Goal: Information Seeking & Learning: Compare options

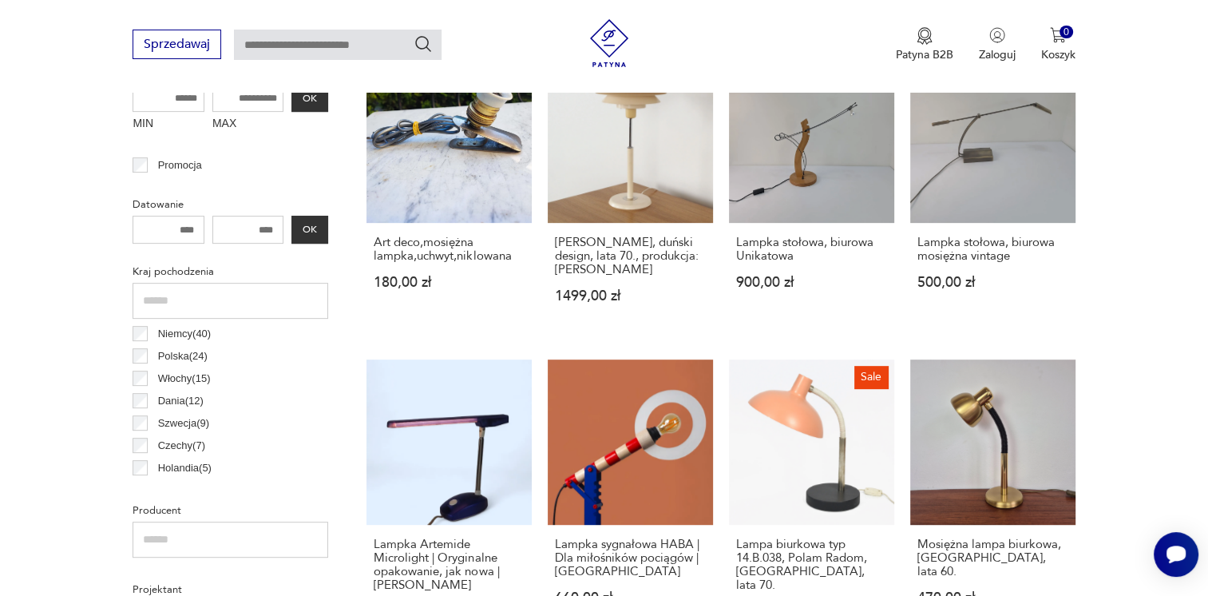
scroll to position [534, 0]
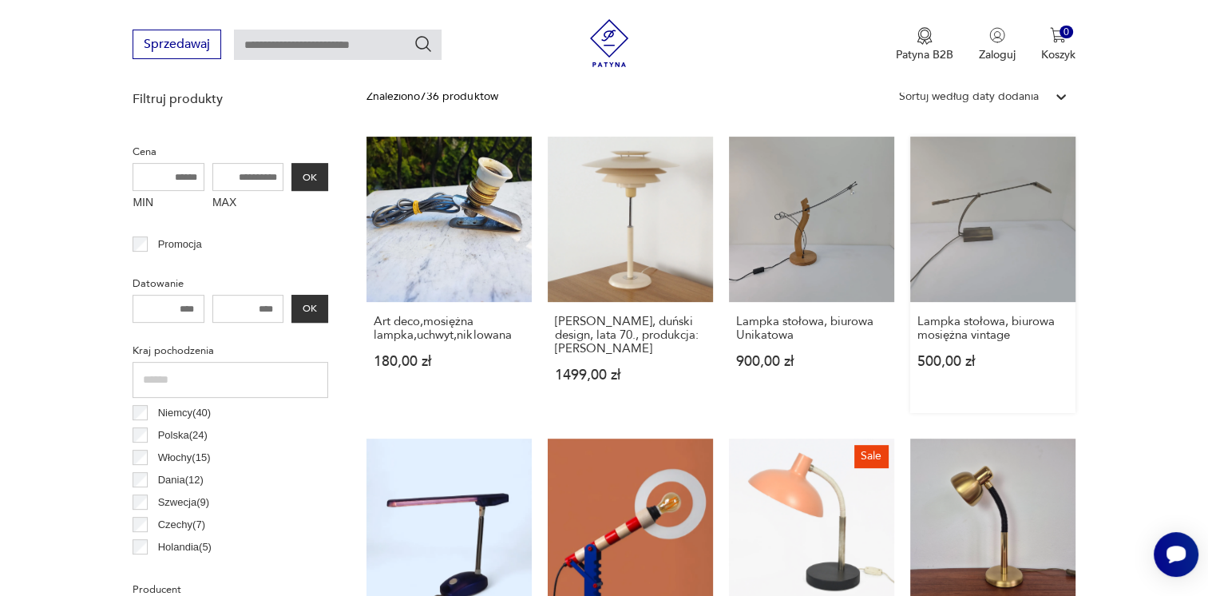
click at [1004, 247] on link "Lampka stołowa, biurowa mosiężna vintage 500,00 zł" at bounding box center [992, 275] width 165 height 276
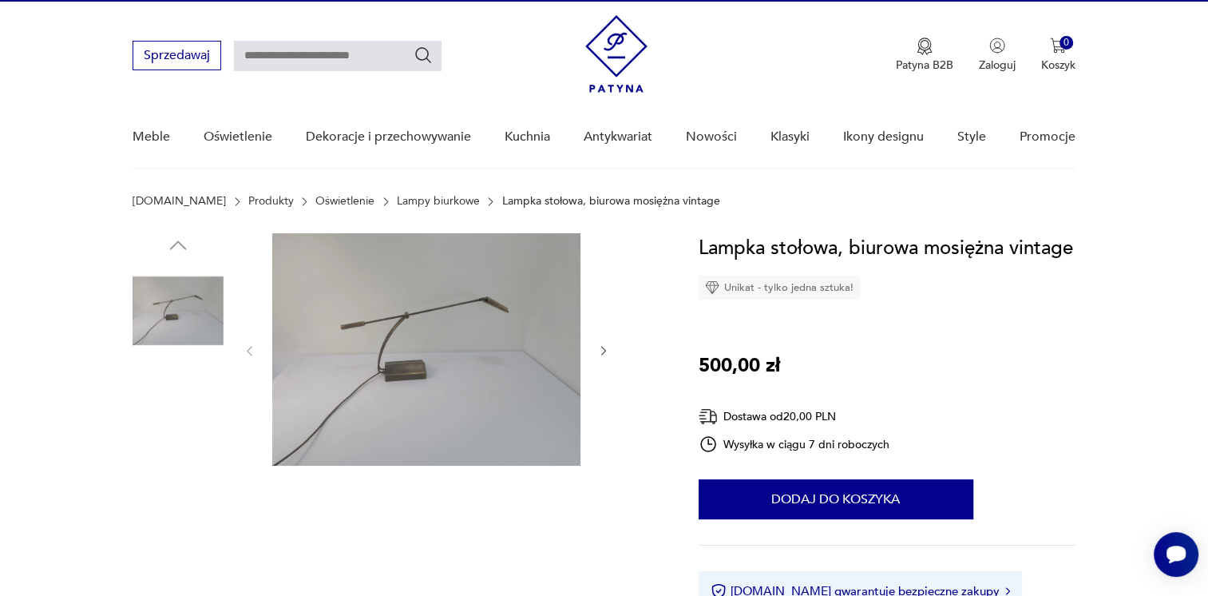
scroll to position [32, 0]
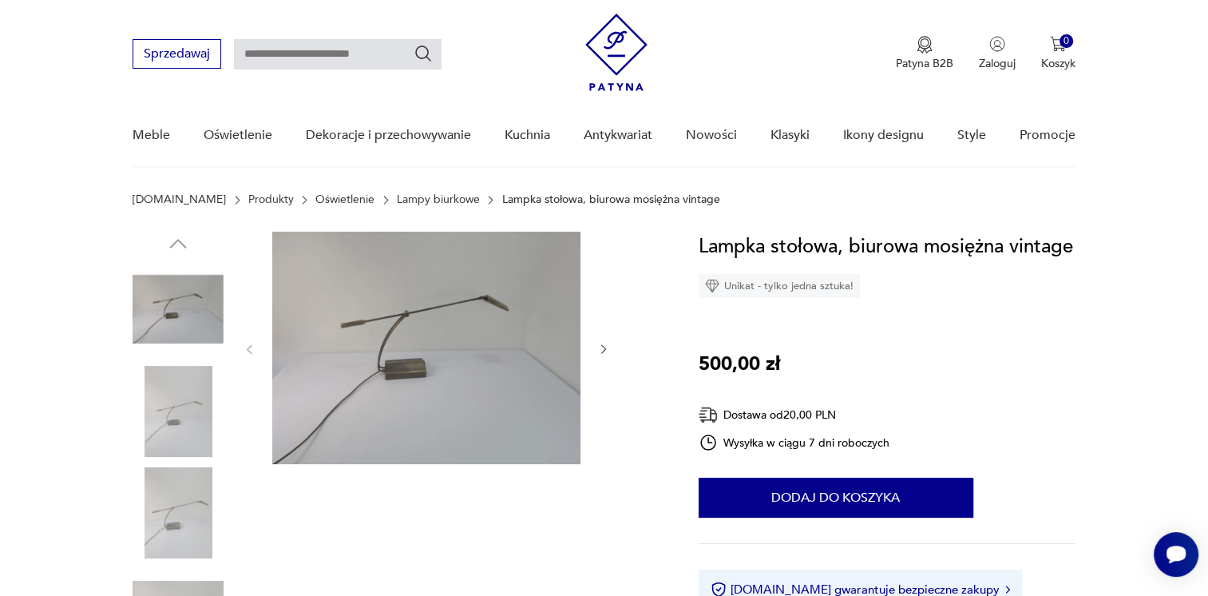
click at [156, 394] on img at bounding box center [178, 411] width 91 height 91
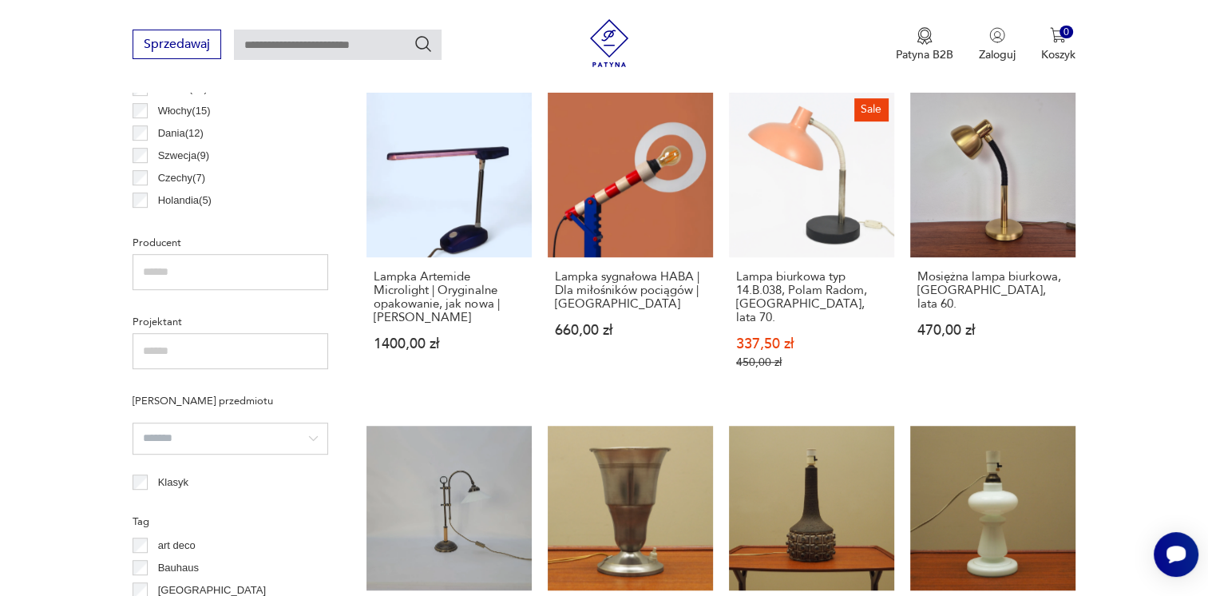
scroll to position [913, 0]
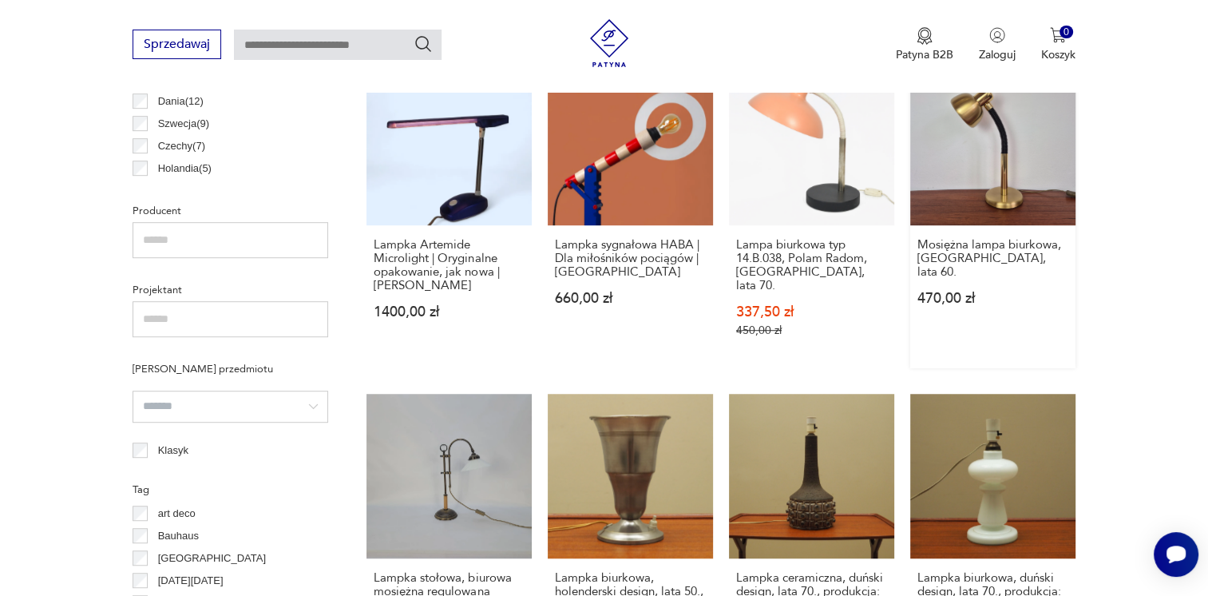
click at [969, 149] on link "Mosiężna lampa biurkowa, Niemcy, lata 60. 470,00 zł" at bounding box center [992, 214] width 165 height 308
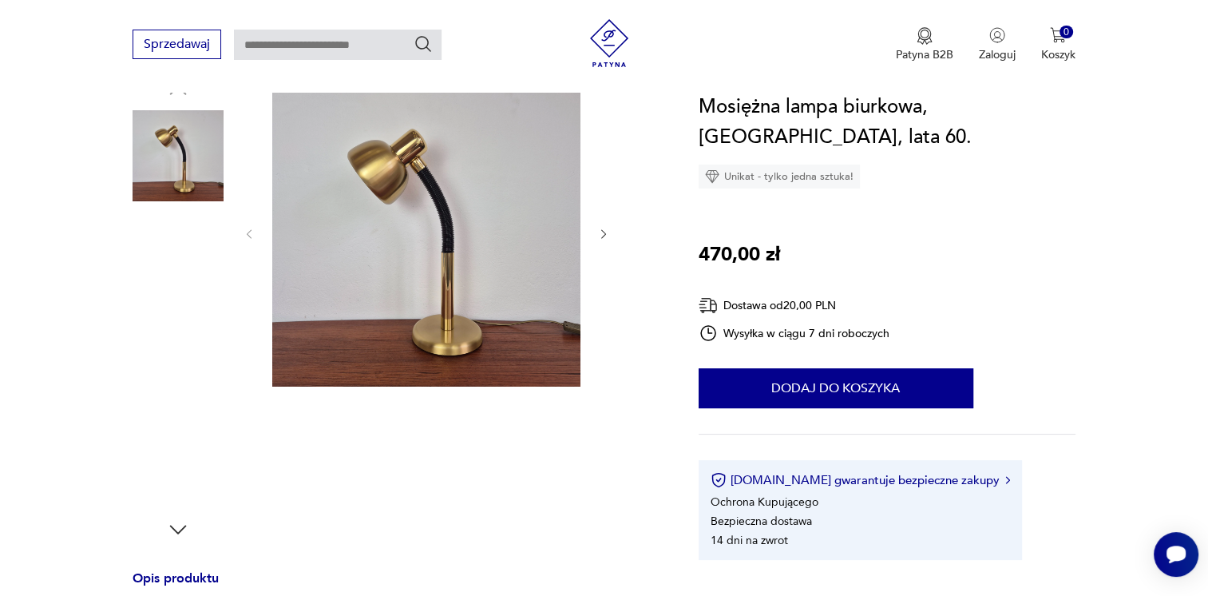
scroll to position [192, 0]
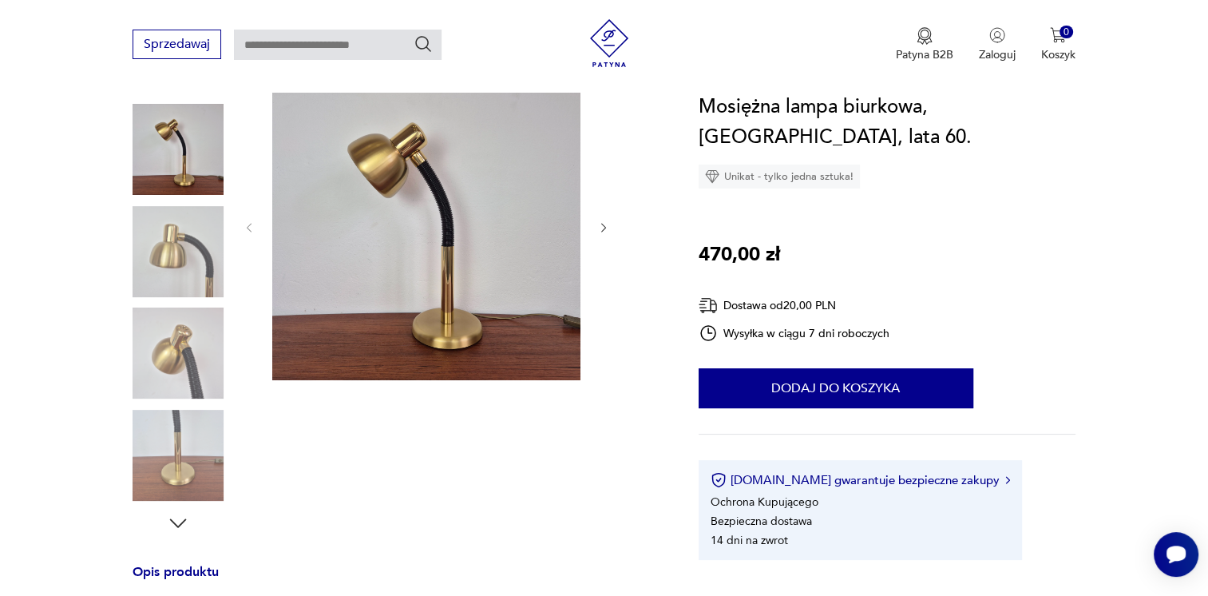
click at [200, 241] on img at bounding box center [178, 251] width 91 height 91
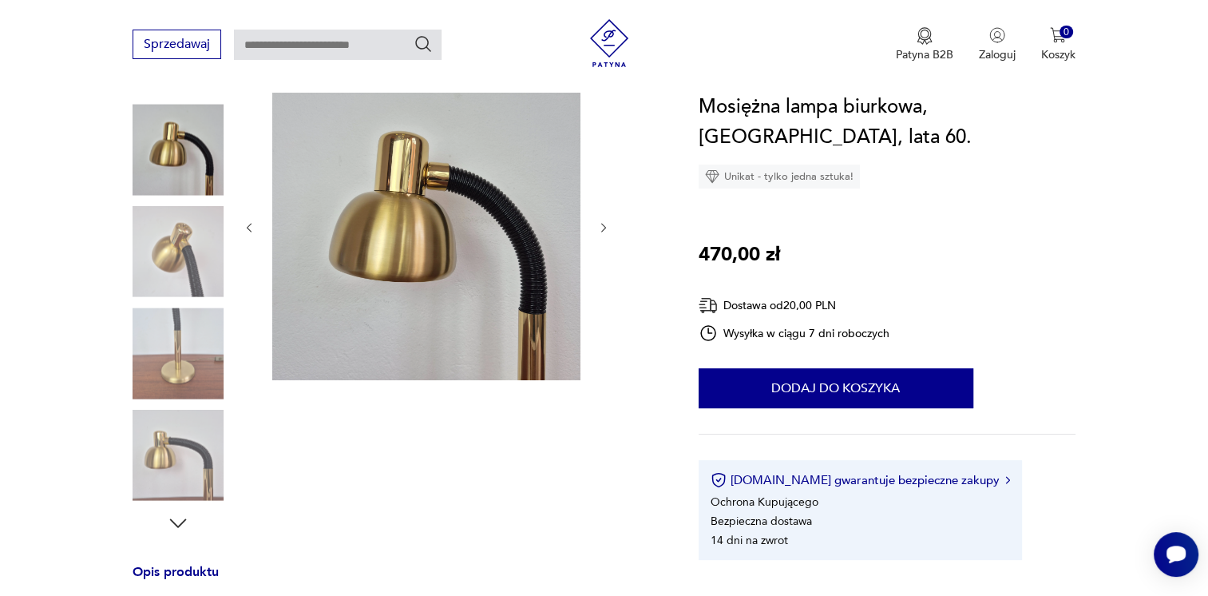
click at [178, 344] on img at bounding box center [178, 352] width 91 height 91
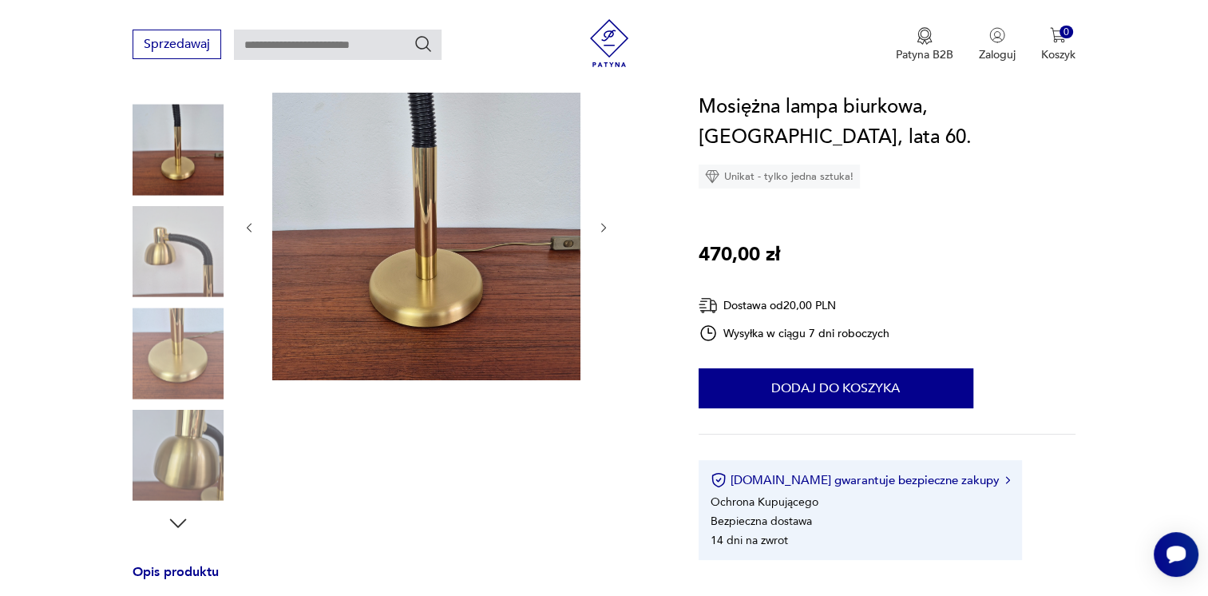
click at [185, 455] on img at bounding box center [178, 455] width 91 height 91
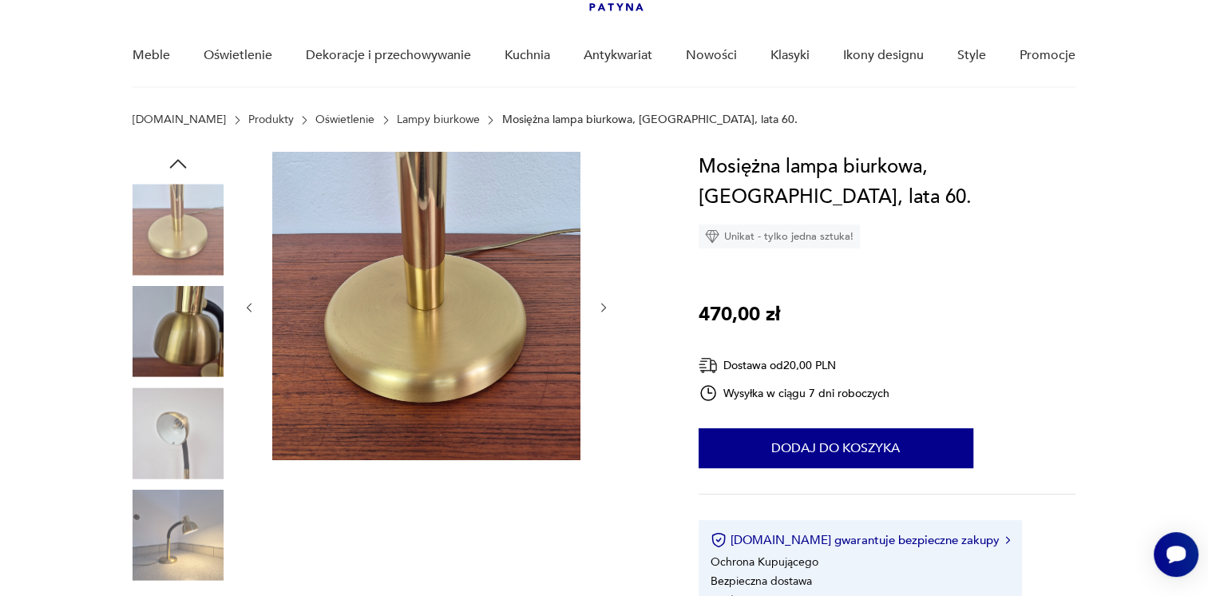
scroll to position [0, 0]
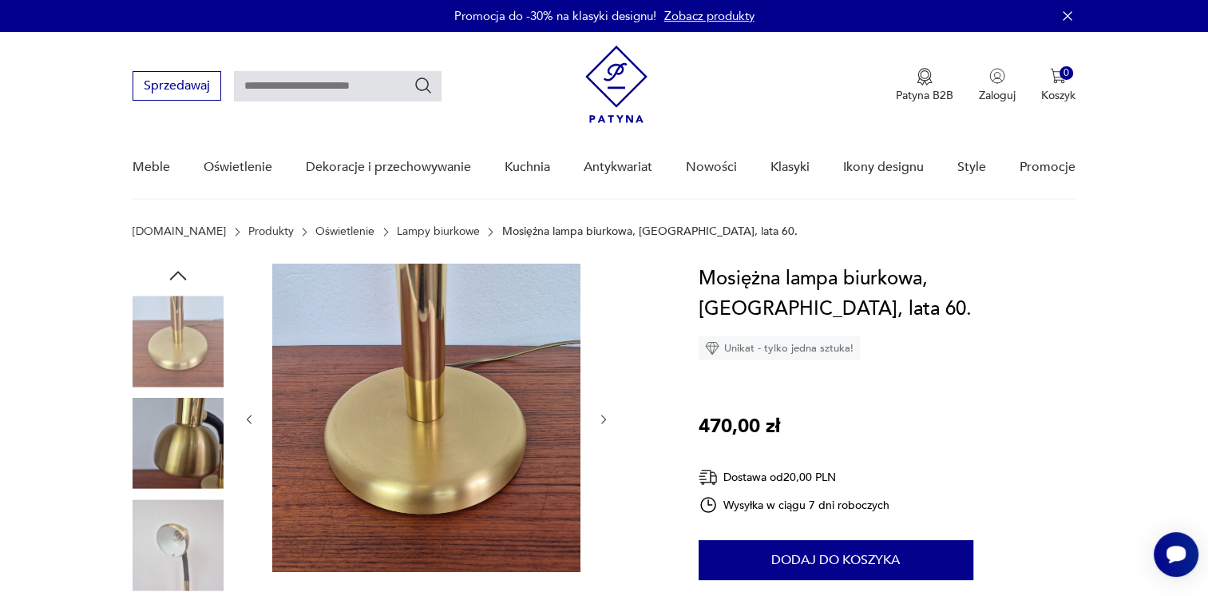
click at [196, 329] on img at bounding box center [178, 340] width 91 height 91
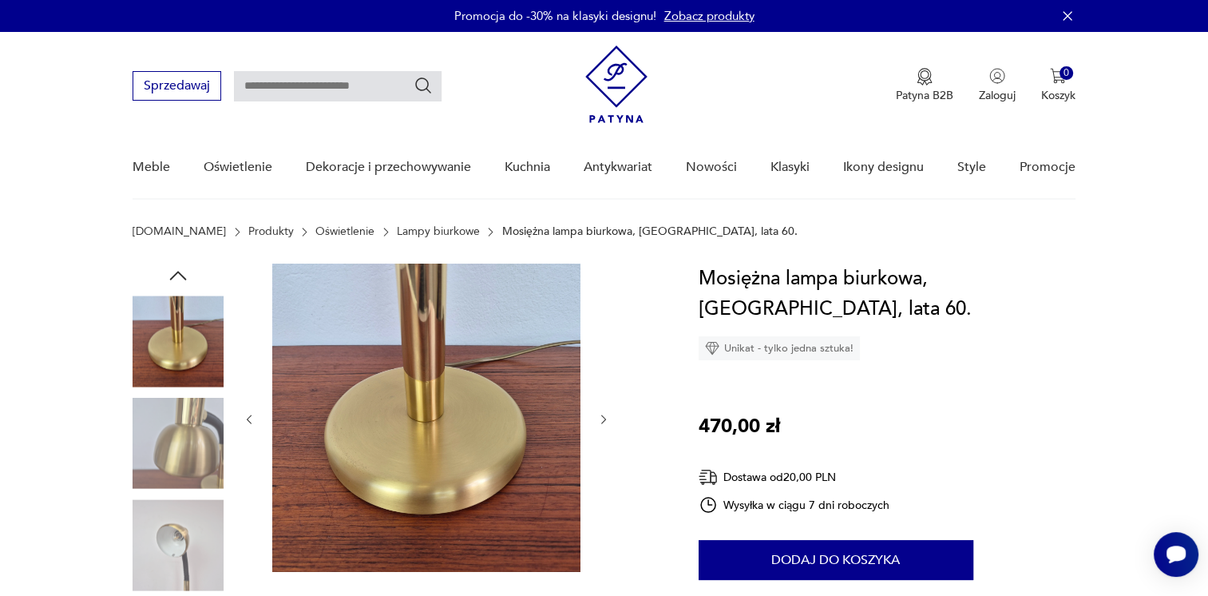
click at [196, 329] on img at bounding box center [178, 340] width 91 height 91
click at [196, 398] on img at bounding box center [178, 443] width 91 height 91
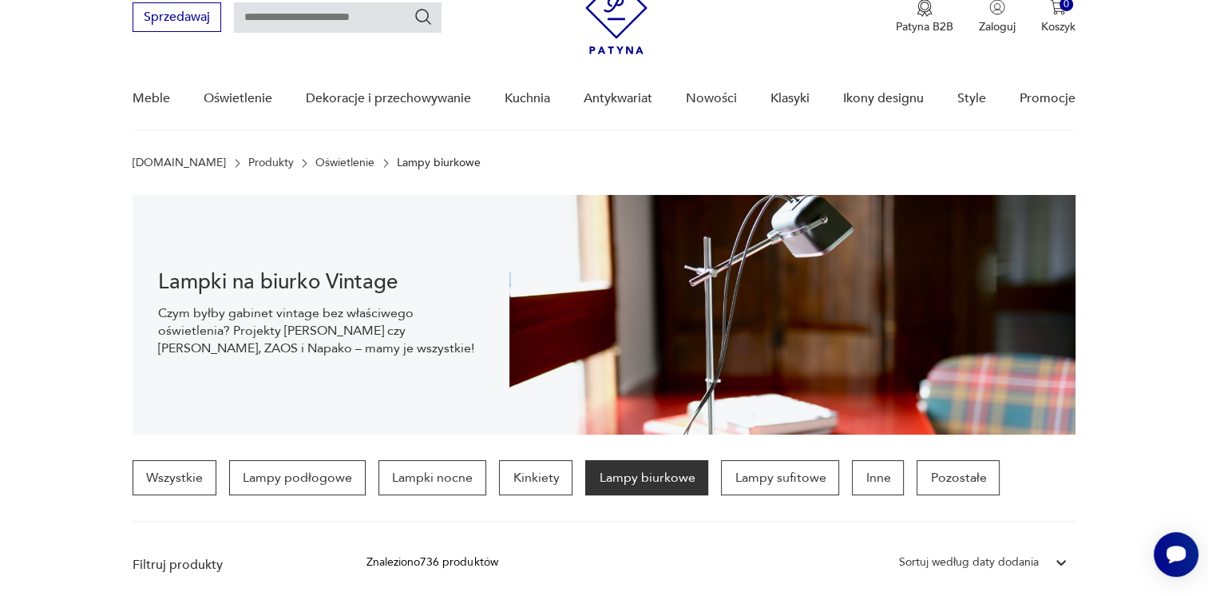
scroll to position [590, 0]
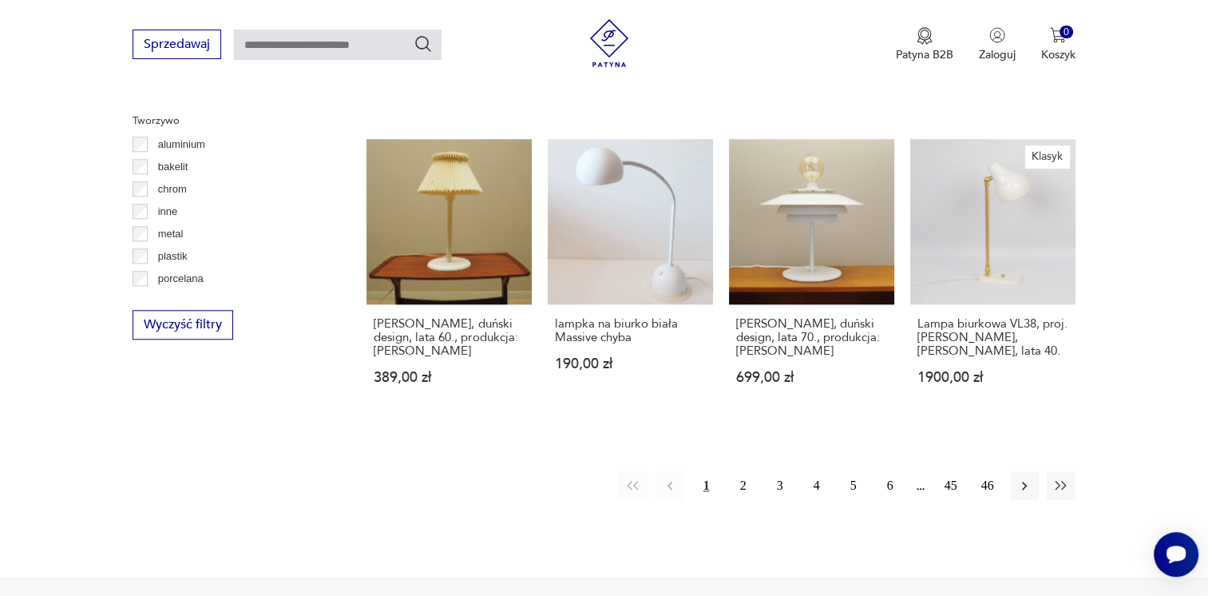
scroll to position [1484, 0]
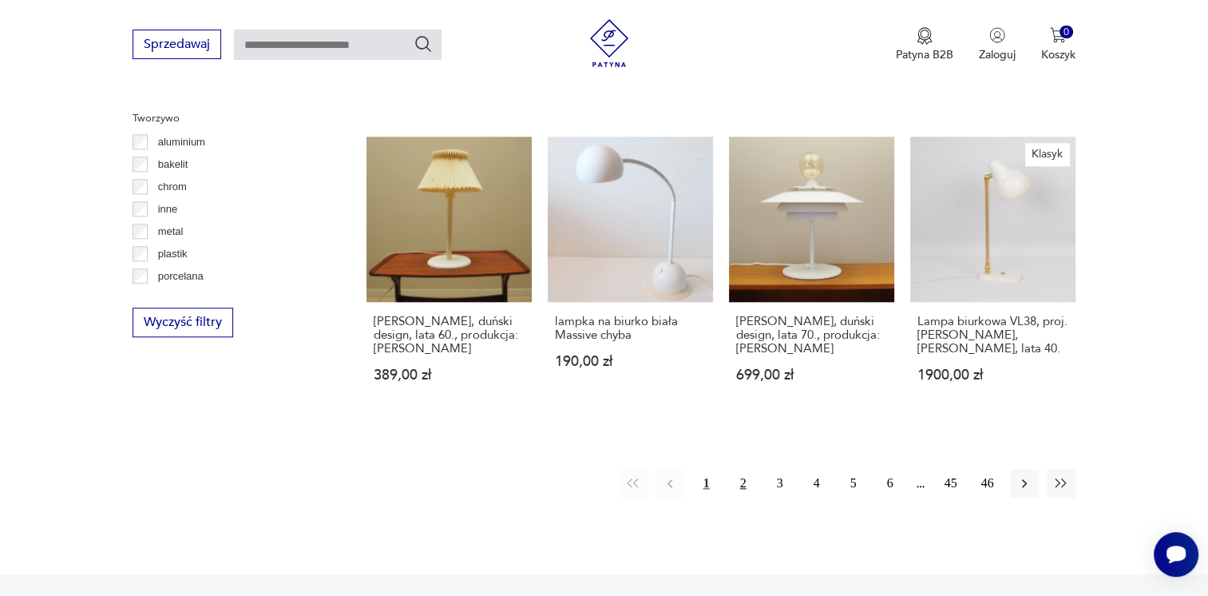
click at [744, 469] on button "2" at bounding box center [743, 483] width 29 height 29
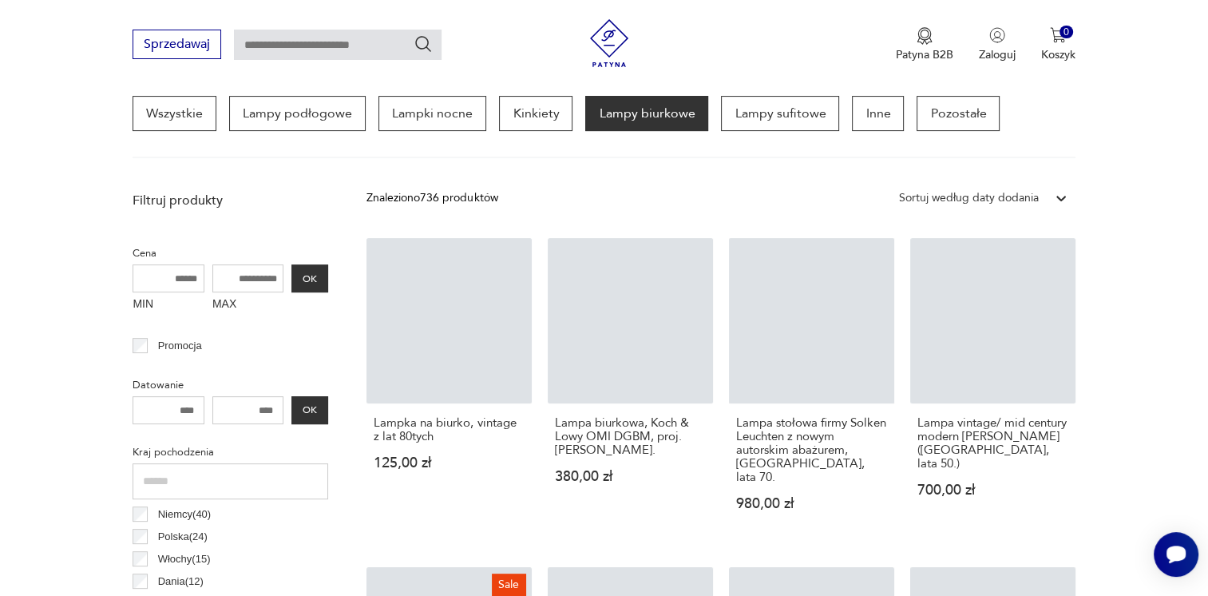
scroll to position [375, 0]
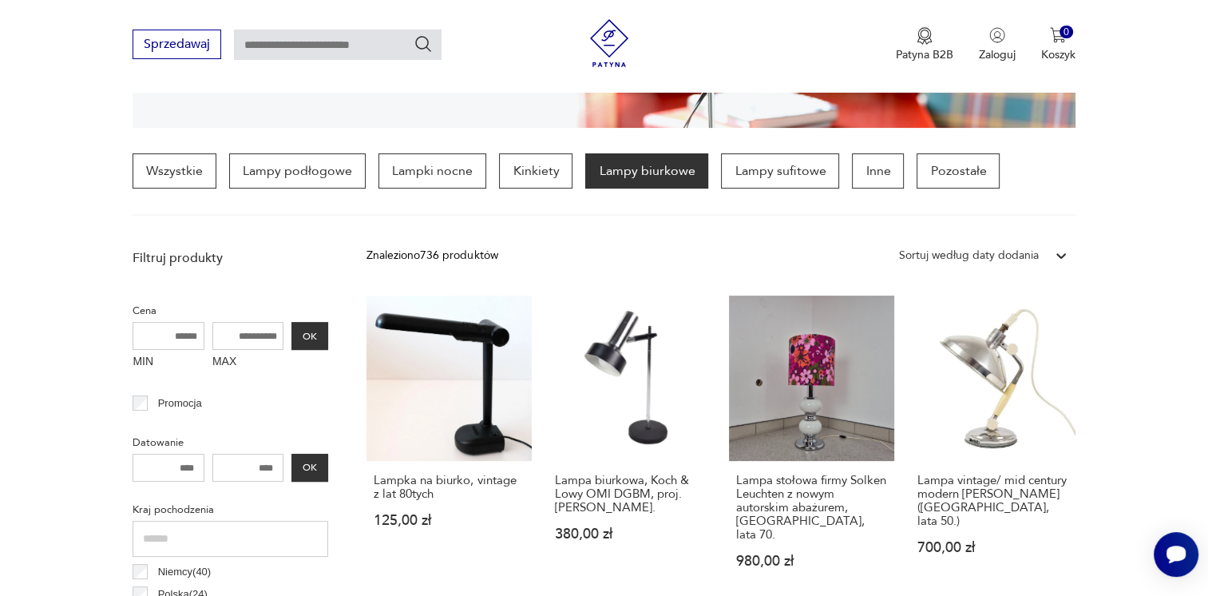
click at [1115, 188] on section "Wszystkie Lampy podłogowe Lampki nocne Kinkiety Lampy biurkowe Lampy sufitowe I…" at bounding box center [604, 184] width 1208 height 62
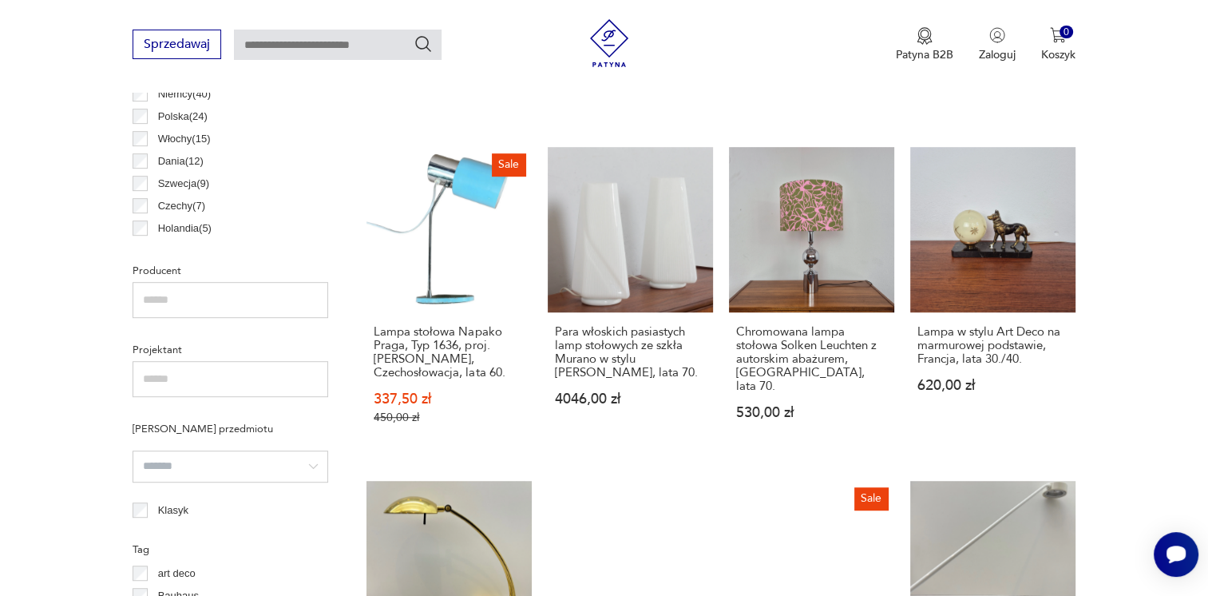
scroll to position [854, 0]
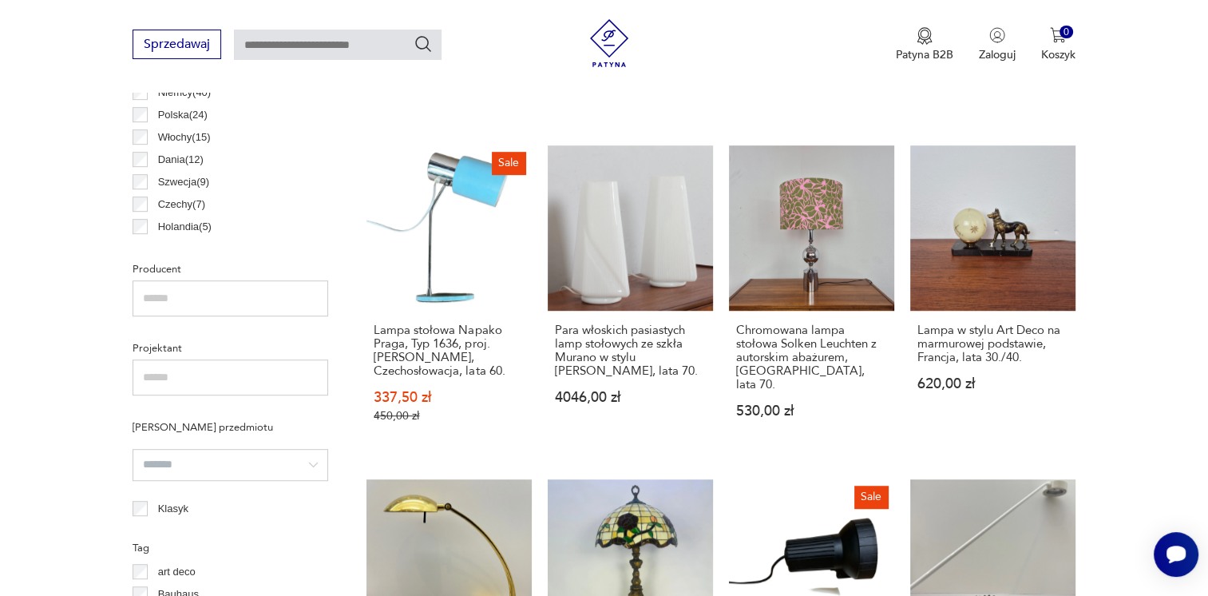
click at [1178, 154] on section "Filtruj produkty Cena MIN MAX OK Promocja Datowanie OK Kraj pochodzenia Niemcy …" at bounding box center [604, 512] width 1208 height 1501
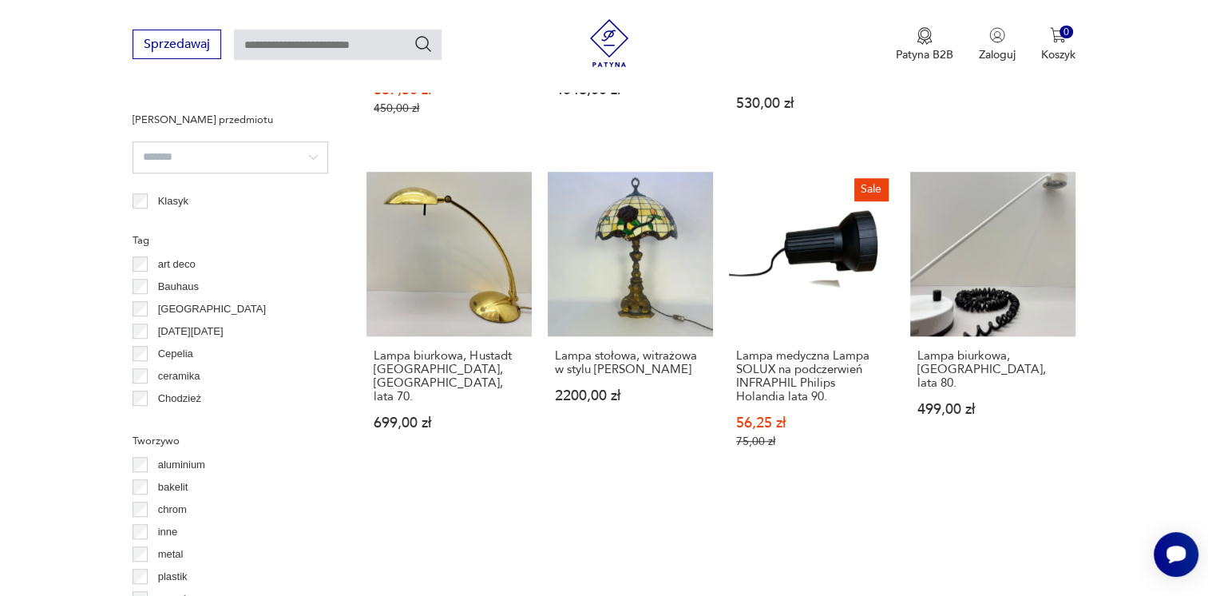
scroll to position [1142, 0]
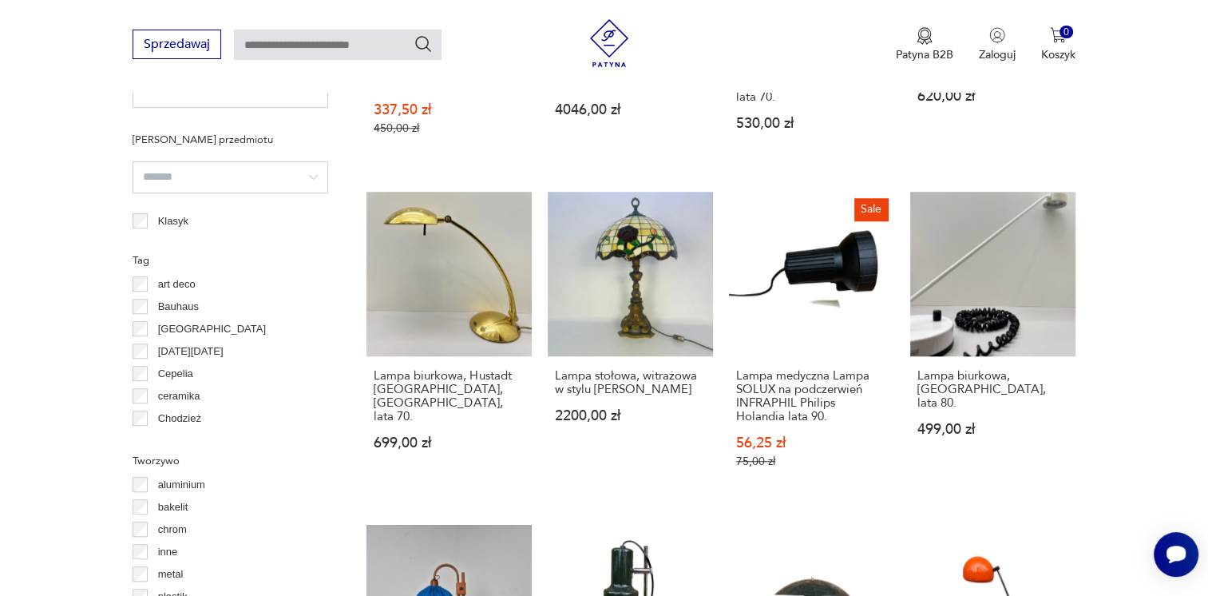
click at [1125, 139] on section "Filtruj produkty Cena MIN MAX OK Promocja Datowanie OK Kraj pochodzenia Niemcy …" at bounding box center [604, 225] width 1208 height 1501
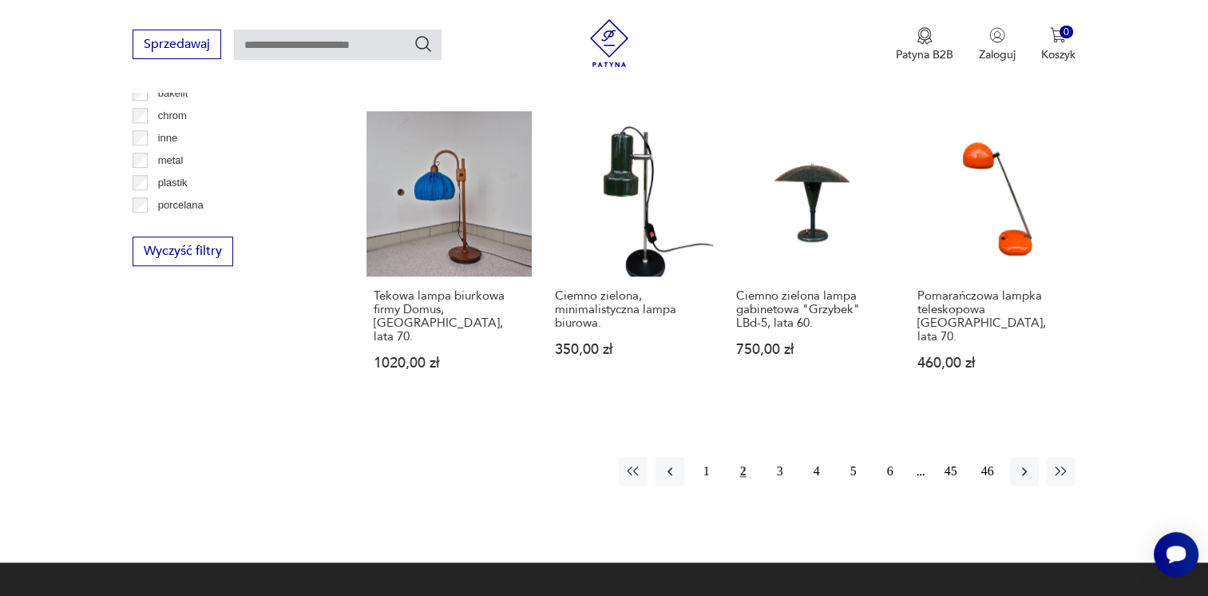
scroll to position [1557, 0]
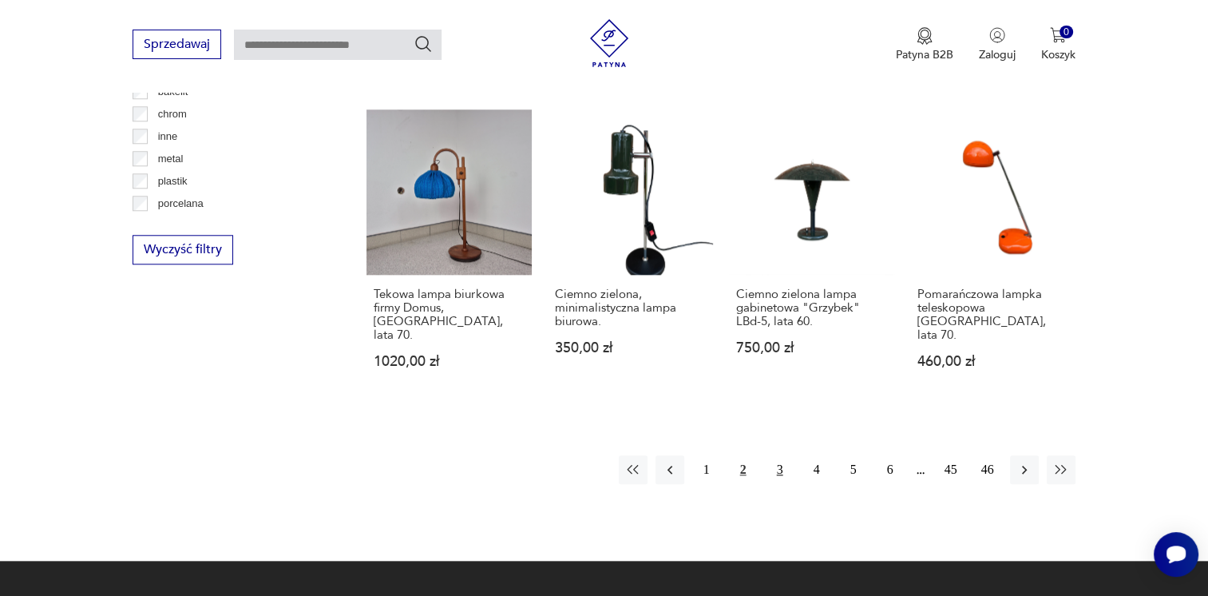
click at [778, 455] on button "3" at bounding box center [780, 469] width 29 height 29
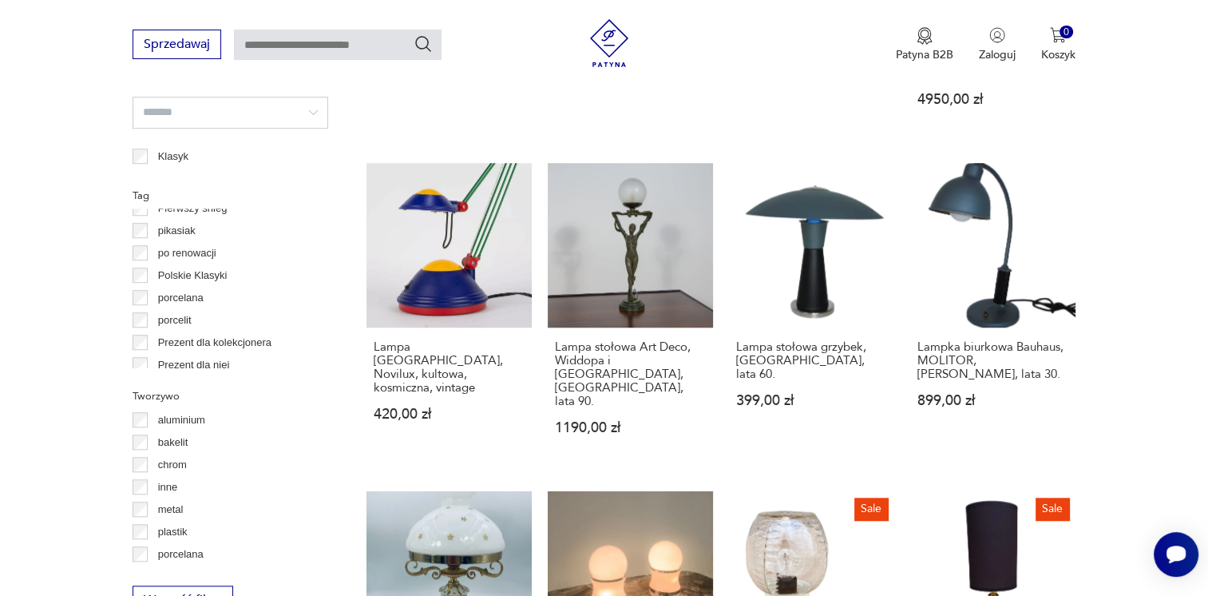
scroll to position [810, 0]
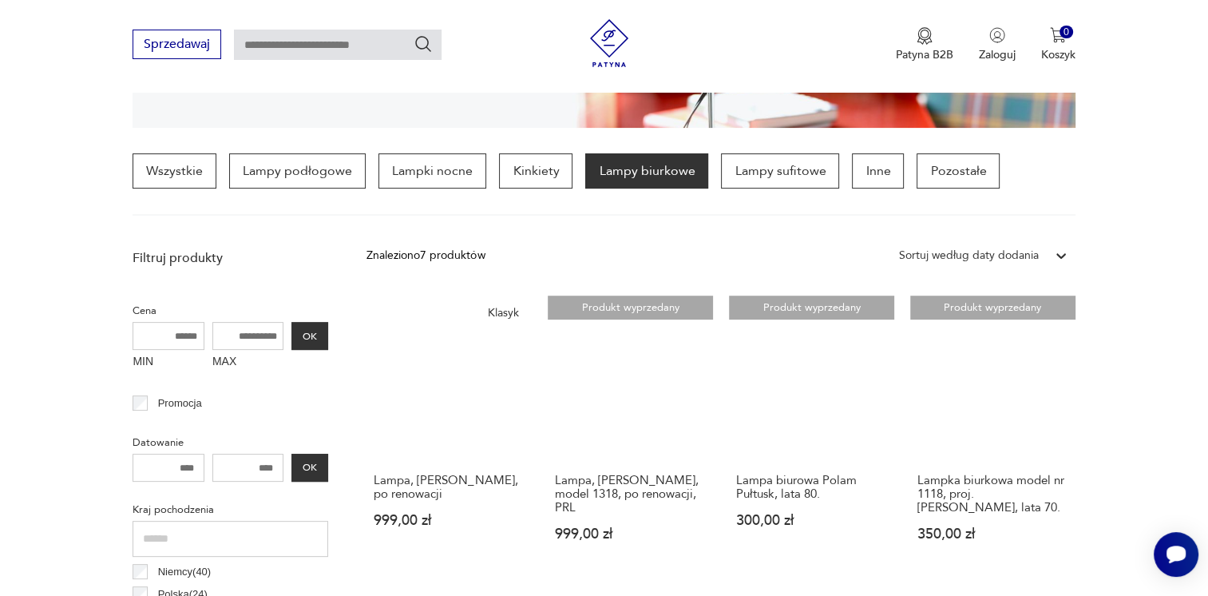
scroll to position [937, 0]
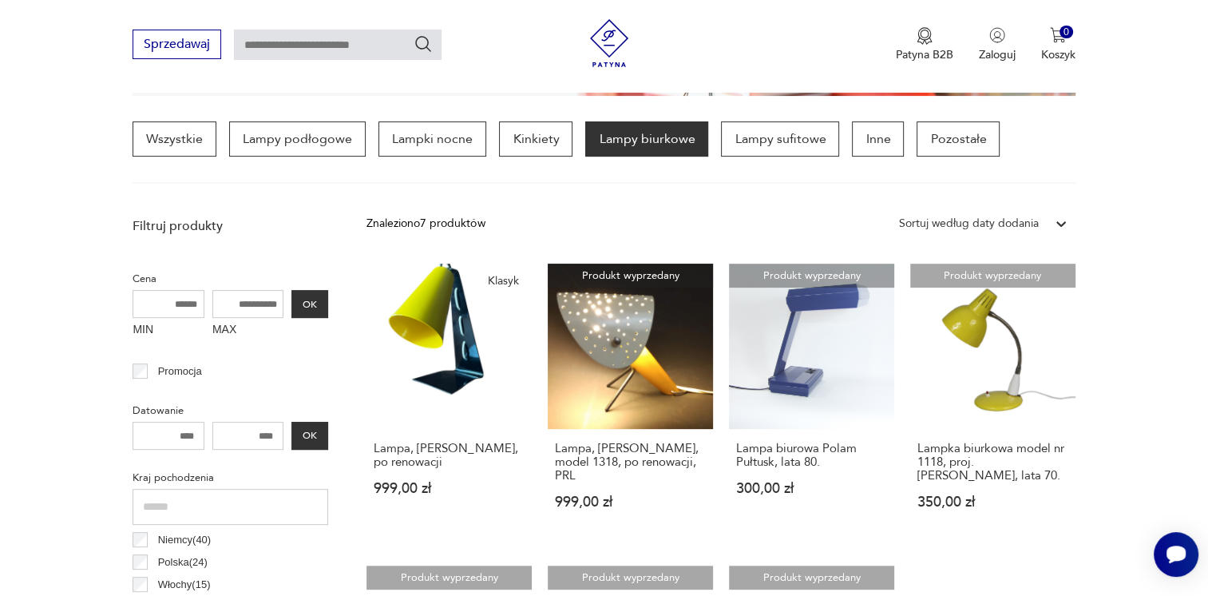
scroll to position [375, 0]
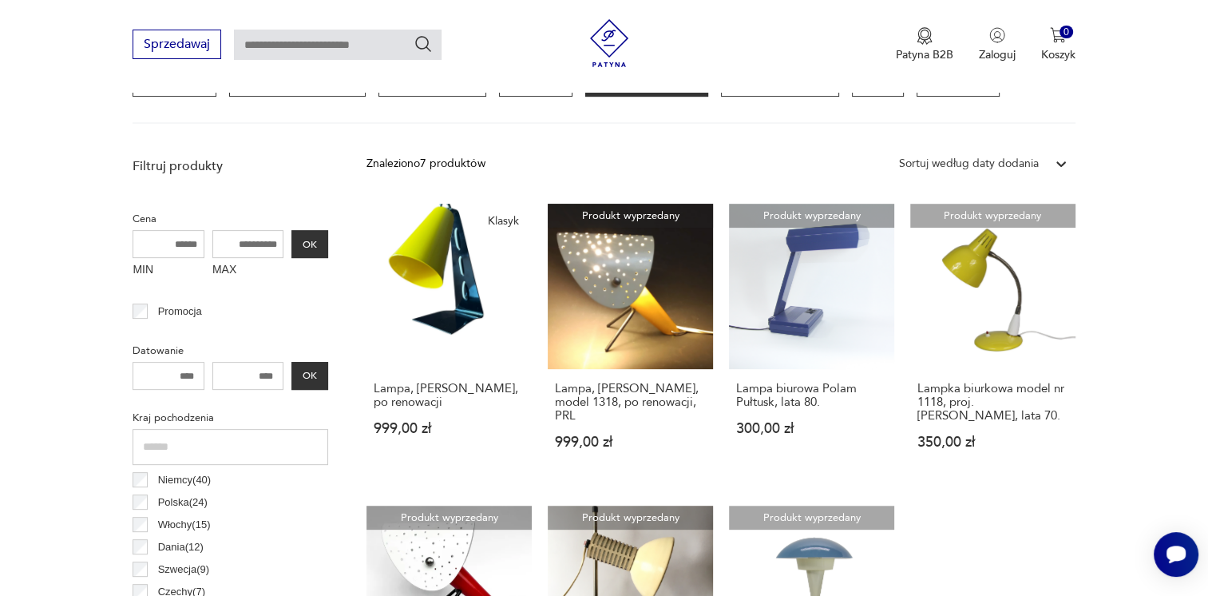
scroll to position [599, 0]
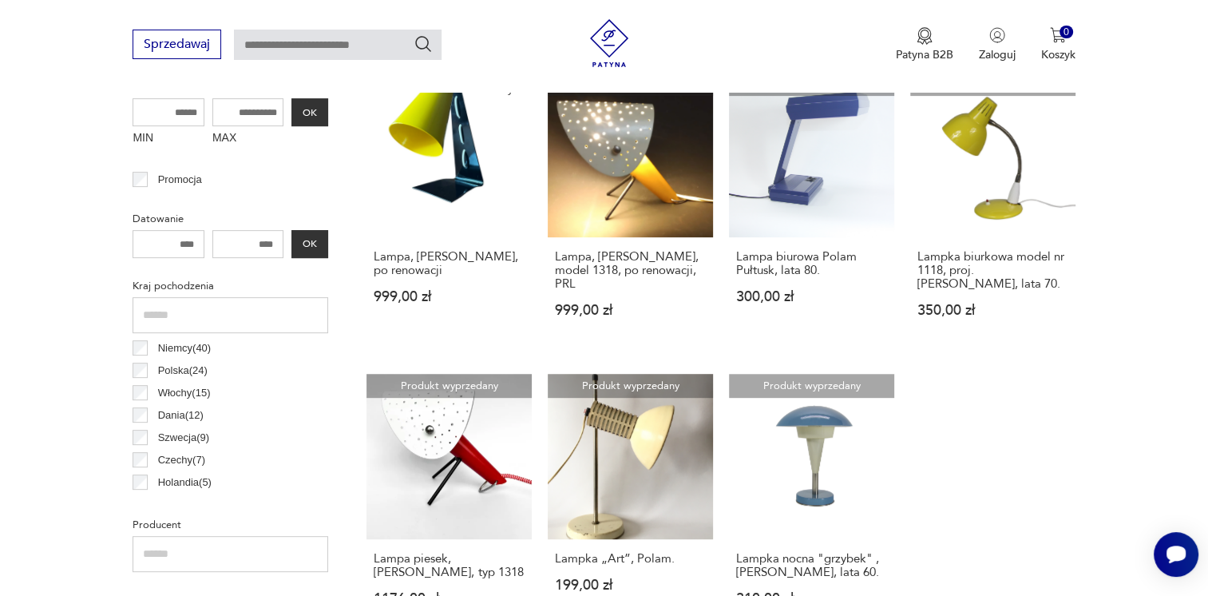
click at [328, 418] on div "Niemcy ( 40 ) Polska ( 24 ) Włochy ( 15 ) Dania ( 12 ) Szwecja ( 9 ) Czechy ( 7…" at bounding box center [231, 417] width 196 height 160
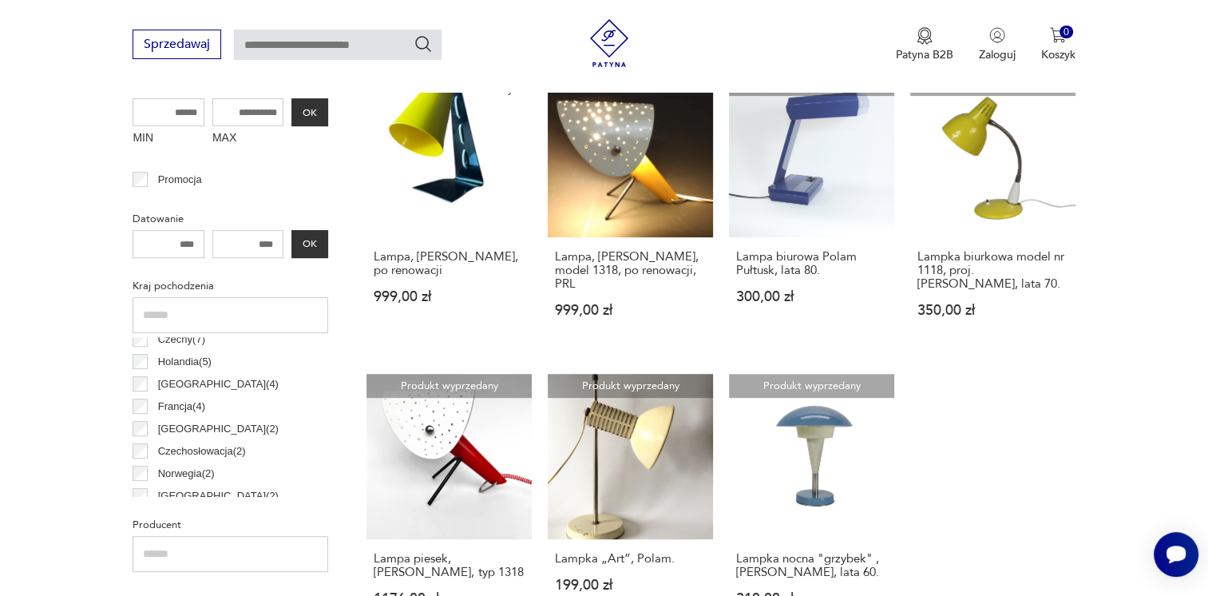
scroll to position [139, 0]
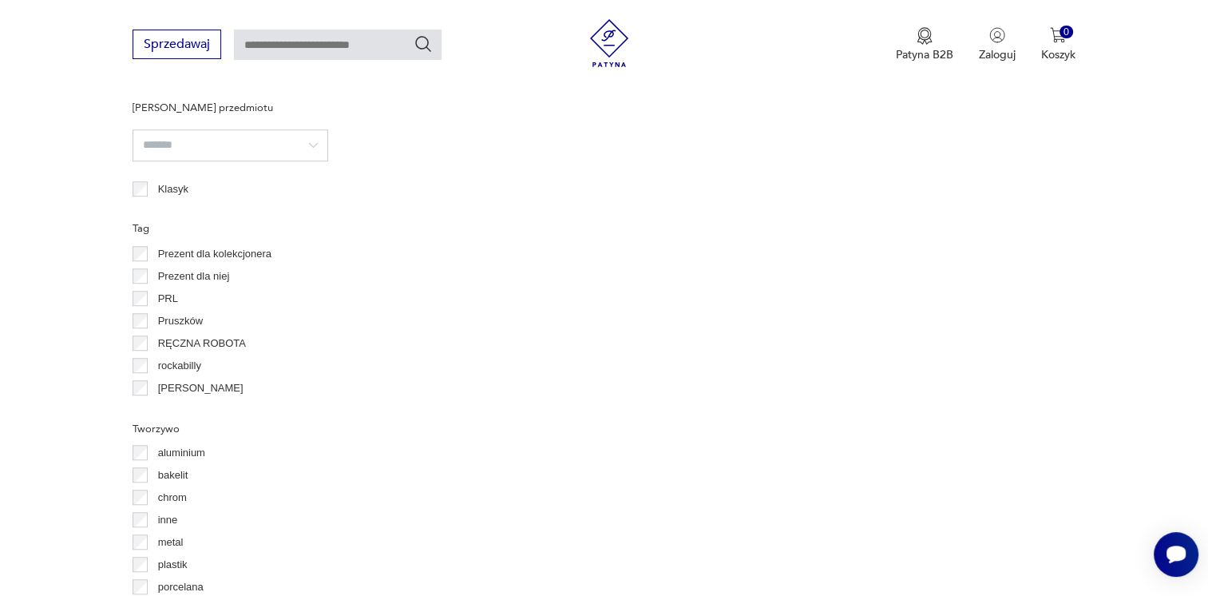
scroll to position [798, 0]
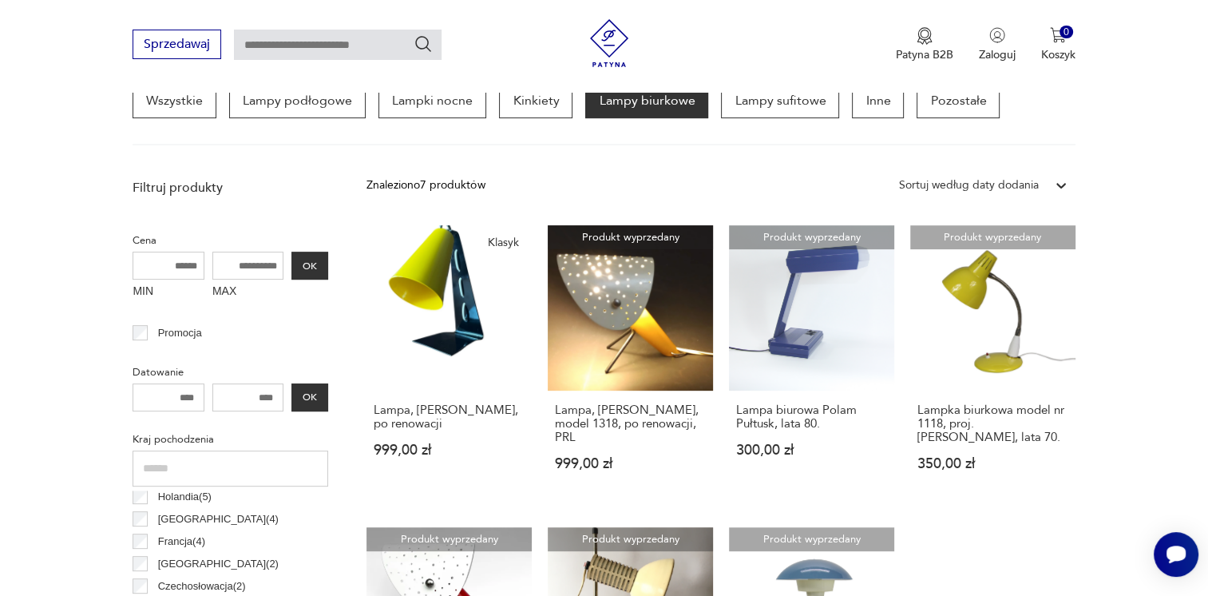
scroll to position [376, 0]
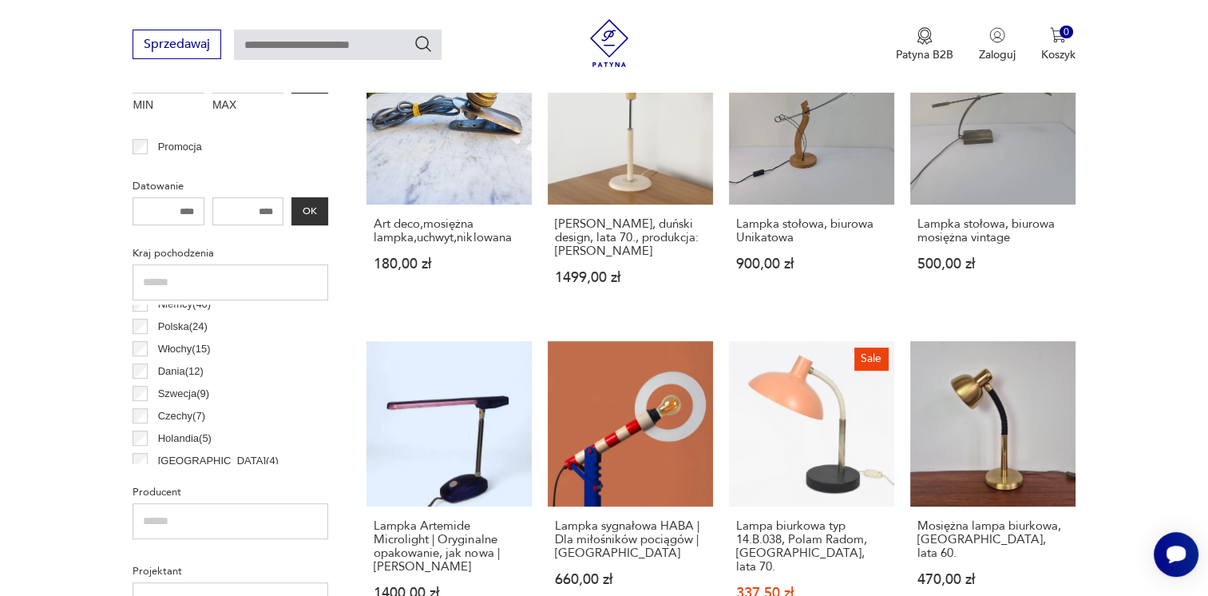
scroll to position [0, 0]
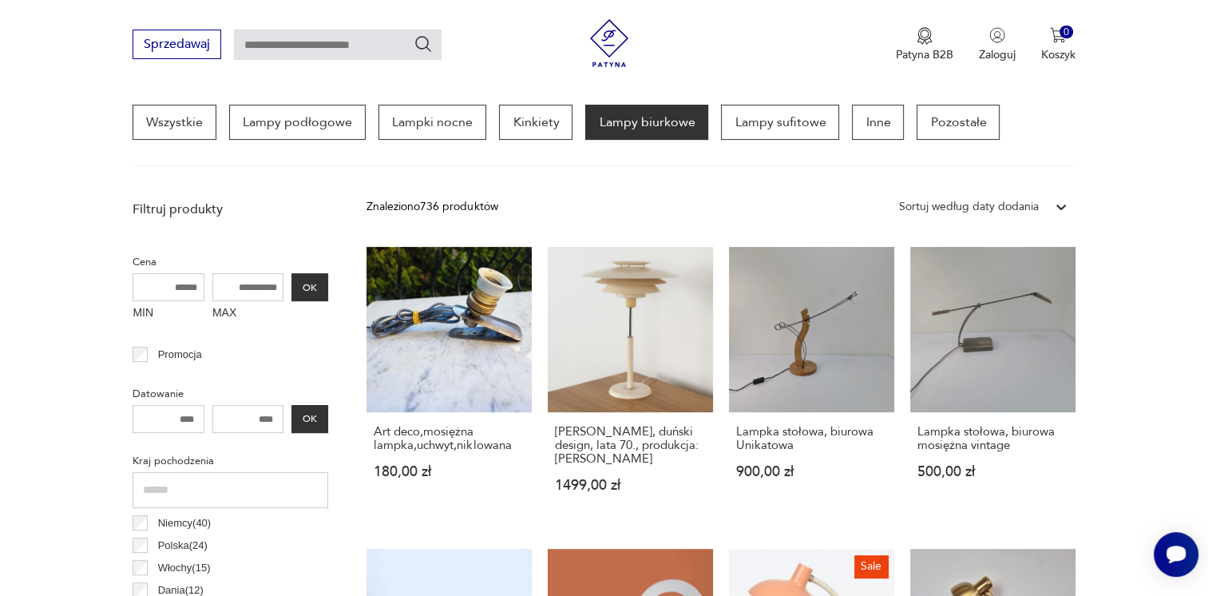
scroll to position [376, 0]
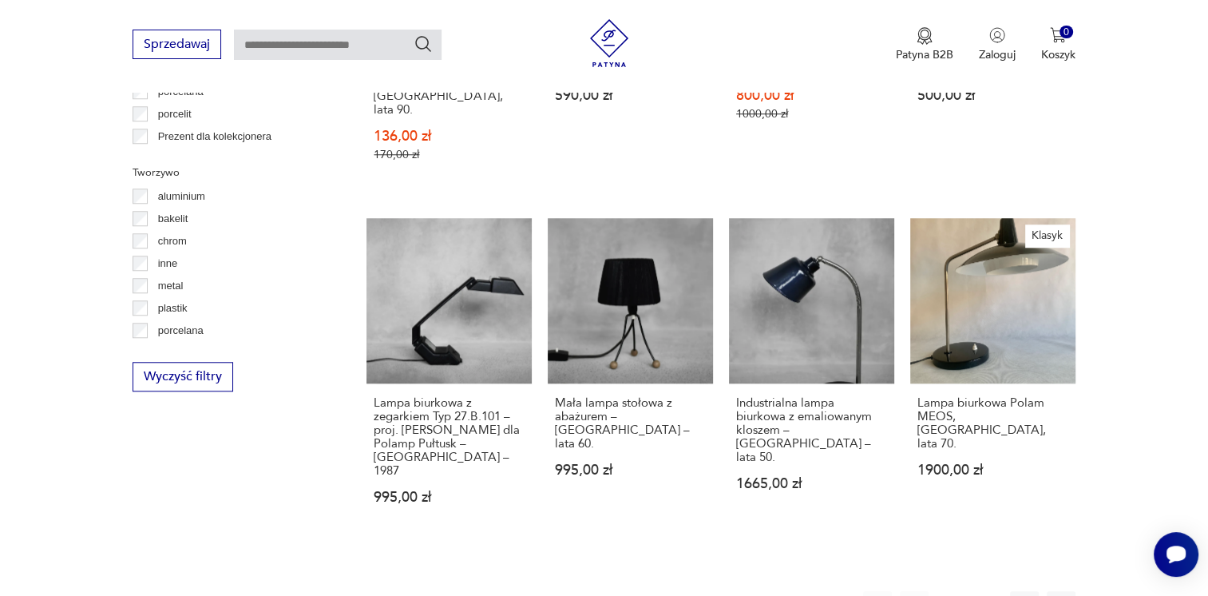
scroll to position [1462, 0]
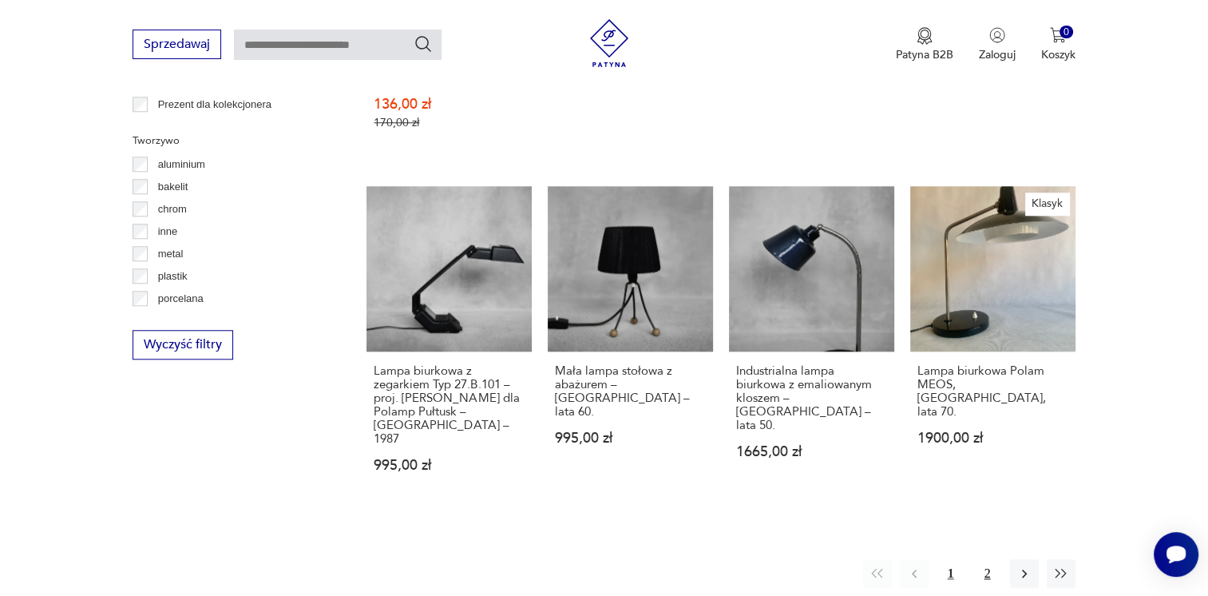
click at [992, 559] on button "2" at bounding box center [987, 573] width 29 height 29
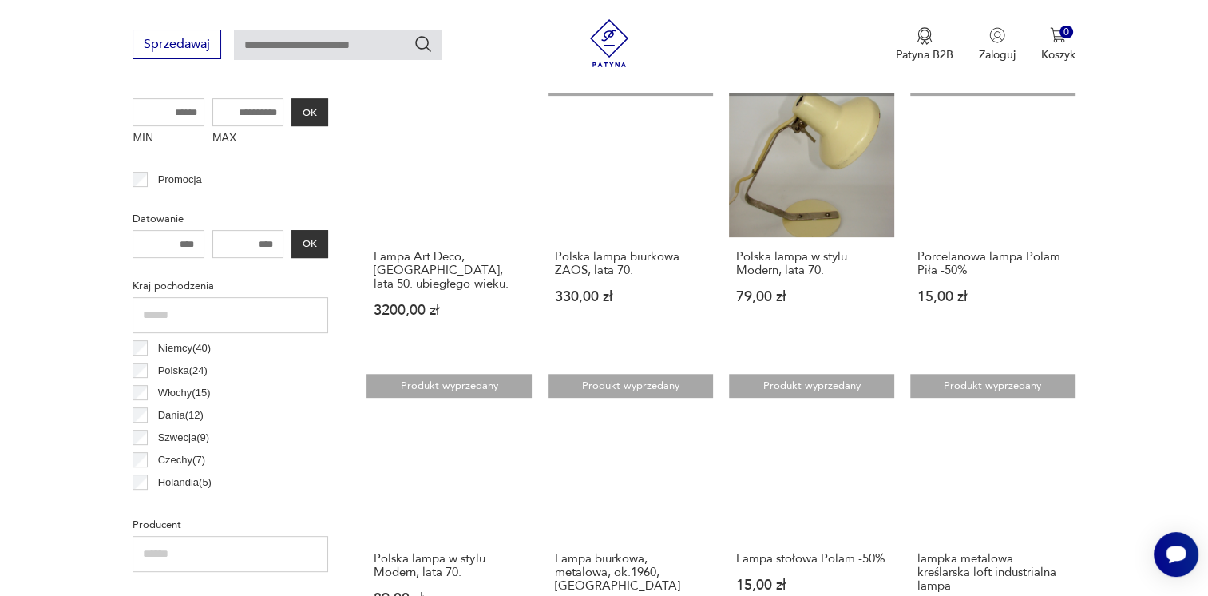
scroll to position [567, 0]
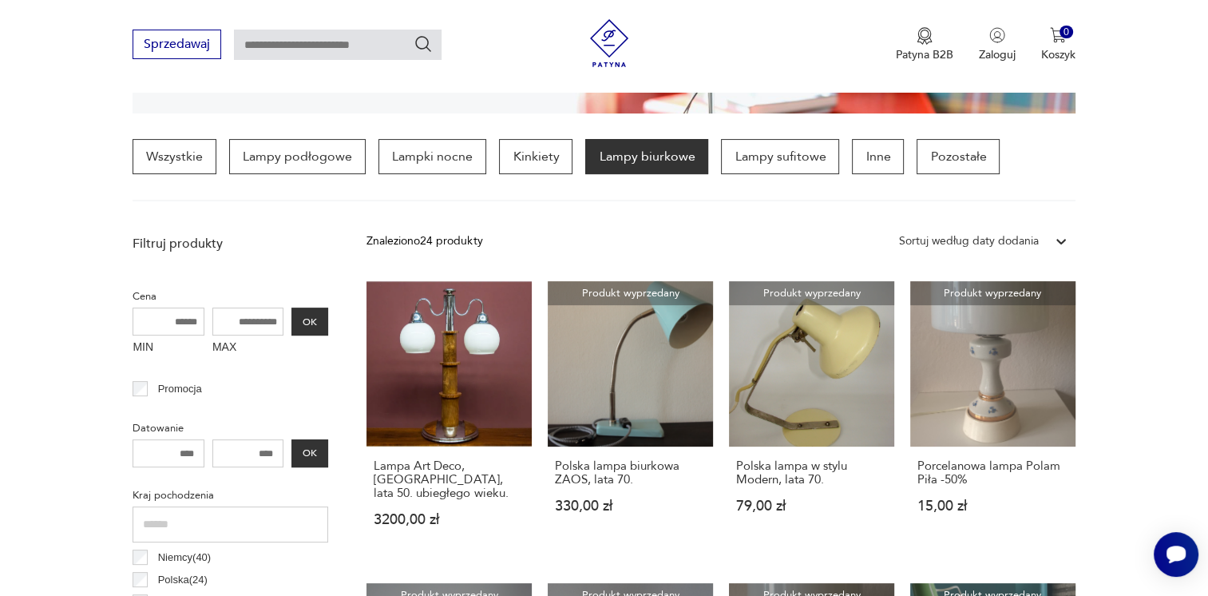
scroll to position [376, 0]
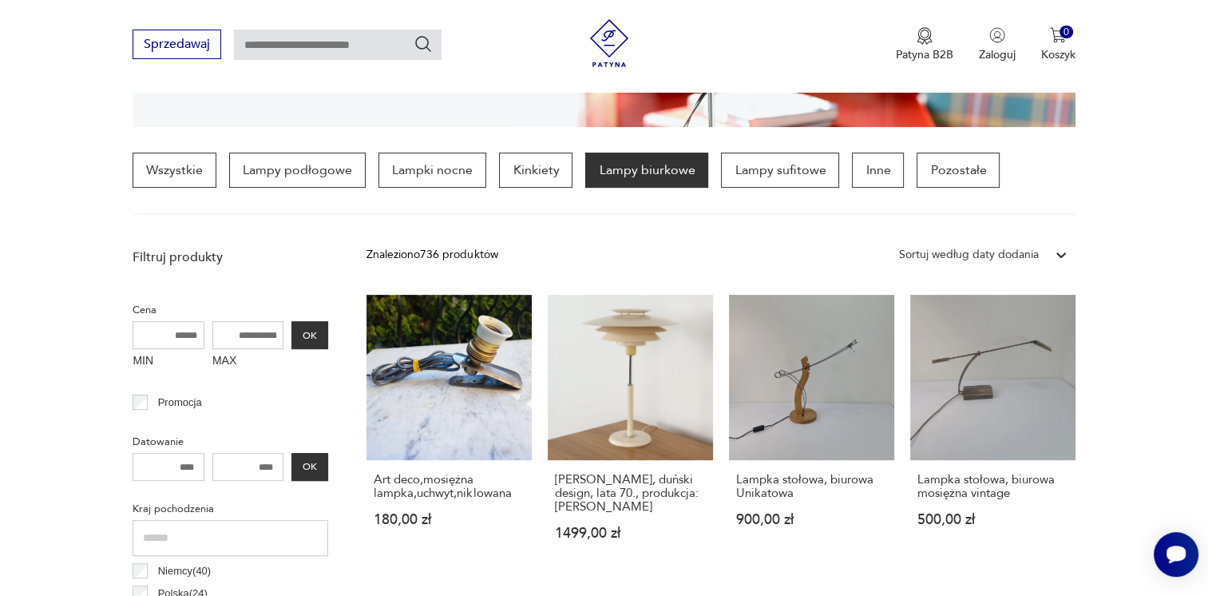
click at [252, 343] on input "MAX" at bounding box center [248, 335] width 72 height 28
click at [252, 337] on input "MAX" at bounding box center [248, 335] width 72 height 28
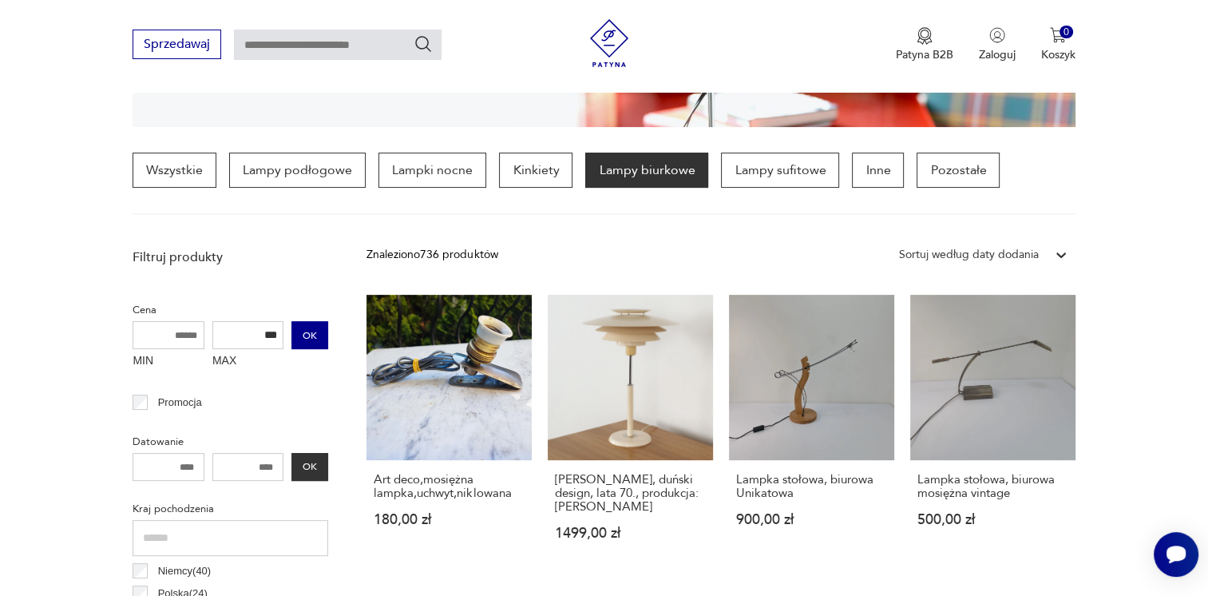
type input "***"
click at [315, 328] on button "OK" at bounding box center [309, 335] width 37 height 28
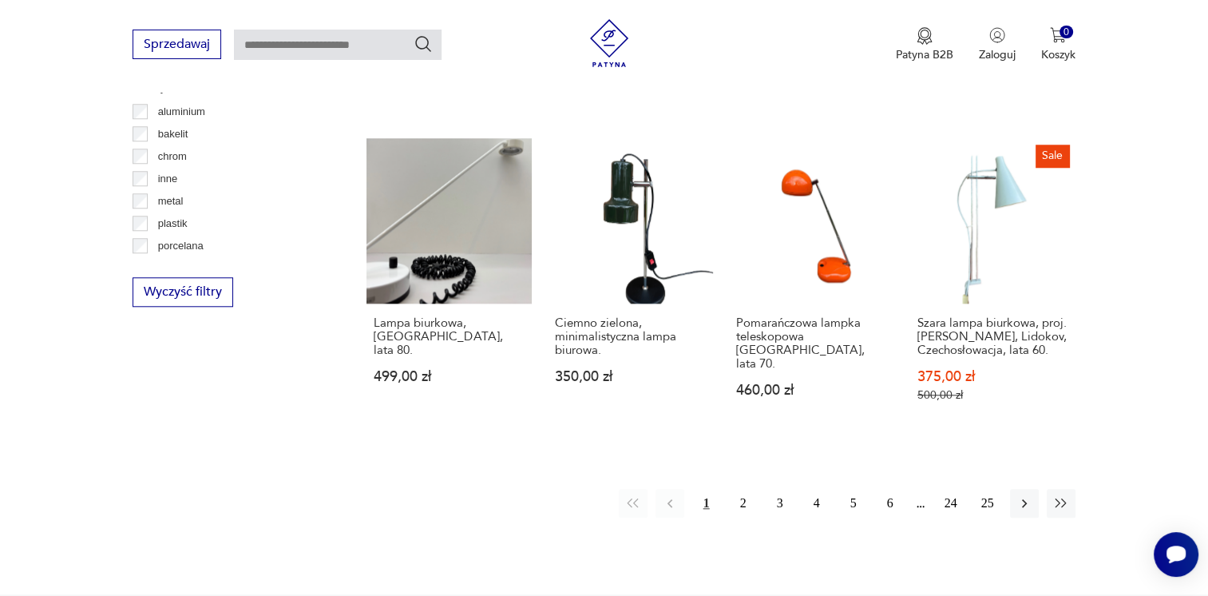
scroll to position [1558, 0]
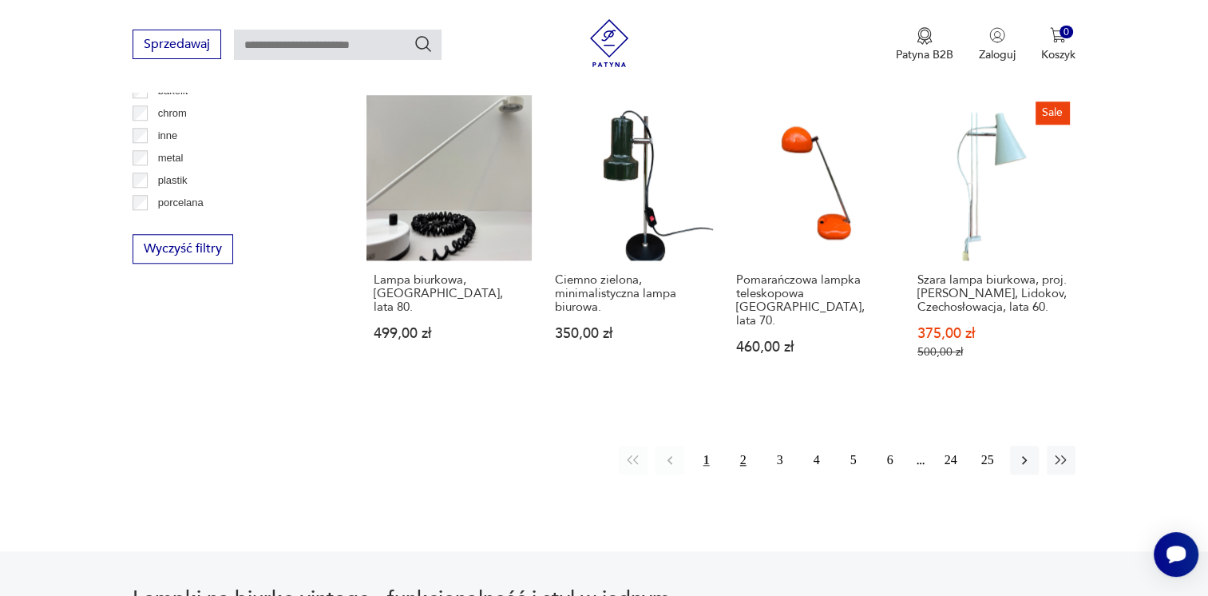
click at [747, 446] on button "2" at bounding box center [743, 460] width 29 height 29
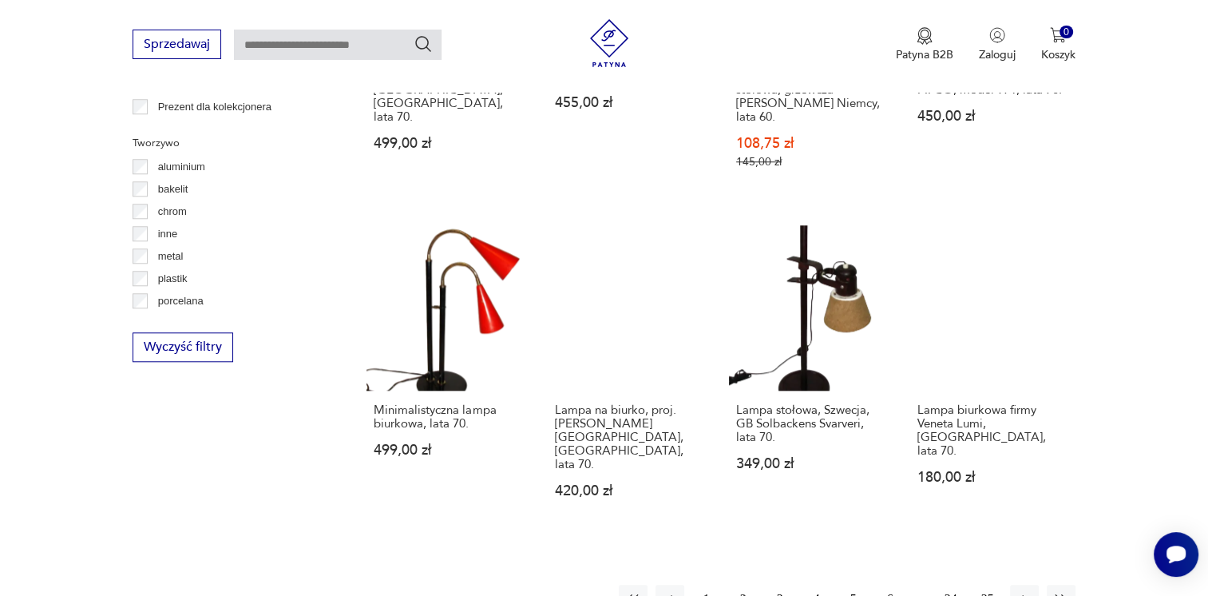
scroll to position [1461, 0]
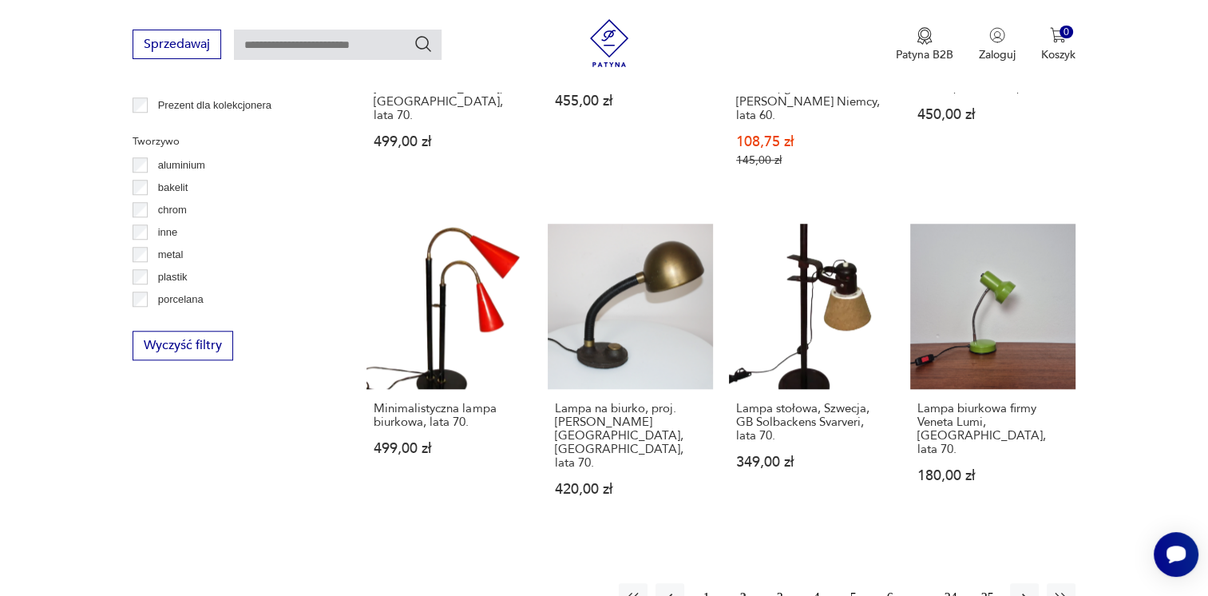
click at [778, 583] on button "3" at bounding box center [780, 597] width 29 height 29
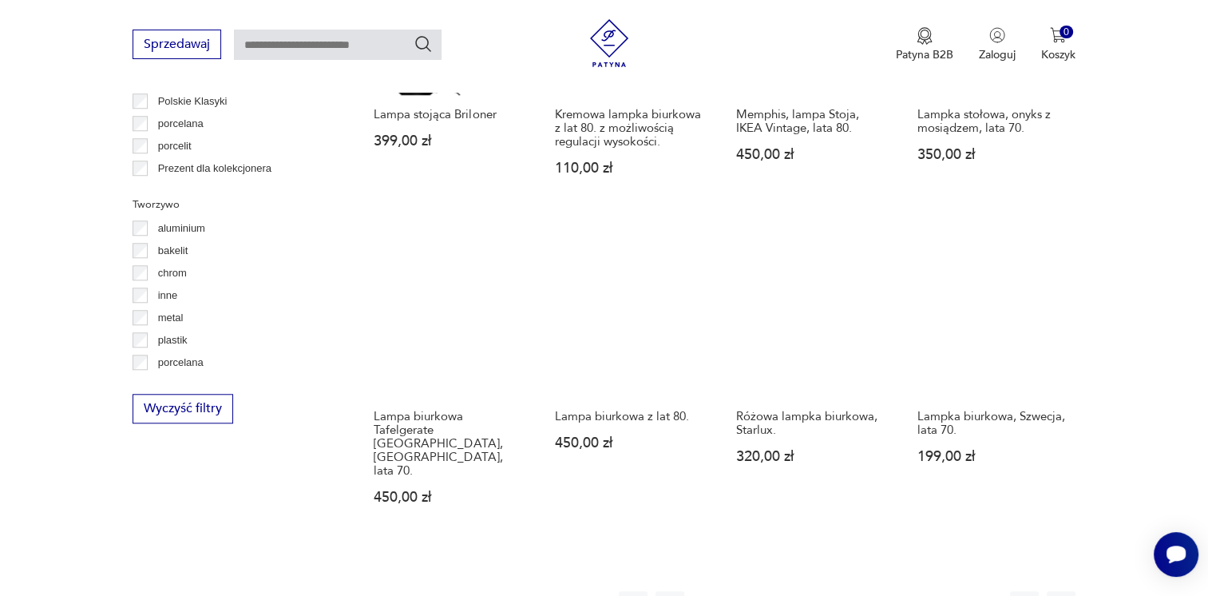
scroll to position [1430, 0]
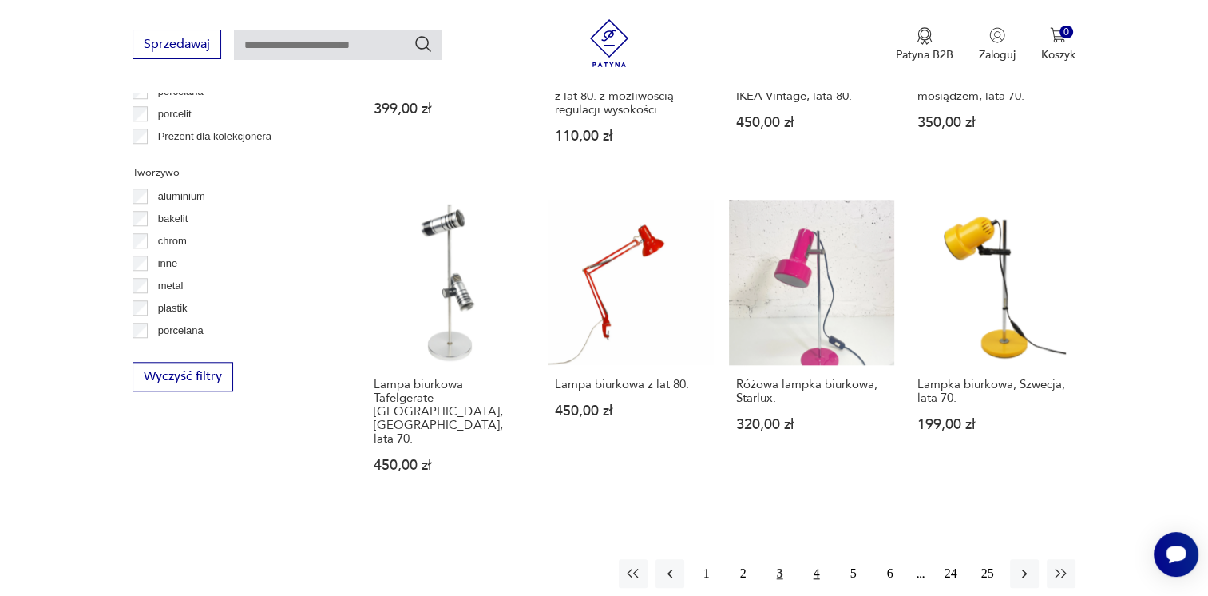
click at [818, 559] on button "4" at bounding box center [816, 573] width 29 height 29
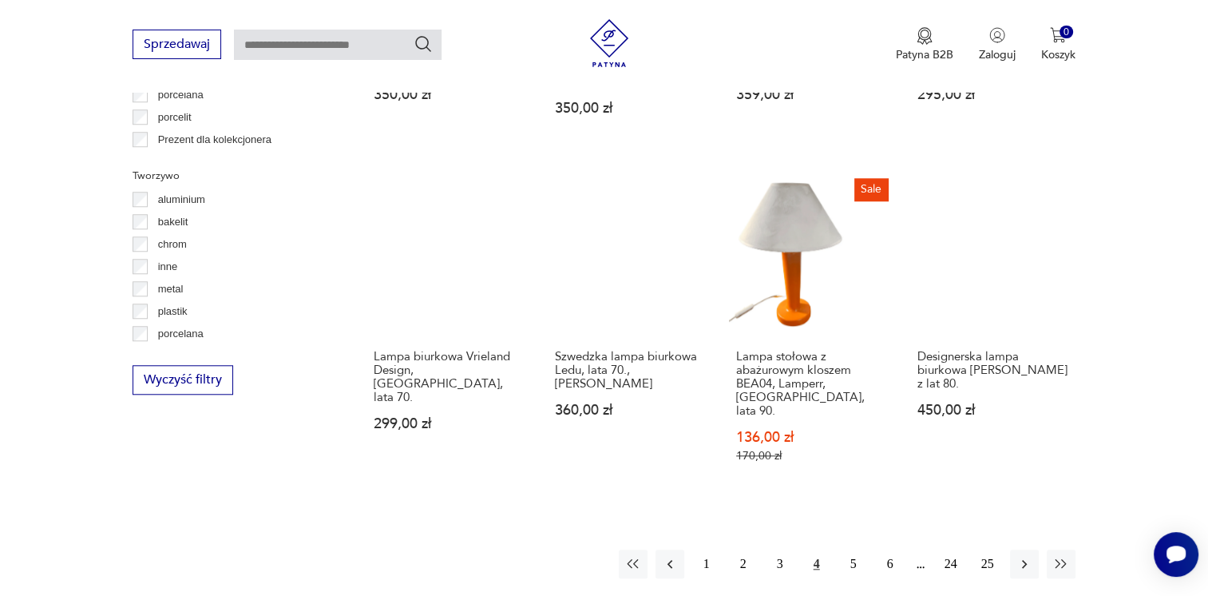
scroll to position [1429, 0]
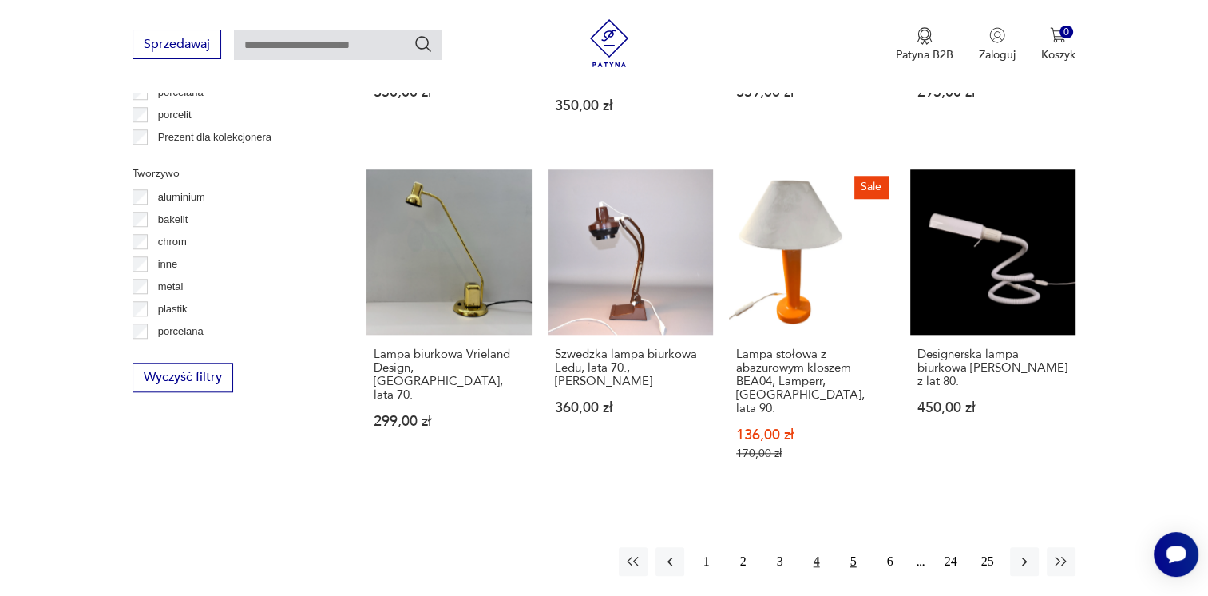
click at [854, 548] on button "5" at bounding box center [853, 561] width 29 height 29
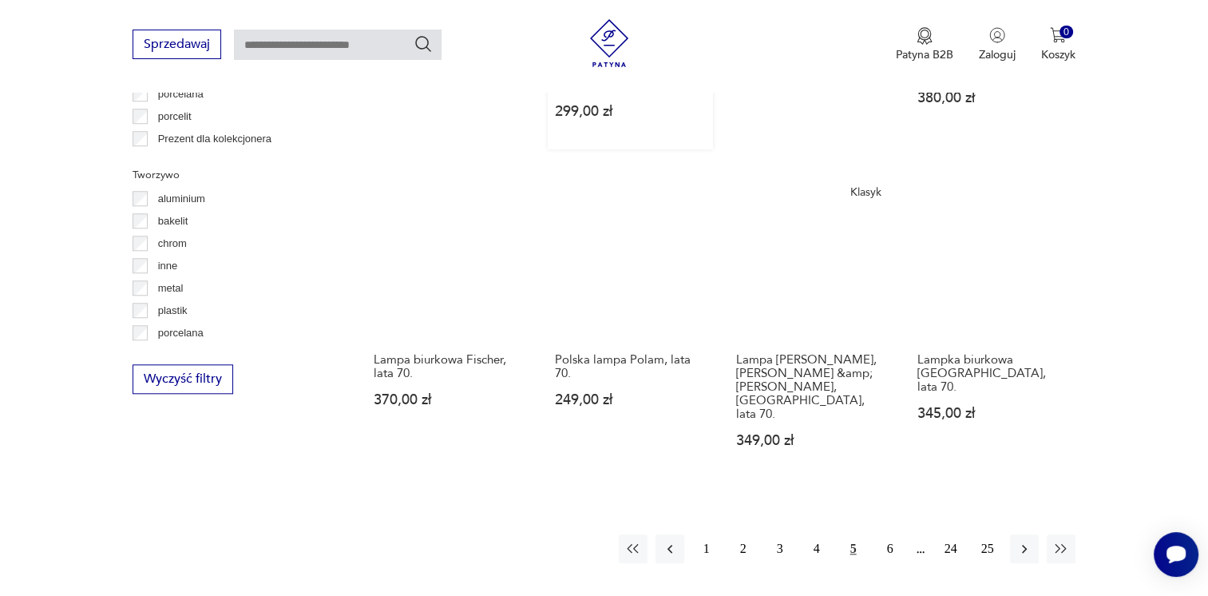
scroll to position [1430, 0]
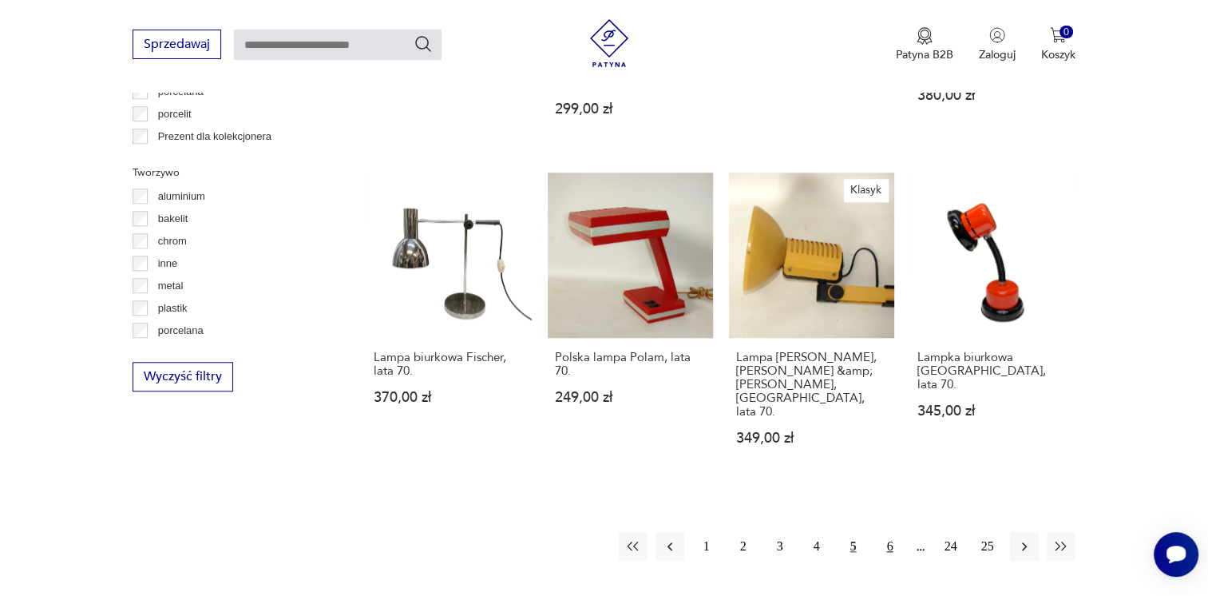
click at [893, 532] on button "6" at bounding box center [890, 546] width 29 height 29
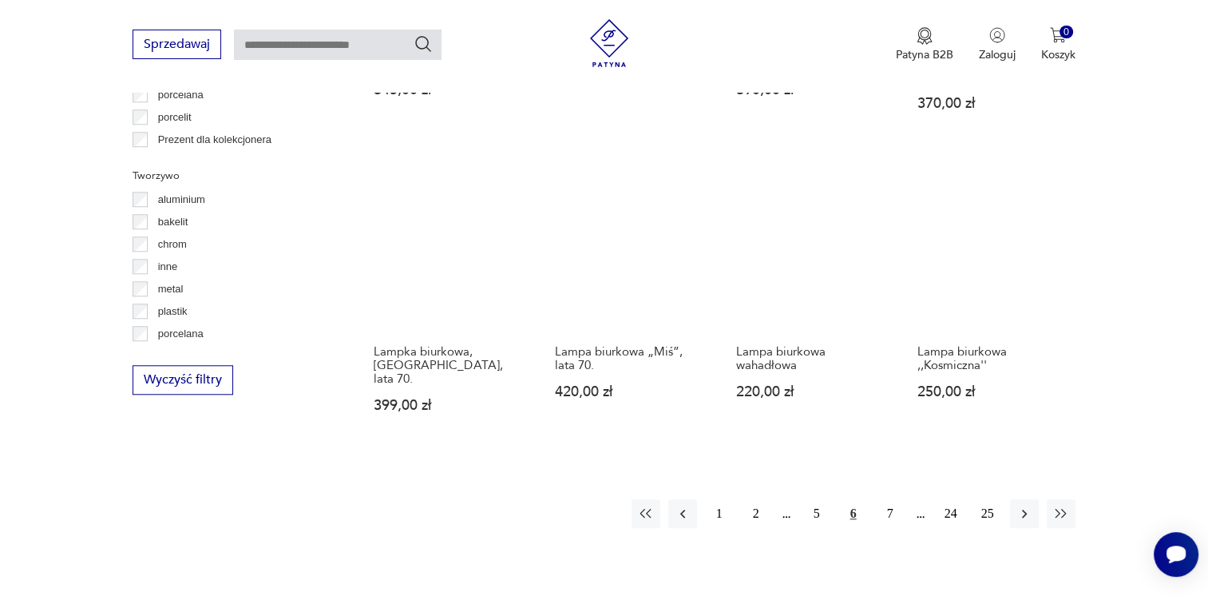
scroll to position [1429, 0]
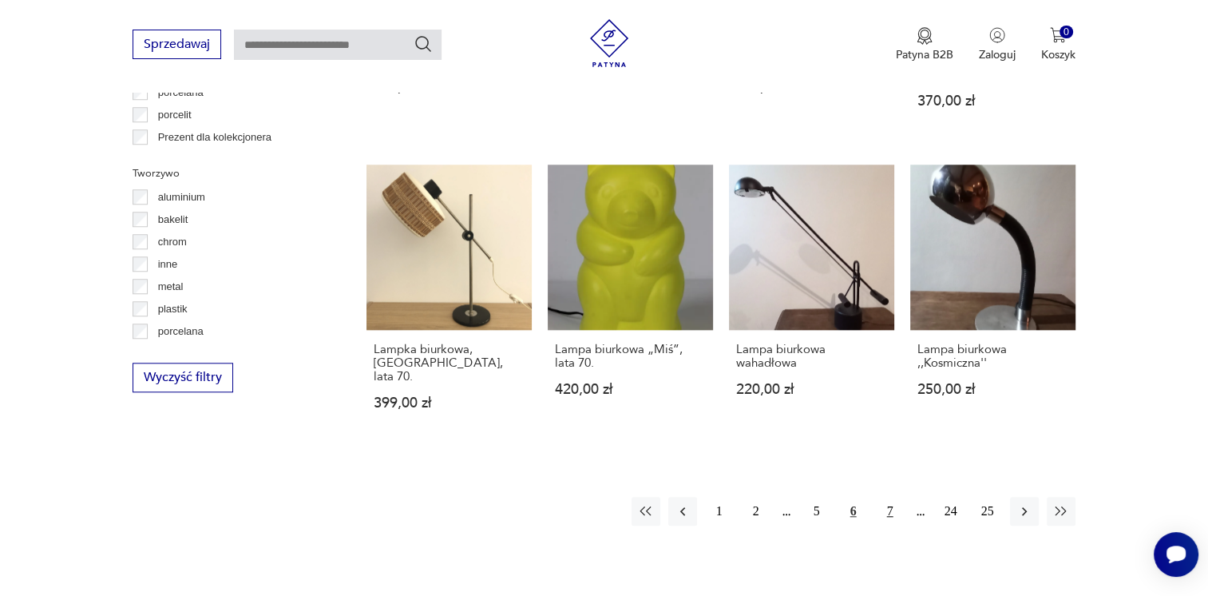
click at [889, 497] on button "7" at bounding box center [890, 511] width 29 height 29
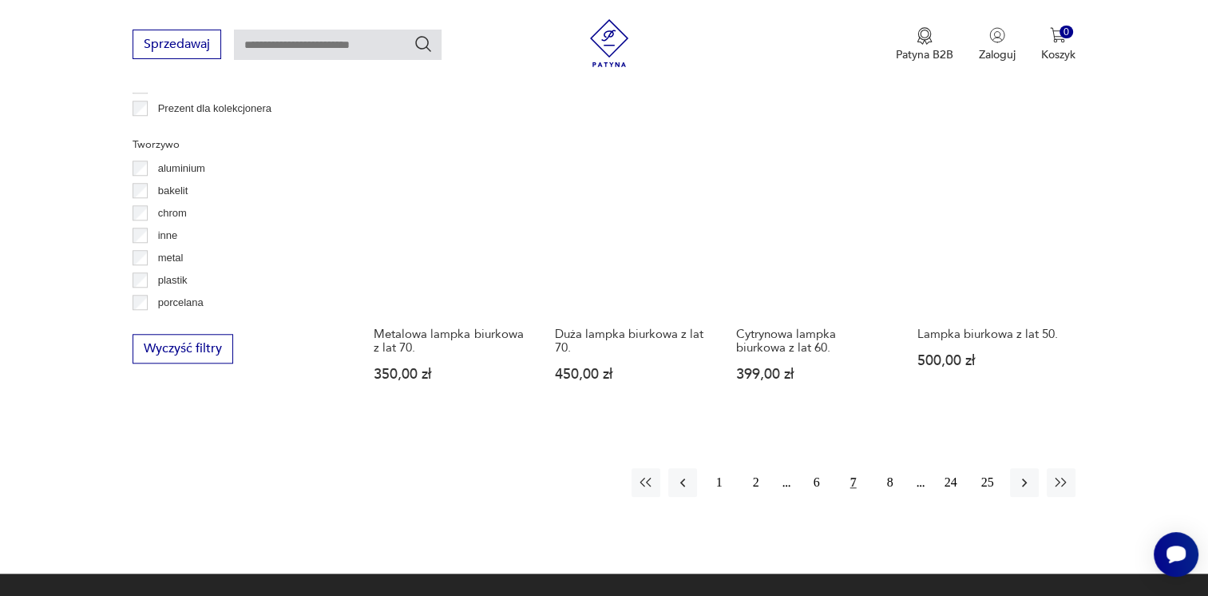
scroll to position [1462, 0]
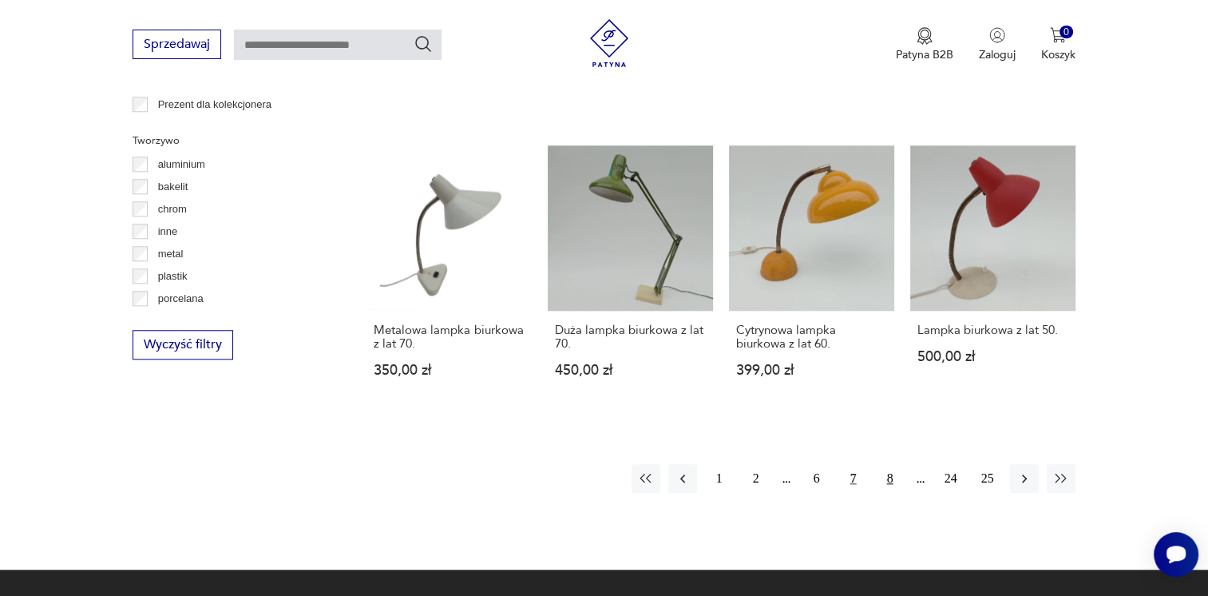
click at [886, 464] on button "8" at bounding box center [890, 478] width 29 height 29
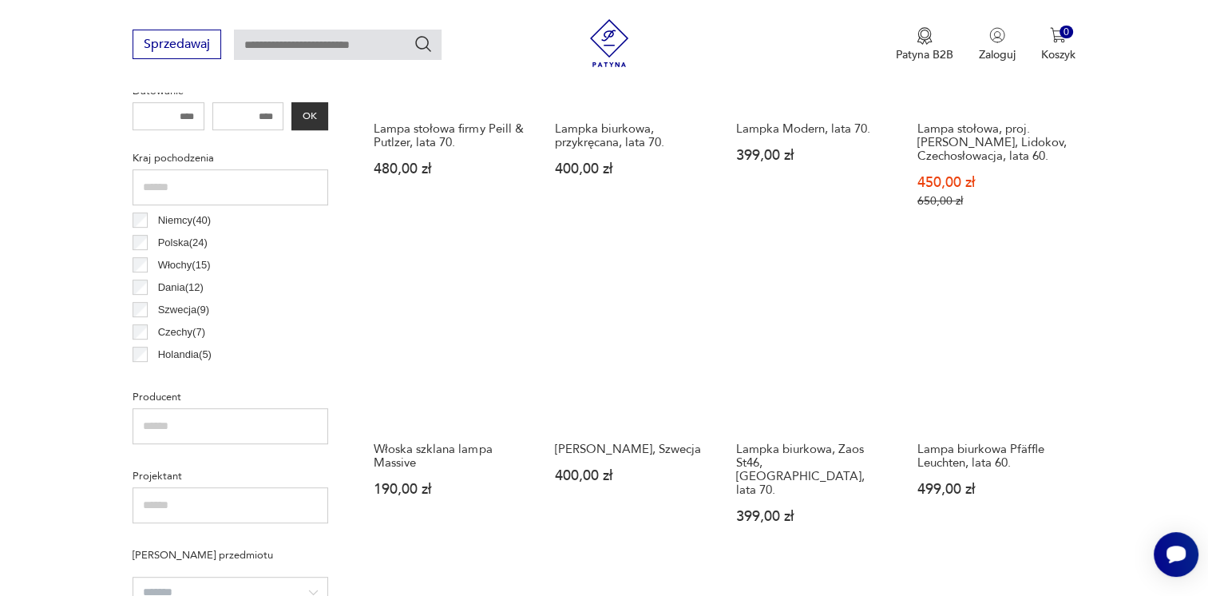
scroll to position [759, 0]
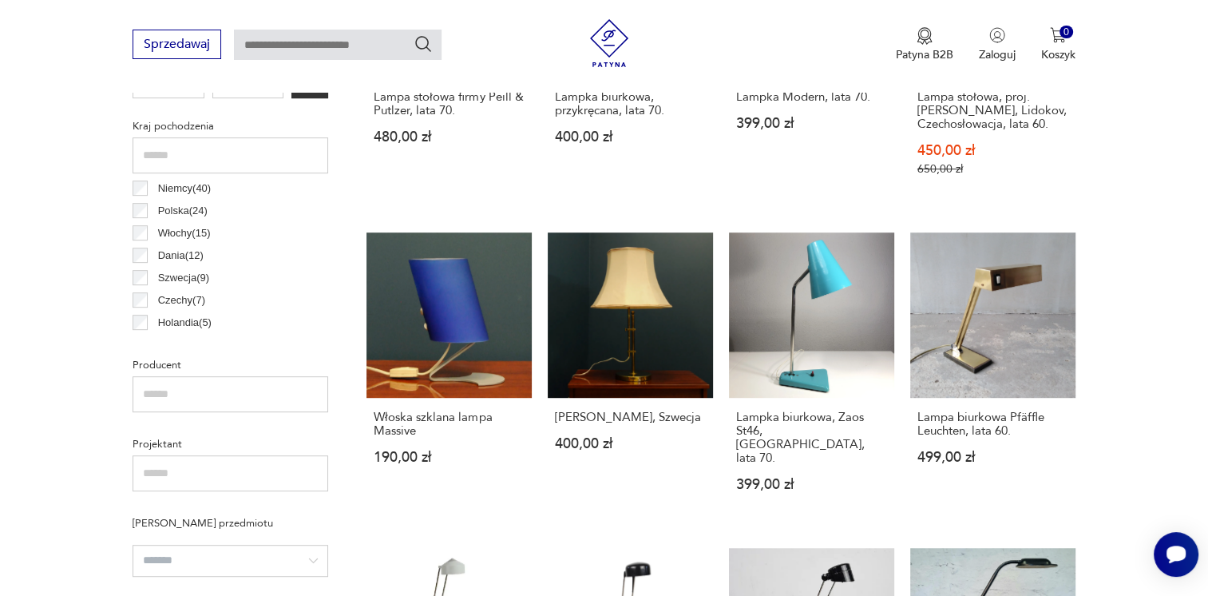
click at [1119, 328] on section "Filtruj produkty Cena MIN MAX *** OK Promocja Datowanie OK Kraj pochodzenia Nie…" at bounding box center [604, 565] width 1208 height 1415
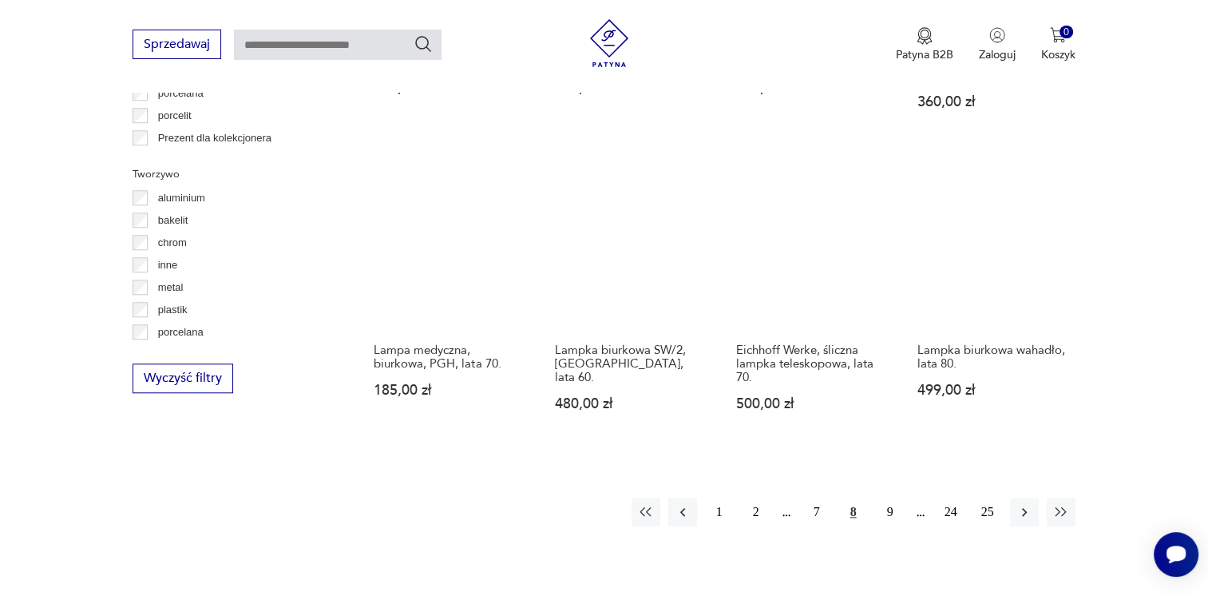
scroll to position [1429, 0]
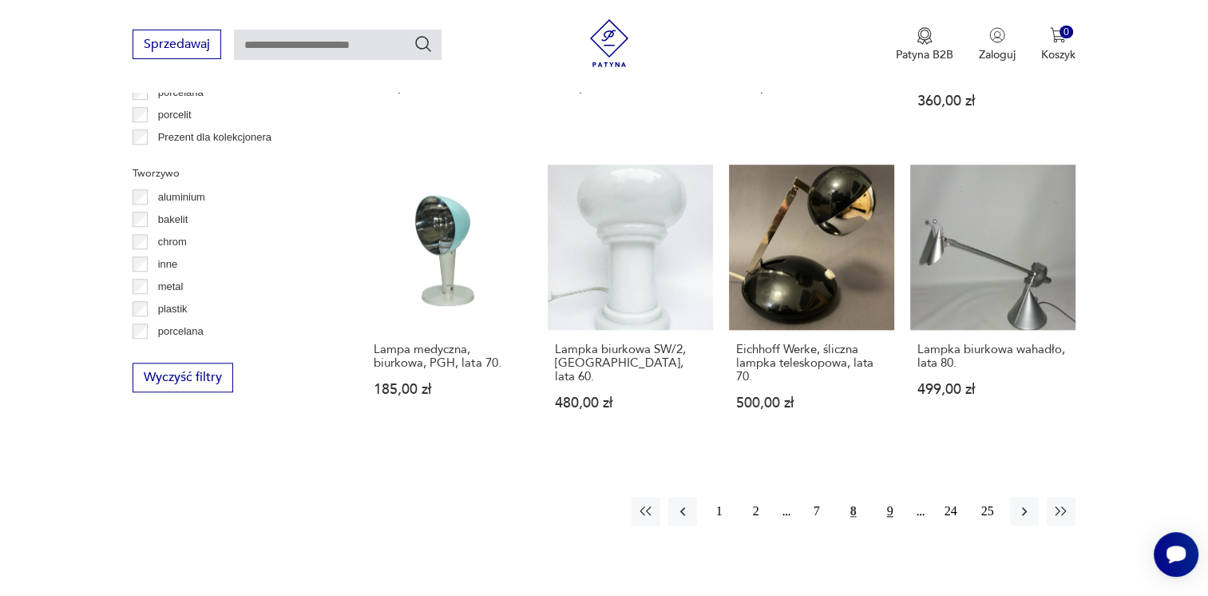
click at [895, 497] on button "9" at bounding box center [890, 511] width 29 height 29
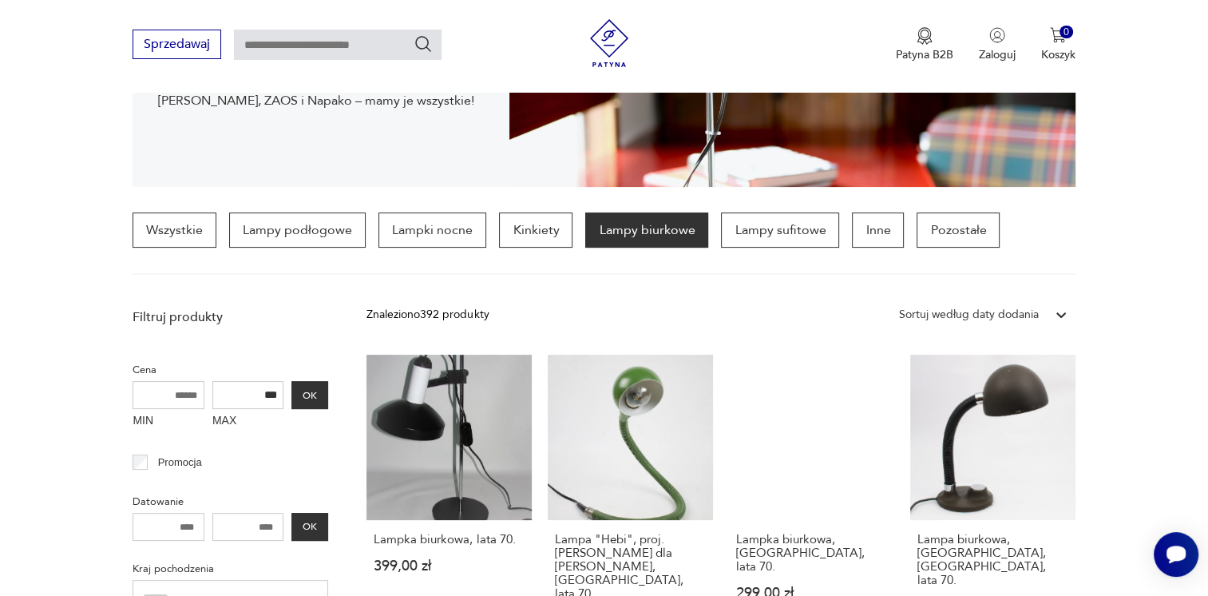
scroll to position [312, 0]
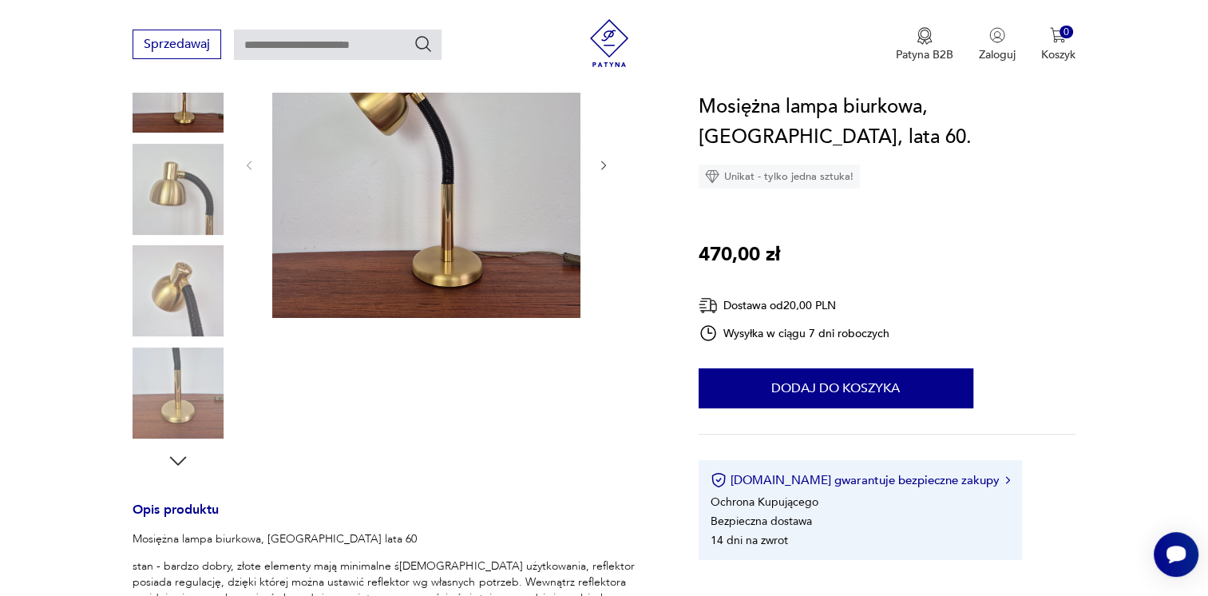
scroll to position [255, 0]
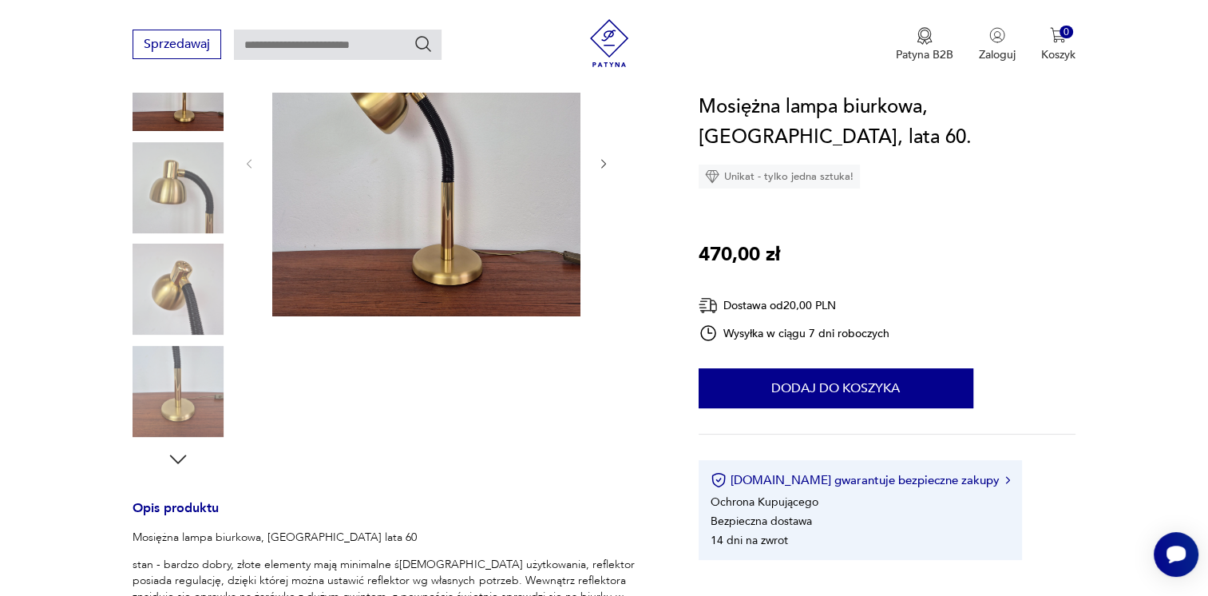
click at [206, 175] on img at bounding box center [178, 187] width 91 height 91
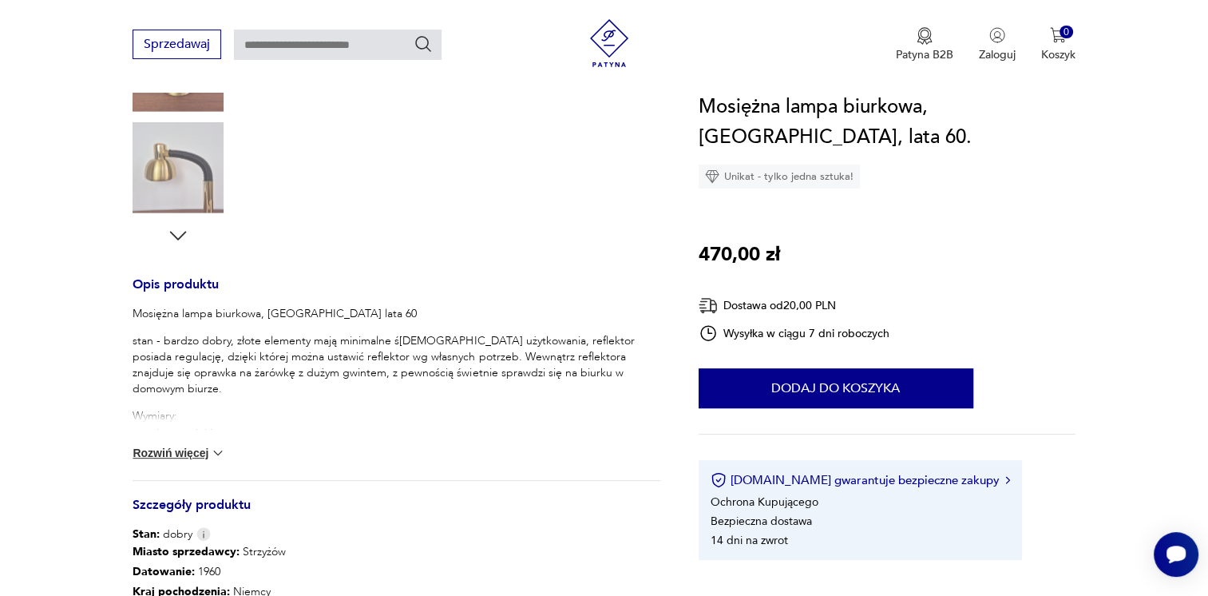
scroll to position [511, 0]
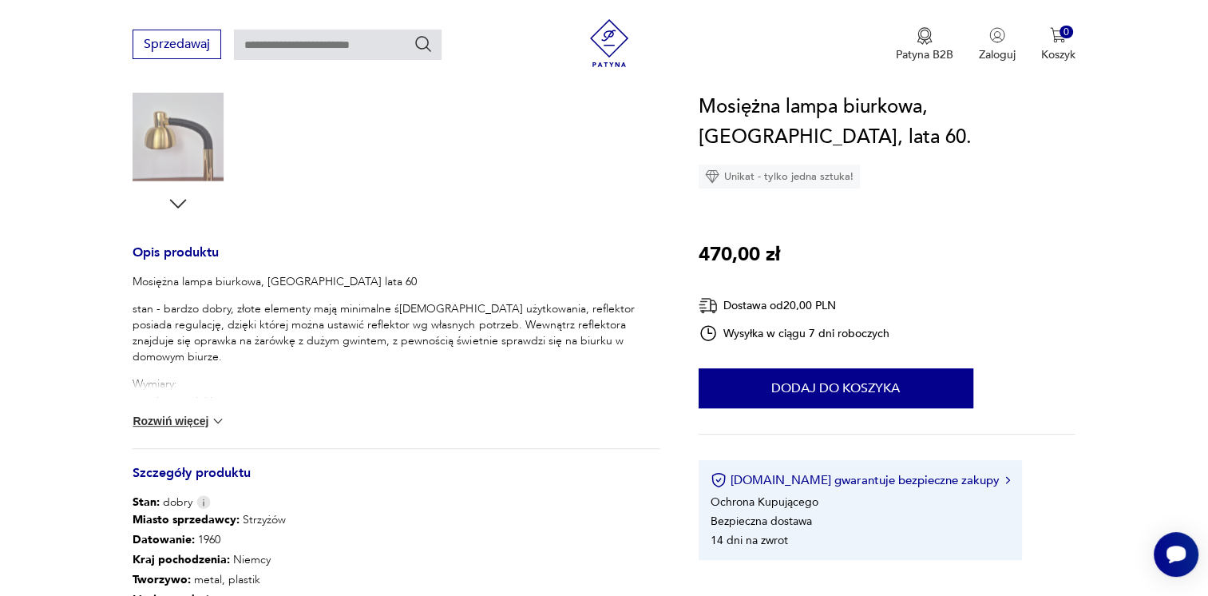
click at [166, 418] on button "Rozwiń więcej" at bounding box center [179, 421] width 93 height 16
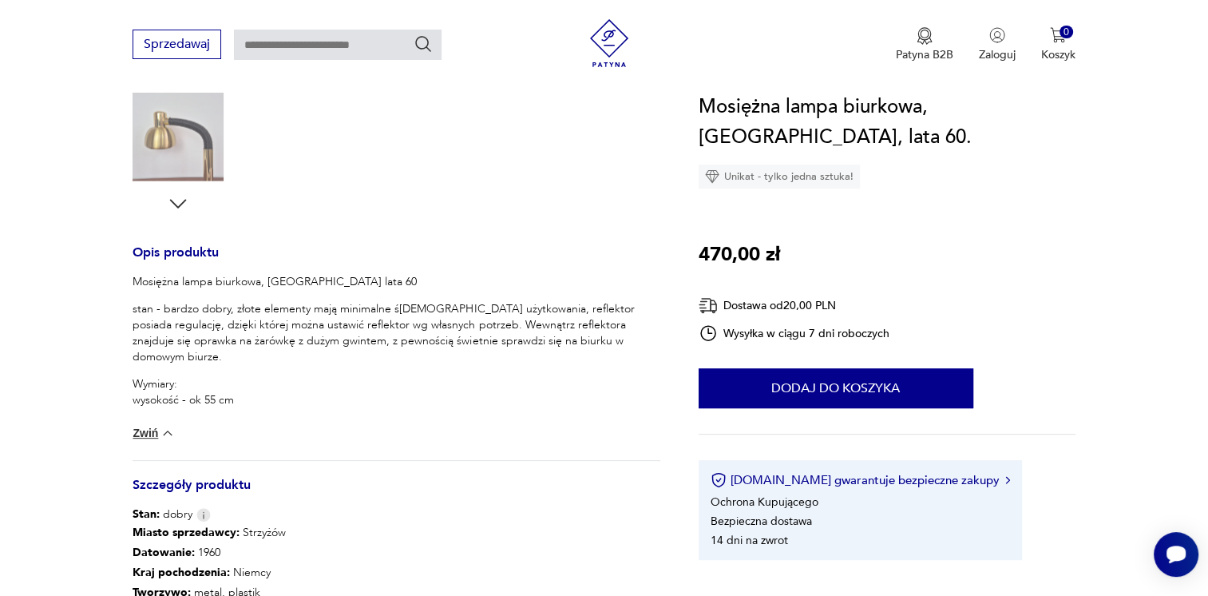
click at [327, 324] on p "stan - bardzo dobry, złote elementy mają minimalne ś[DEMOGRAPHIC_DATA] użytkowa…" at bounding box center [396, 333] width 527 height 64
click at [296, 331] on p "stan - bardzo dobry, złote elementy mają minimalne ślady użytkowania, reflektor…" at bounding box center [396, 333] width 527 height 64
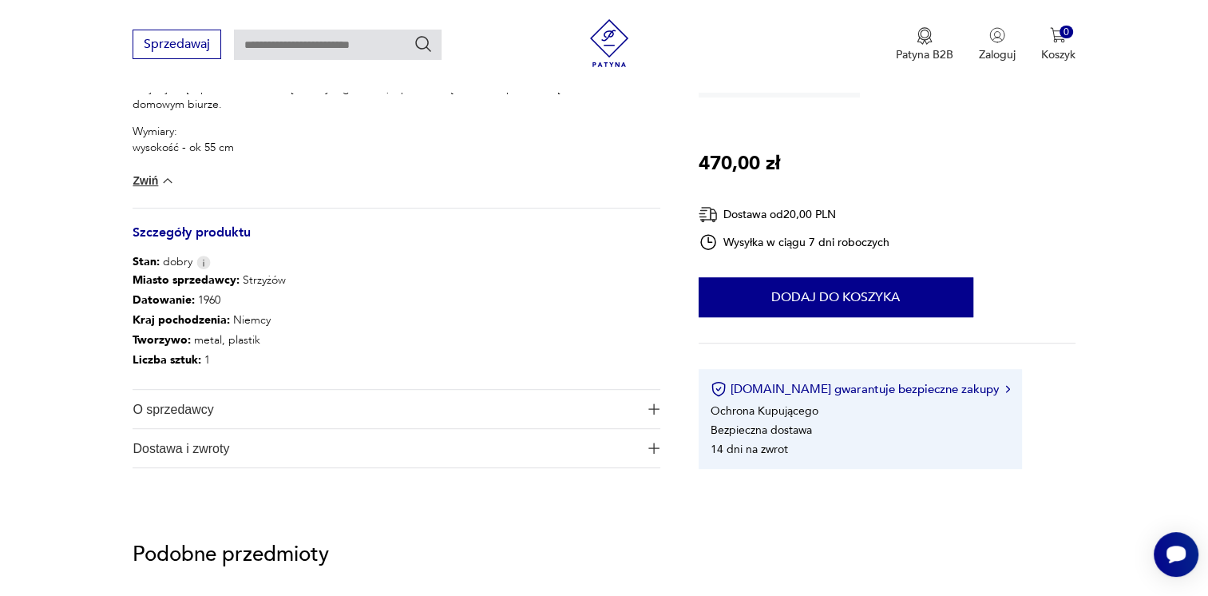
scroll to position [766, 0]
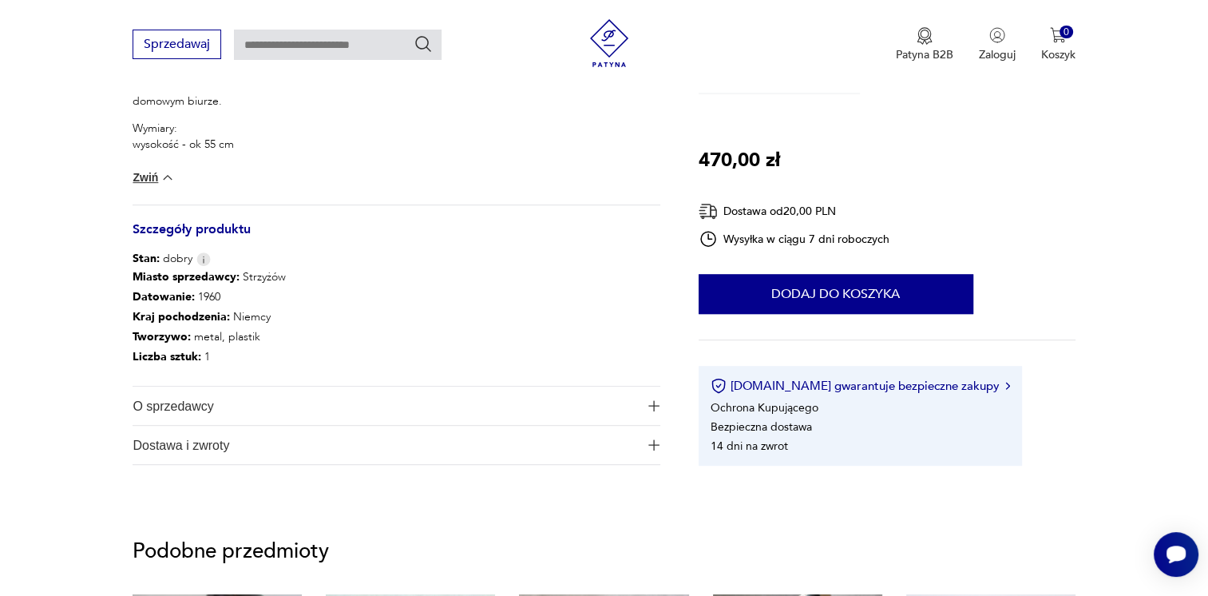
click at [313, 404] on span "O sprzedawcy" at bounding box center [385, 405] width 505 height 38
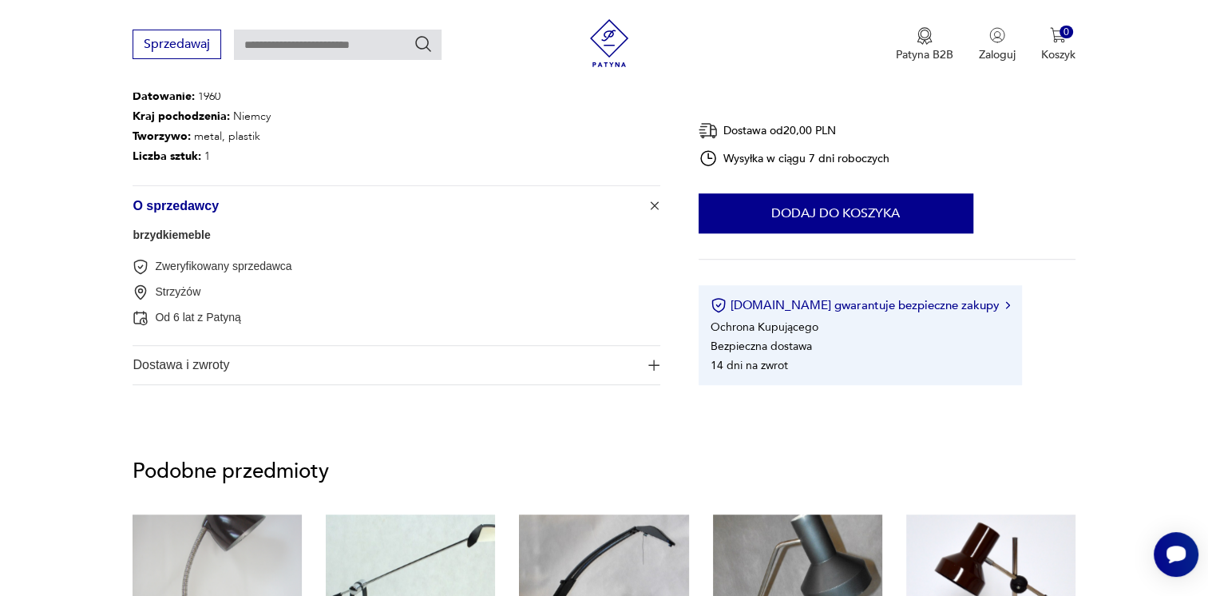
scroll to position [990, 0]
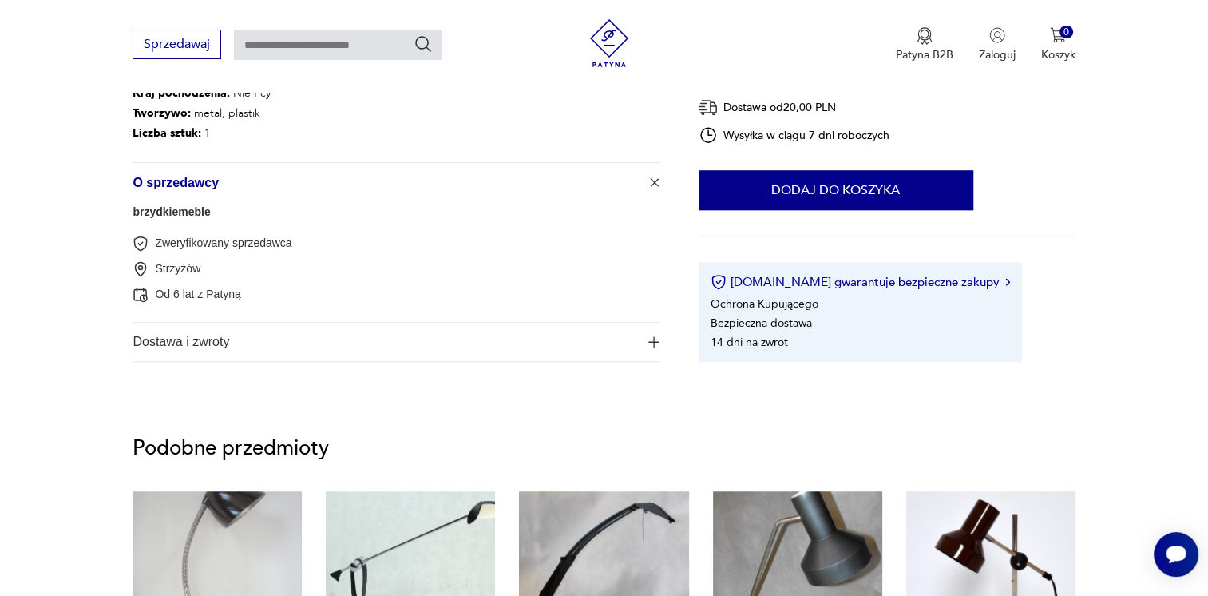
click at [224, 346] on span "Dostawa i zwroty" at bounding box center [385, 342] width 505 height 38
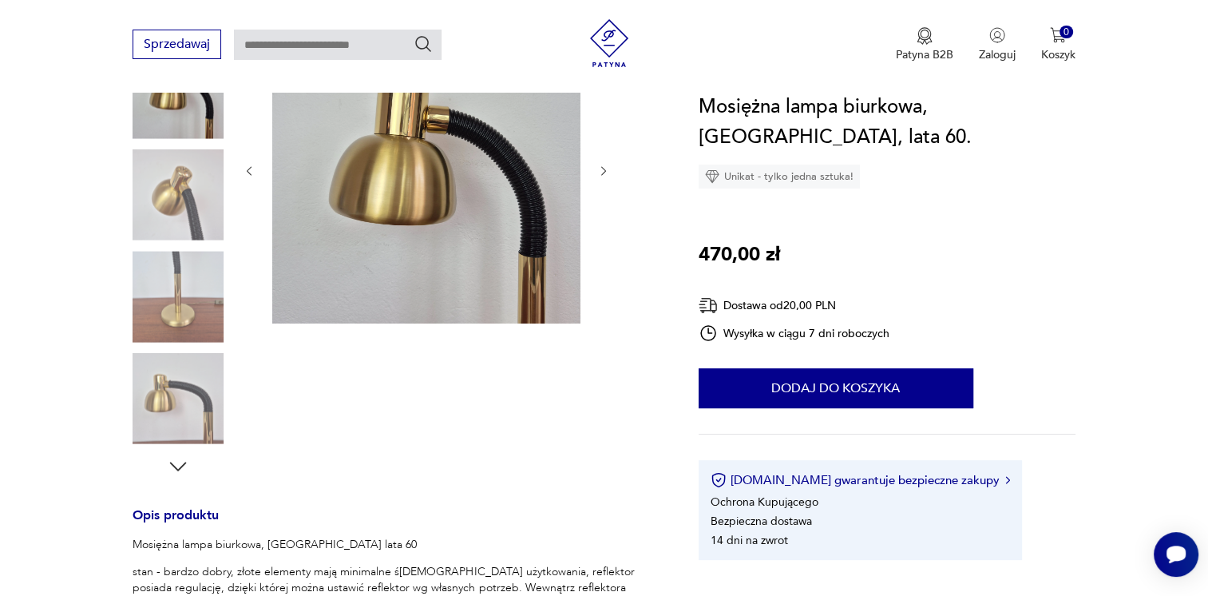
scroll to position [255, 0]
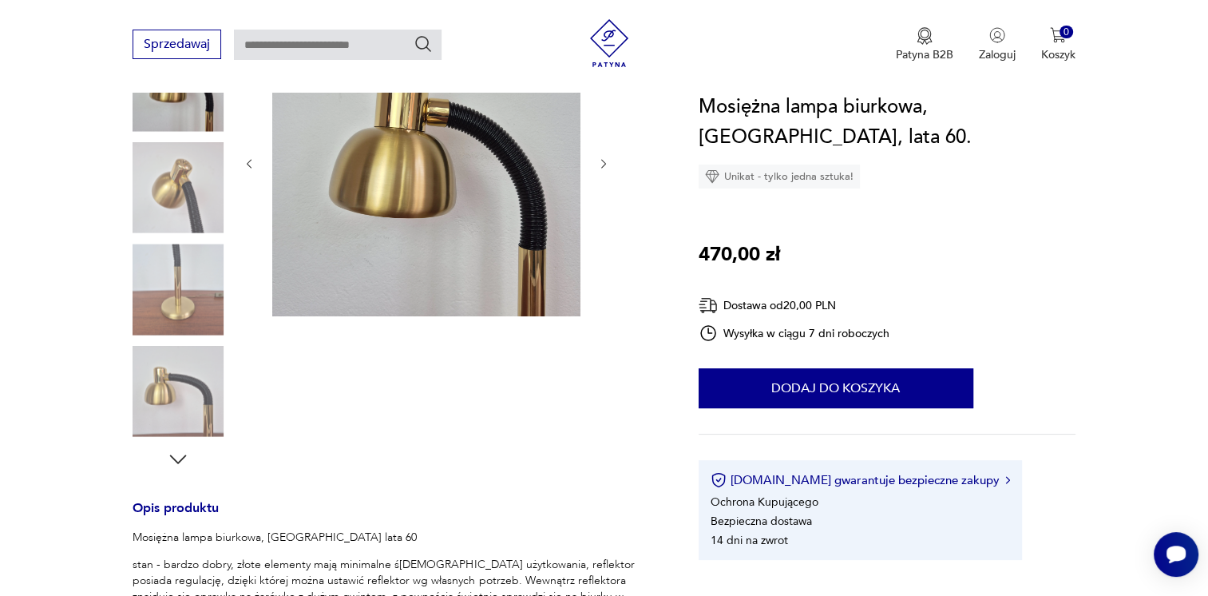
click at [185, 469] on icon "button" at bounding box center [178, 459] width 24 height 24
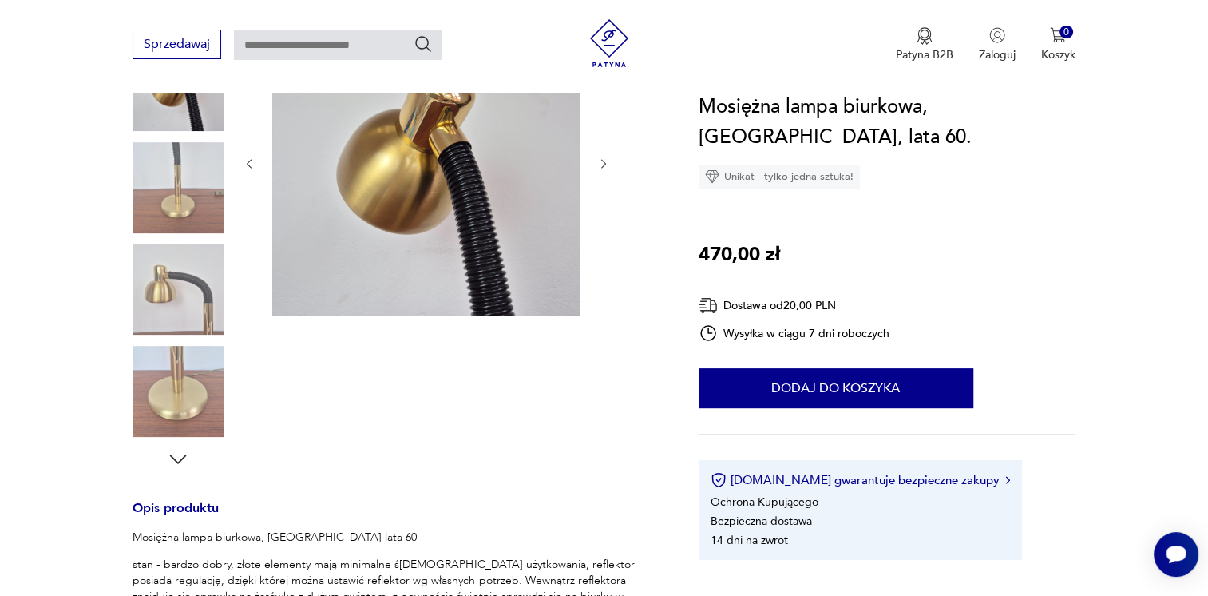
click at [206, 366] on img at bounding box center [178, 391] width 91 height 91
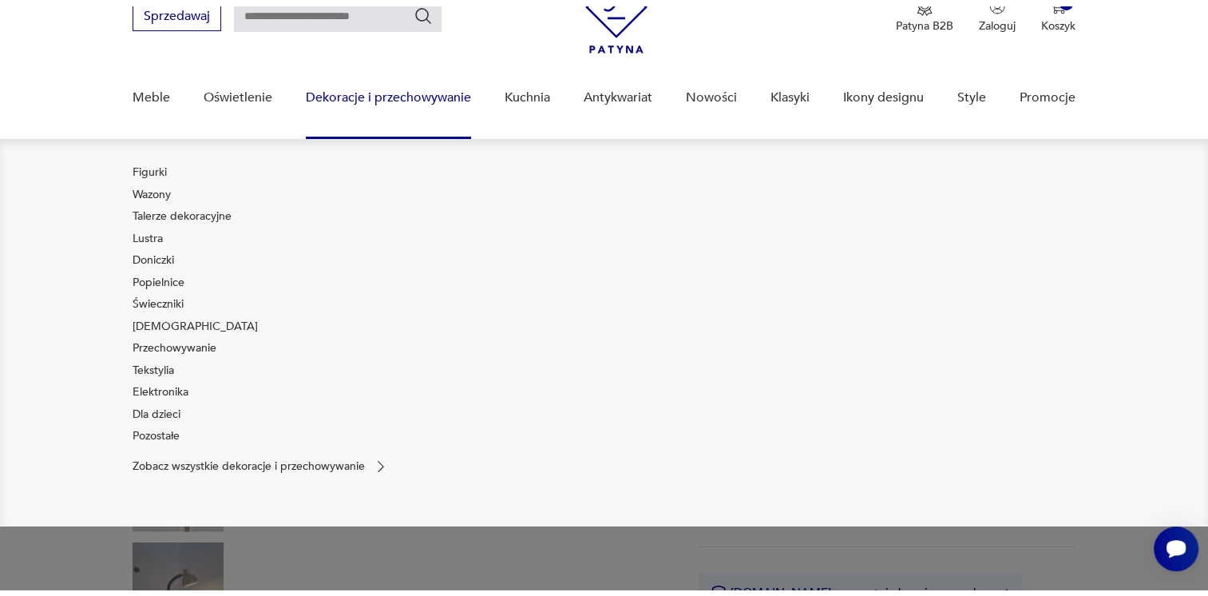
scroll to position [96, 0]
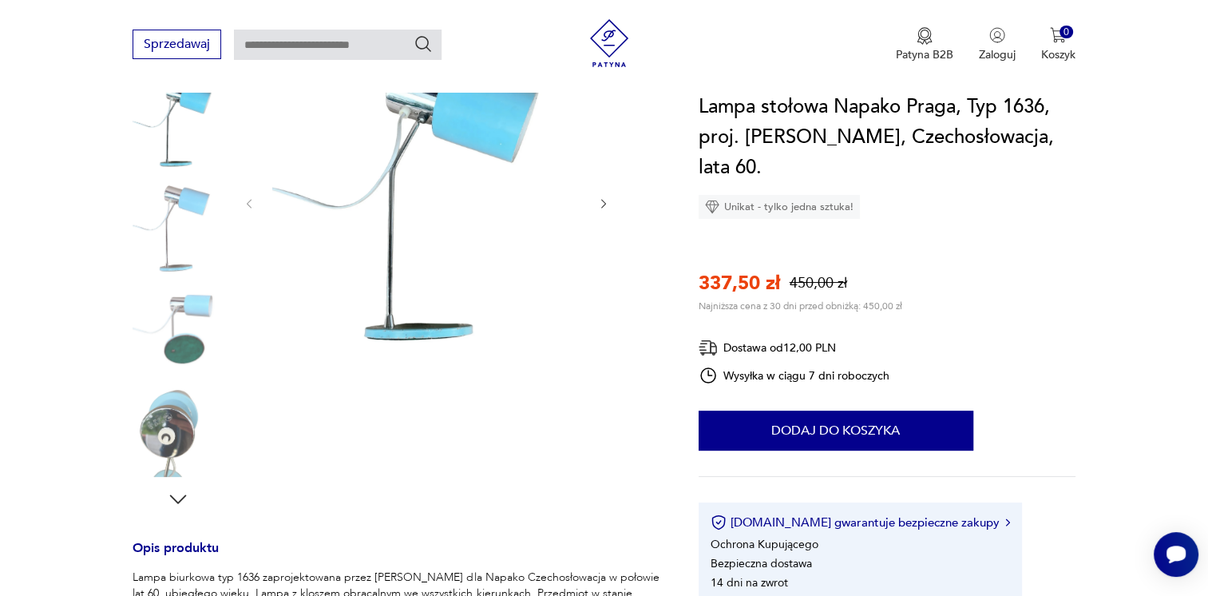
scroll to position [224, 0]
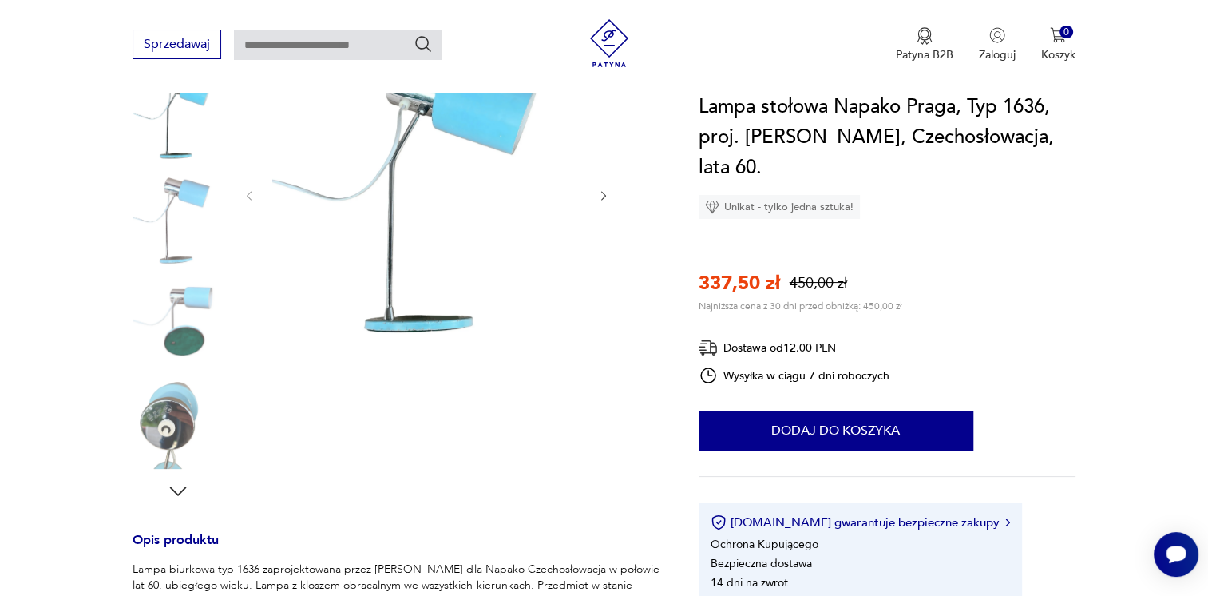
click at [164, 423] on img at bounding box center [178, 423] width 91 height 91
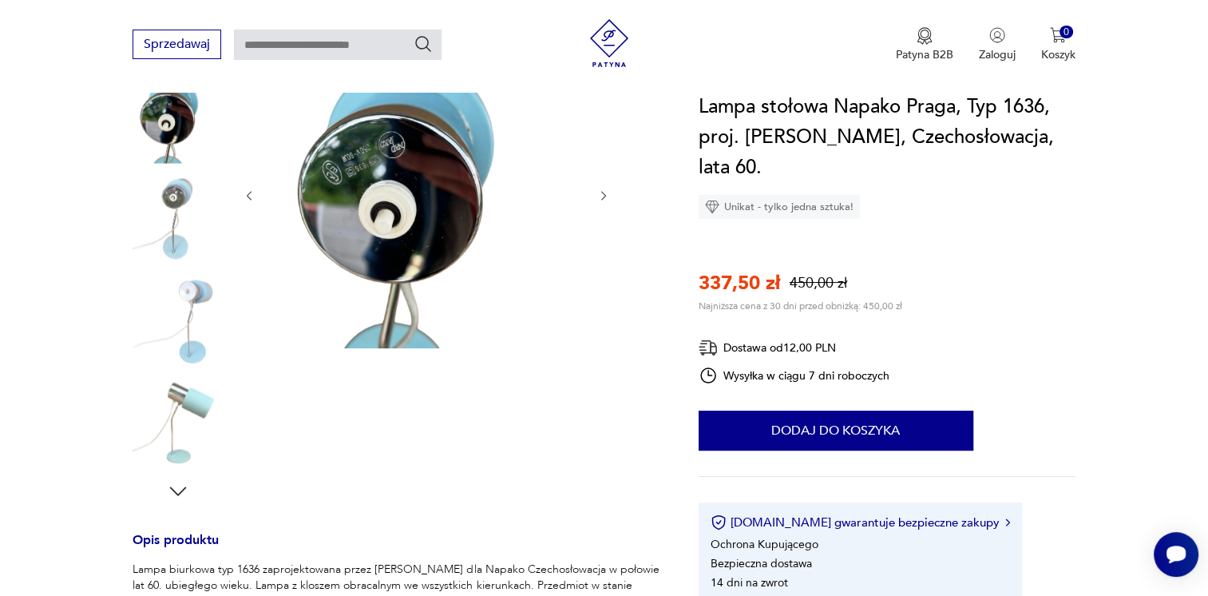
click at [182, 227] on img at bounding box center [178, 219] width 91 height 91
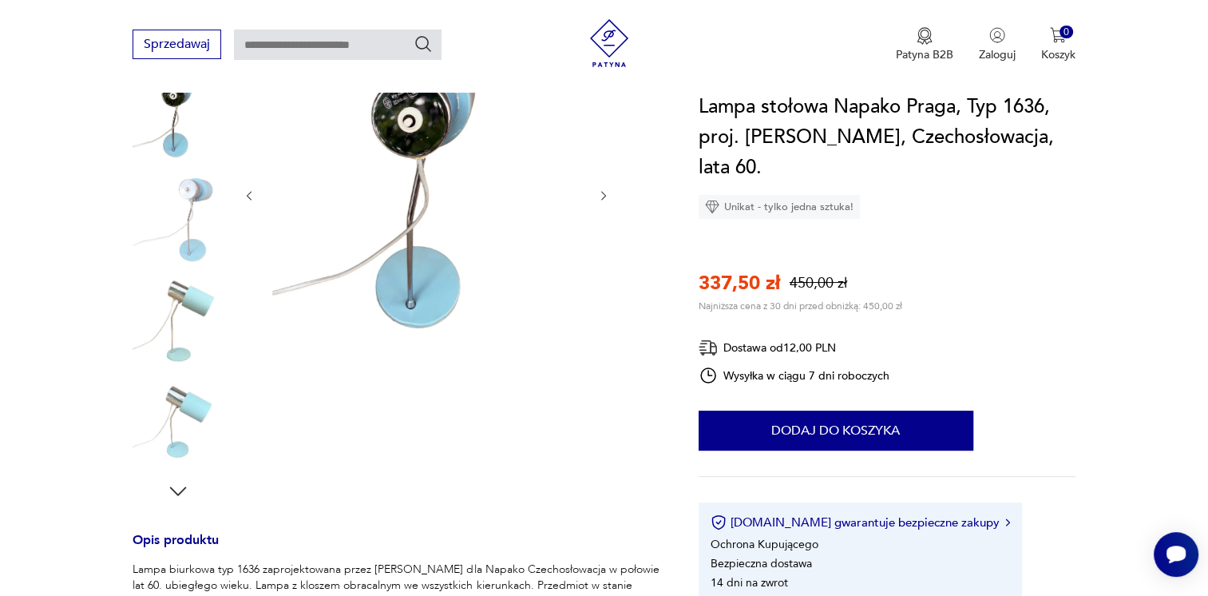
click at [185, 331] on img at bounding box center [178, 320] width 91 height 91
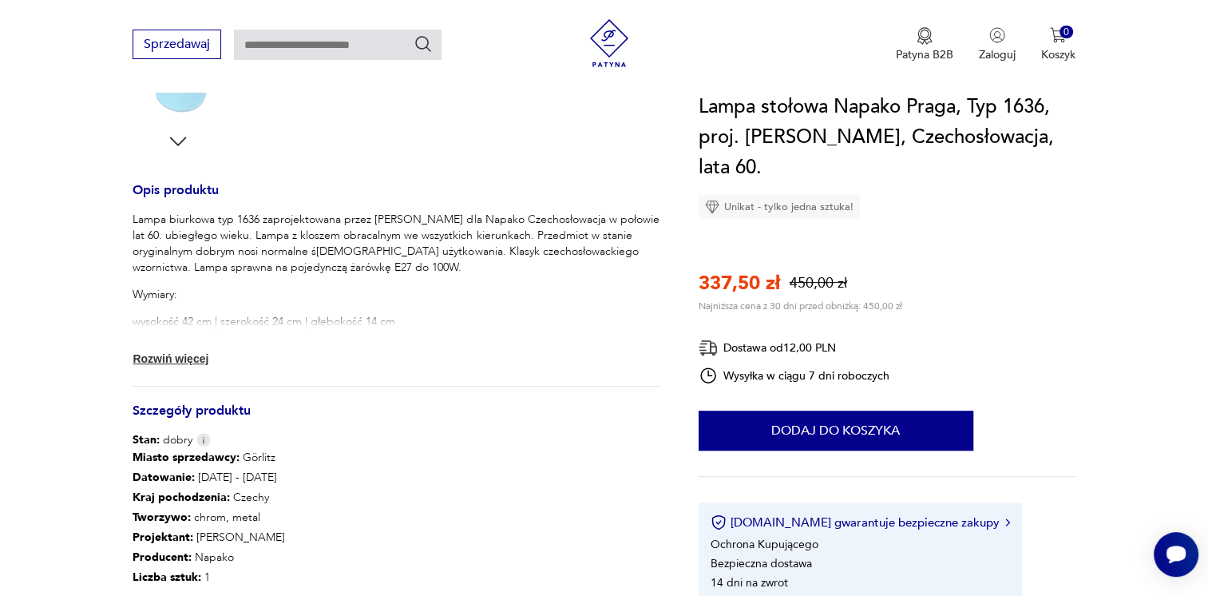
scroll to position [575, 0]
click at [161, 350] on button "Rozwiń więcej" at bounding box center [179, 357] width 93 height 16
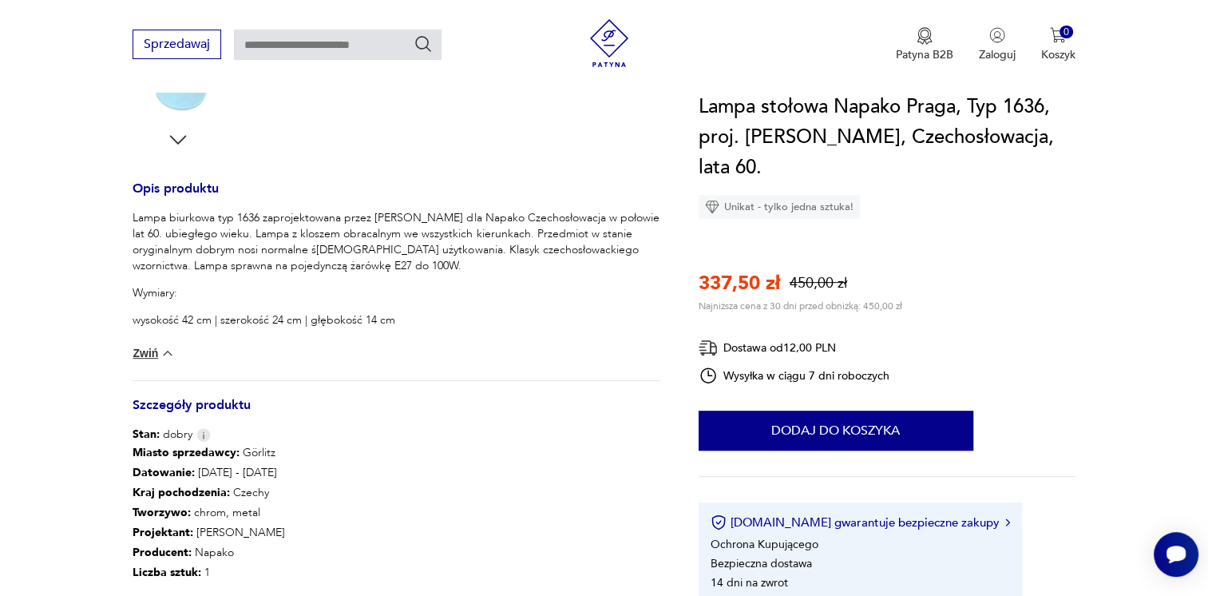
click at [166, 360] on img at bounding box center [168, 353] width 16 height 16
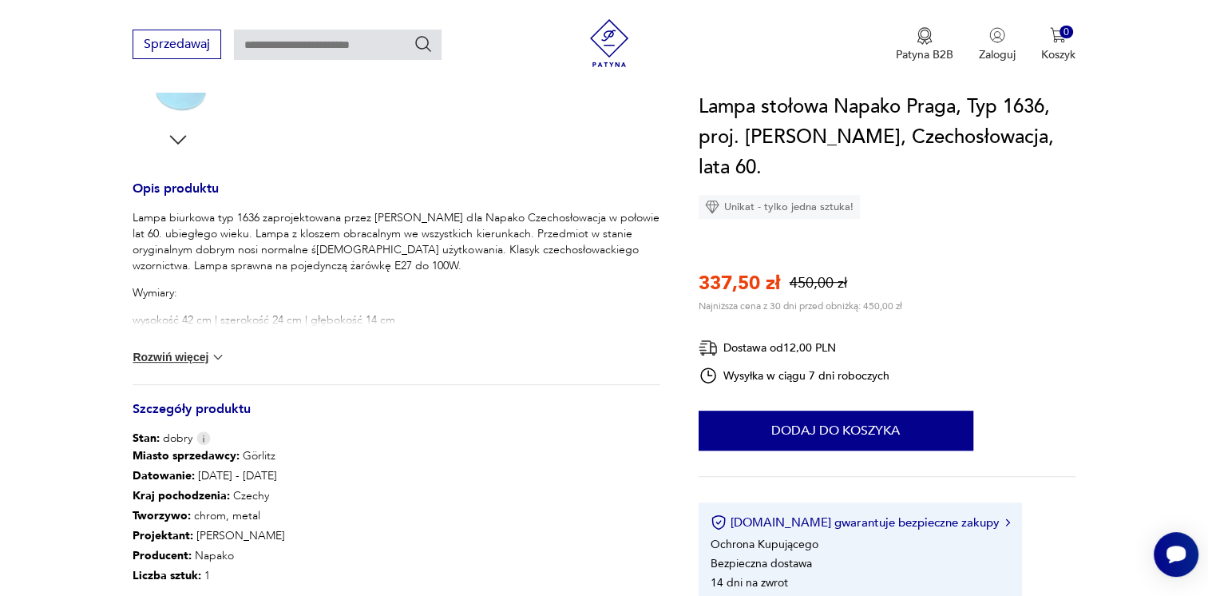
click at [164, 354] on button "Rozwiń więcej" at bounding box center [179, 357] width 93 height 16
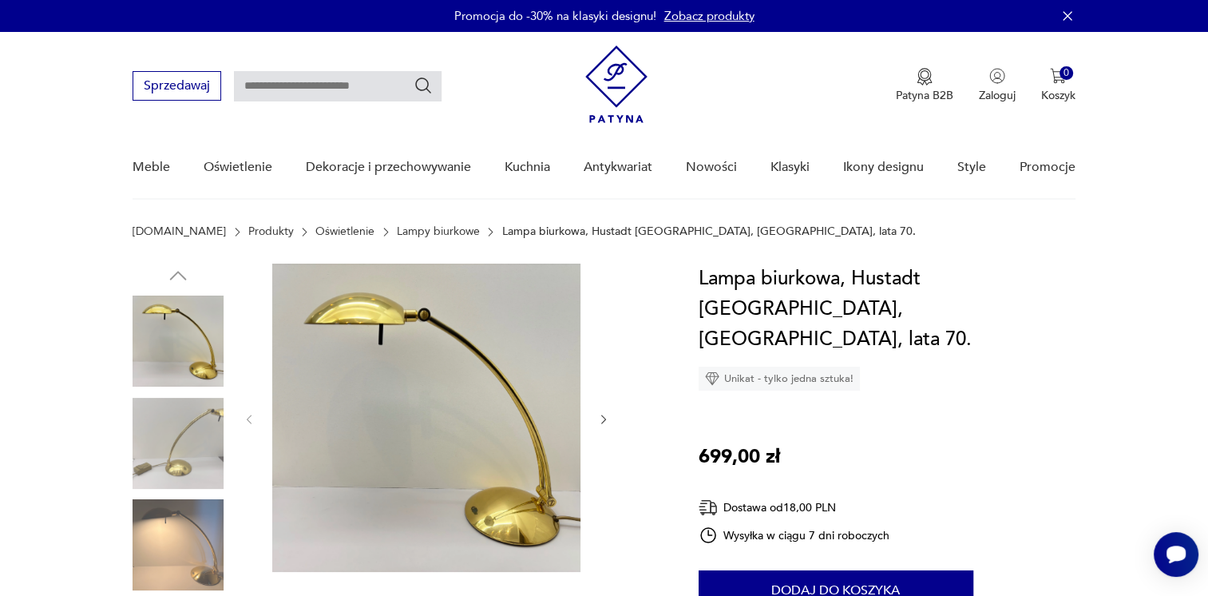
click at [216, 438] on img at bounding box center [178, 443] width 91 height 91
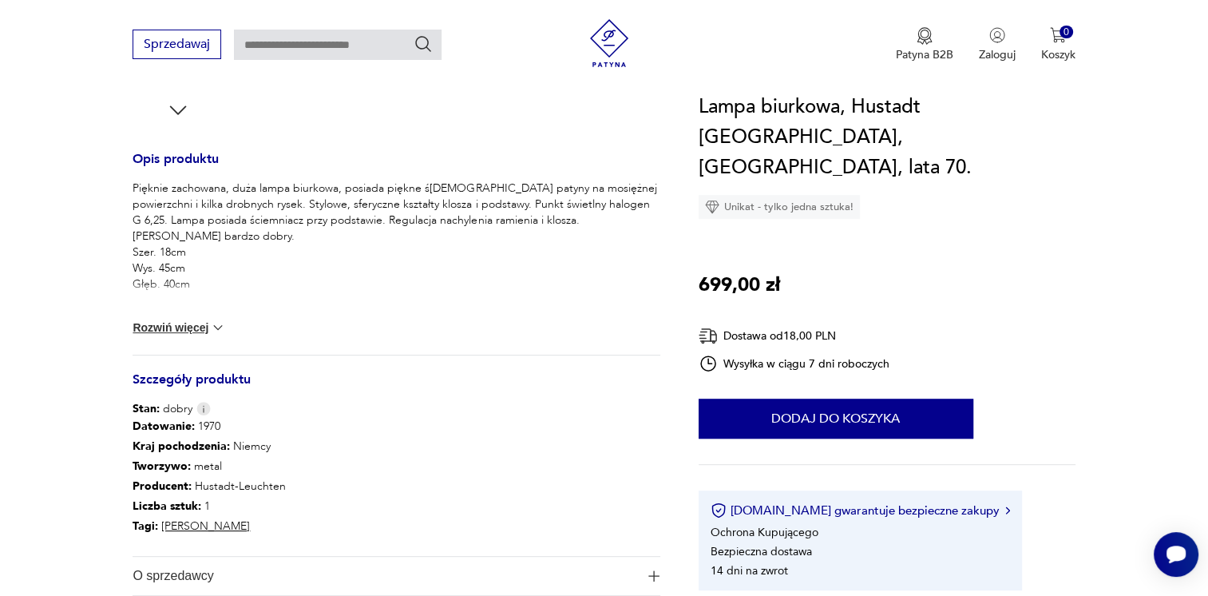
scroll to position [607, 0]
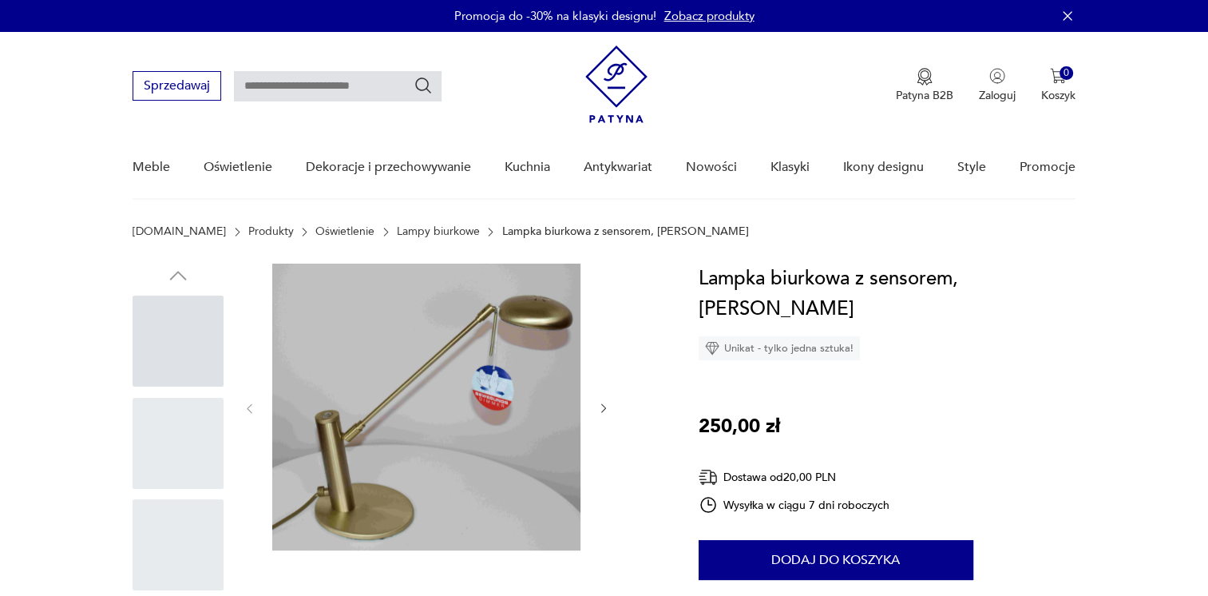
drag, startPoint x: 0, startPoint y: 0, endPoint x: 1079, endPoint y: 230, distance: 1103.7
click at [1079, 230] on section "[DOMAIN_NAME] Produkty Oświetlenie Lampy biurkowe Lampka biurkowa z sensorem, […" at bounding box center [604, 244] width 1208 height 38
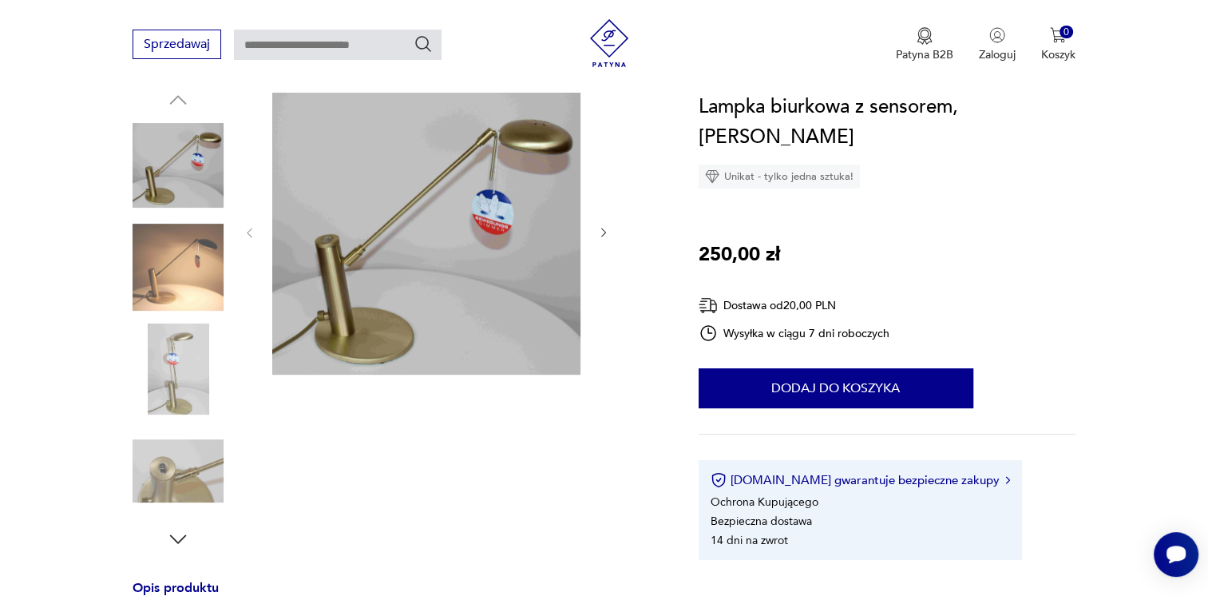
scroll to position [192, 0]
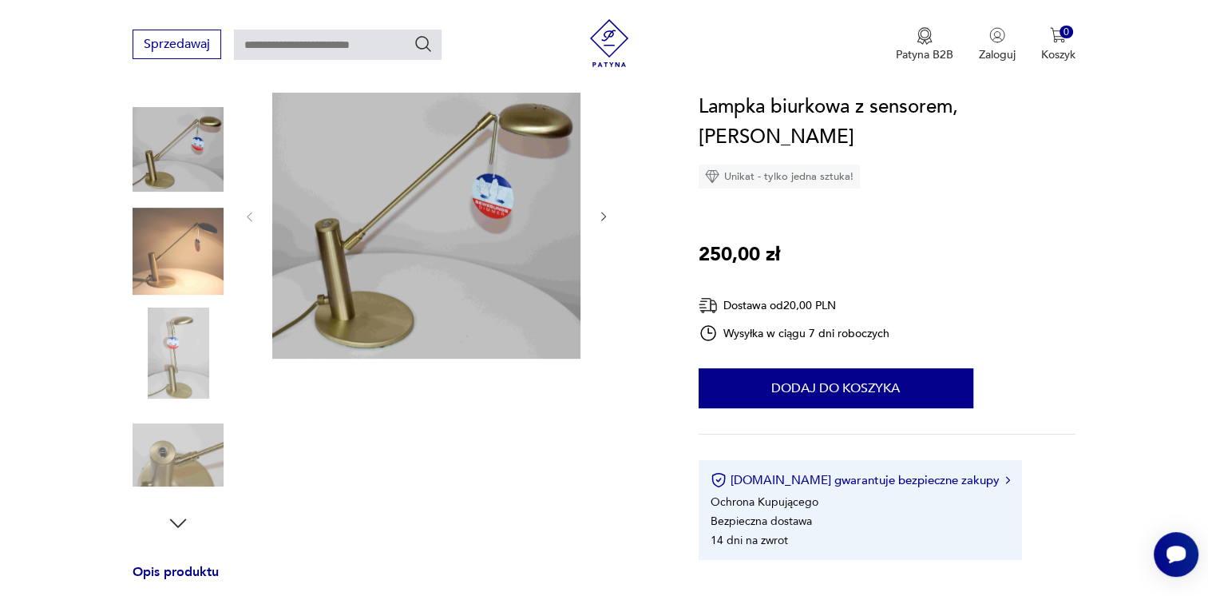
click at [190, 252] on img at bounding box center [178, 251] width 91 height 91
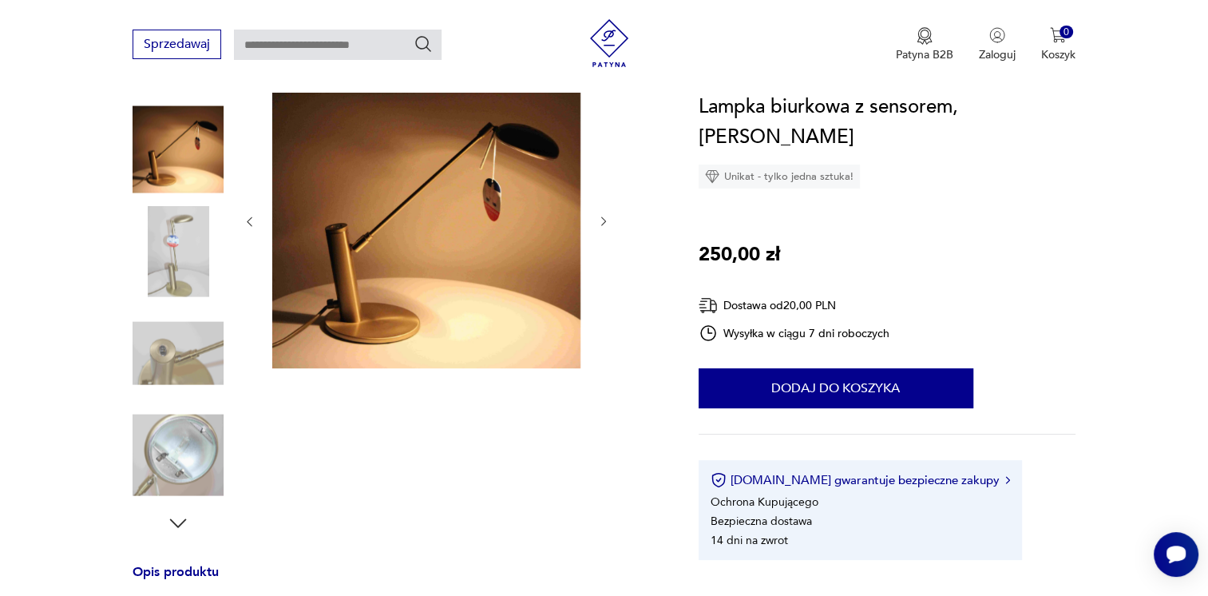
click at [184, 340] on img at bounding box center [178, 352] width 91 height 91
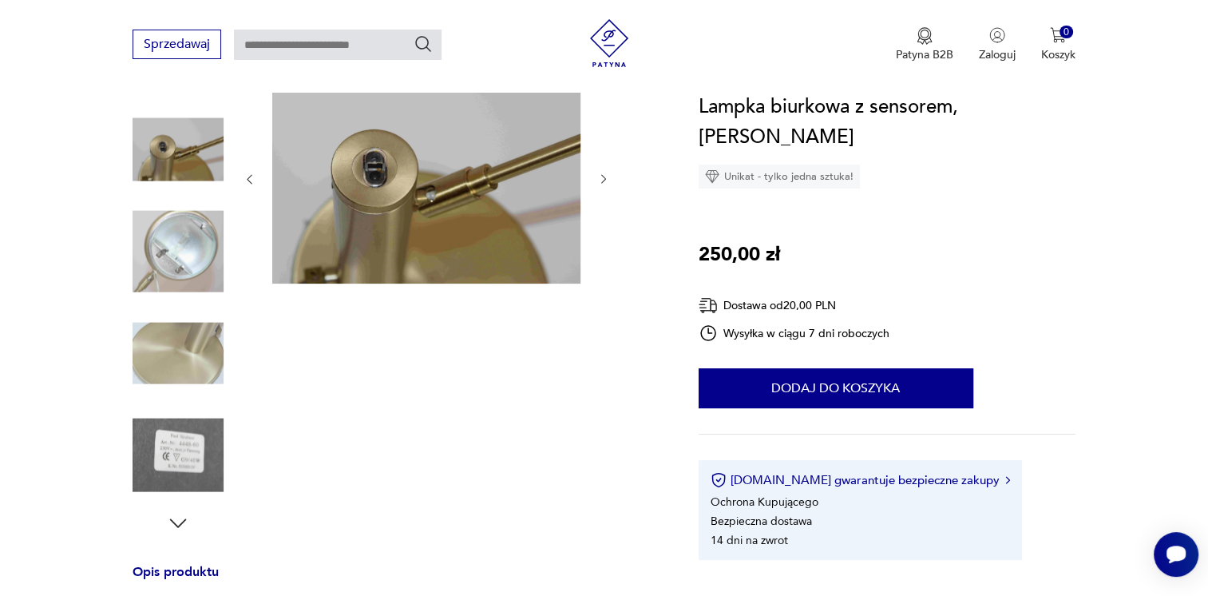
click at [188, 446] on img at bounding box center [178, 455] width 91 height 91
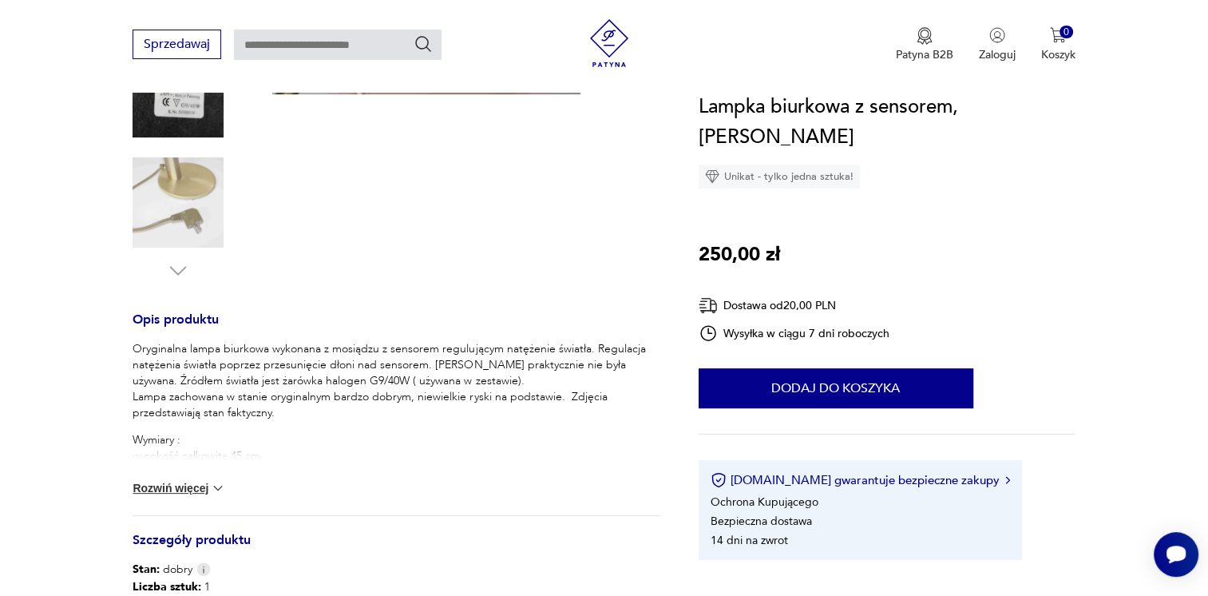
scroll to position [447, 0]
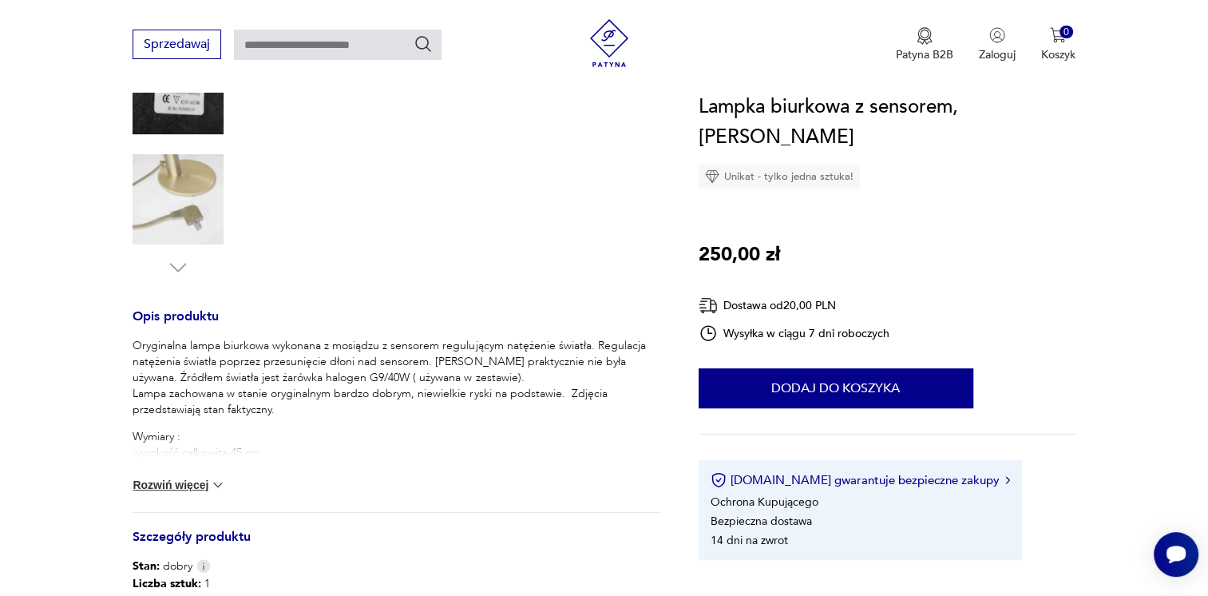
click at [182, 477] on button "Rozwiń więcej" at bounding box center [179, 485] width 93 height 16
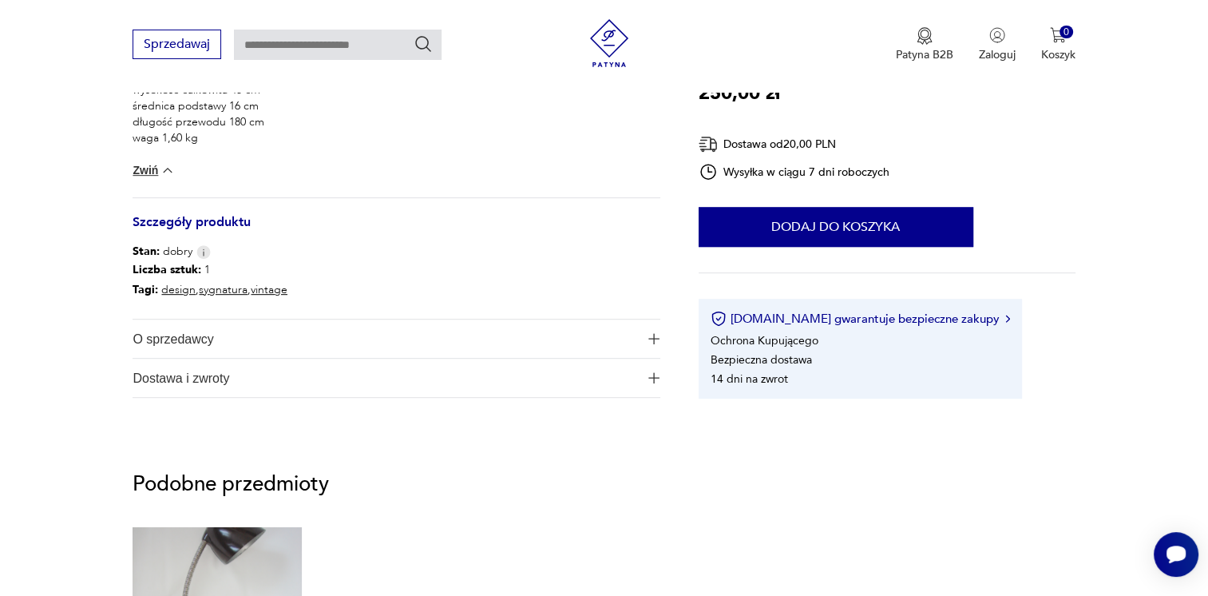
scroll to position [862, 0]
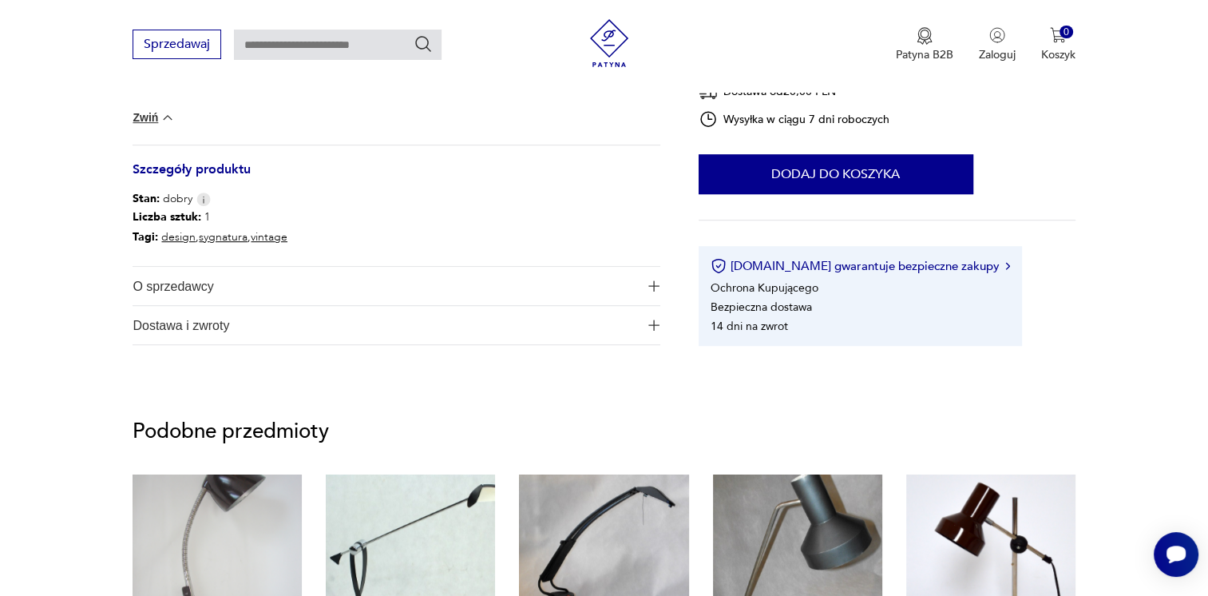
click at [329, 299] on span "O sprzedawcy" at bounding box center [385, 286] width 505 height 38
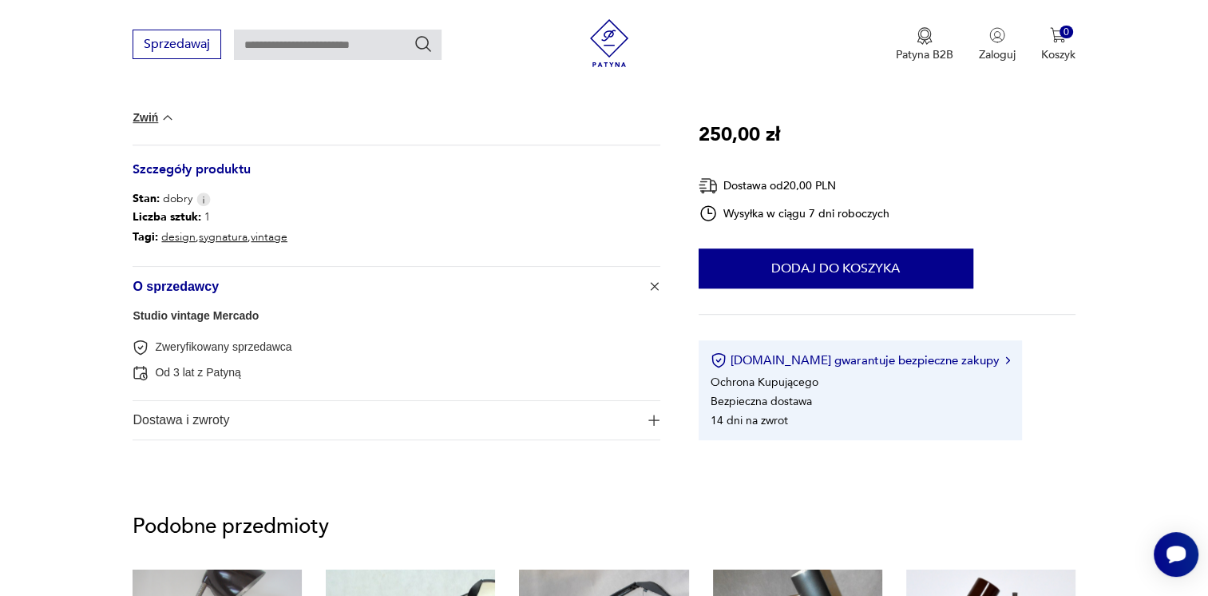
click at [295, 419] on span "Dostawa i zwroty" at bounding box center [385, 420] width 505 height 38
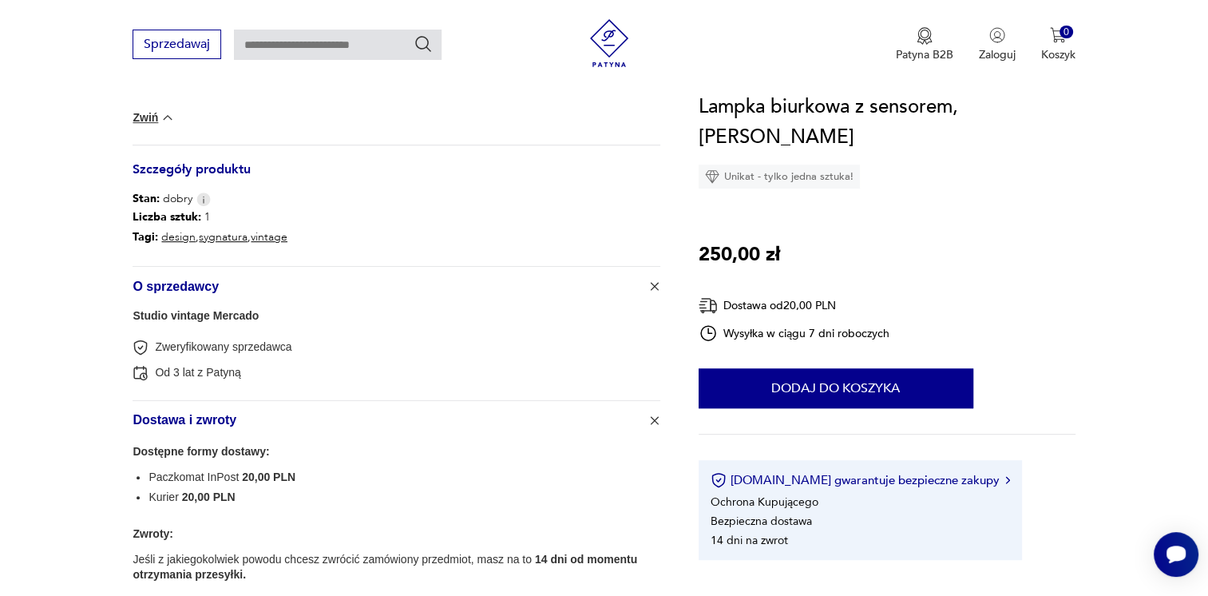
scroll to position [341, 0]
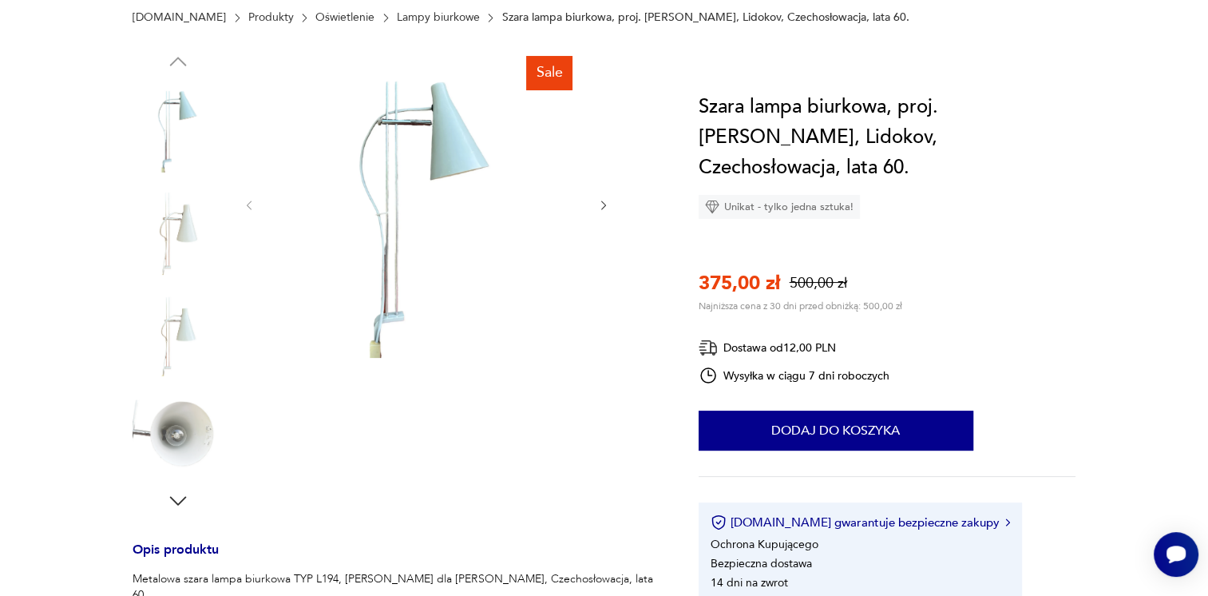
scroll to position [255, 0]
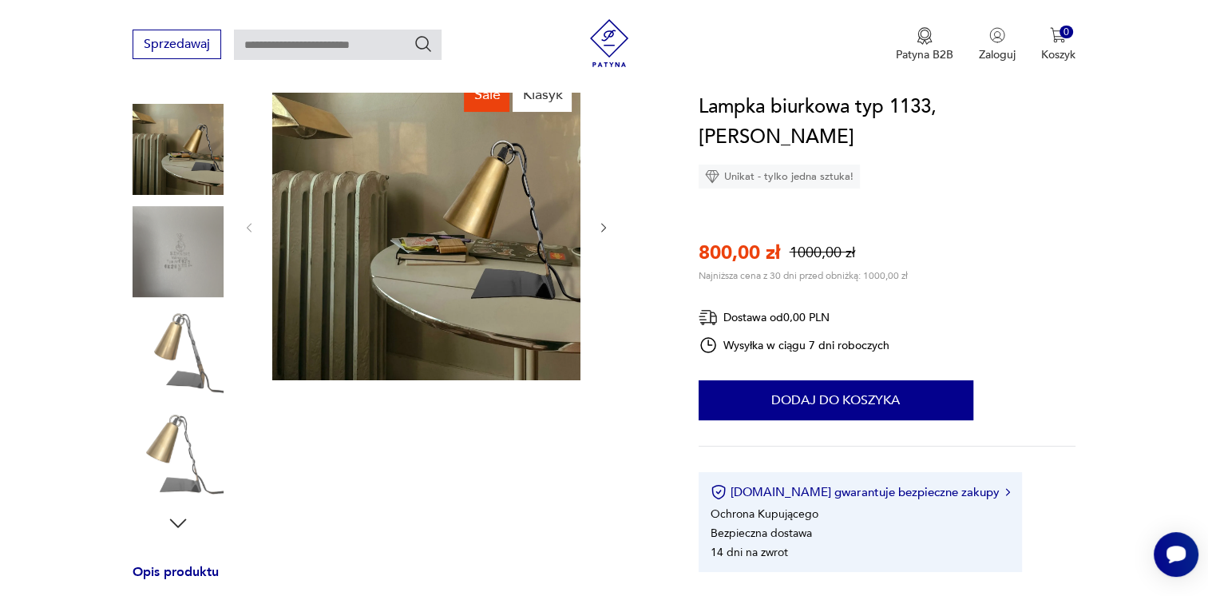
click at [179, 297] on img at bounding box center [178, 251] width 91 height 91
click at [179, 354] on img at bounding box center [178, 352] width 91 height 91
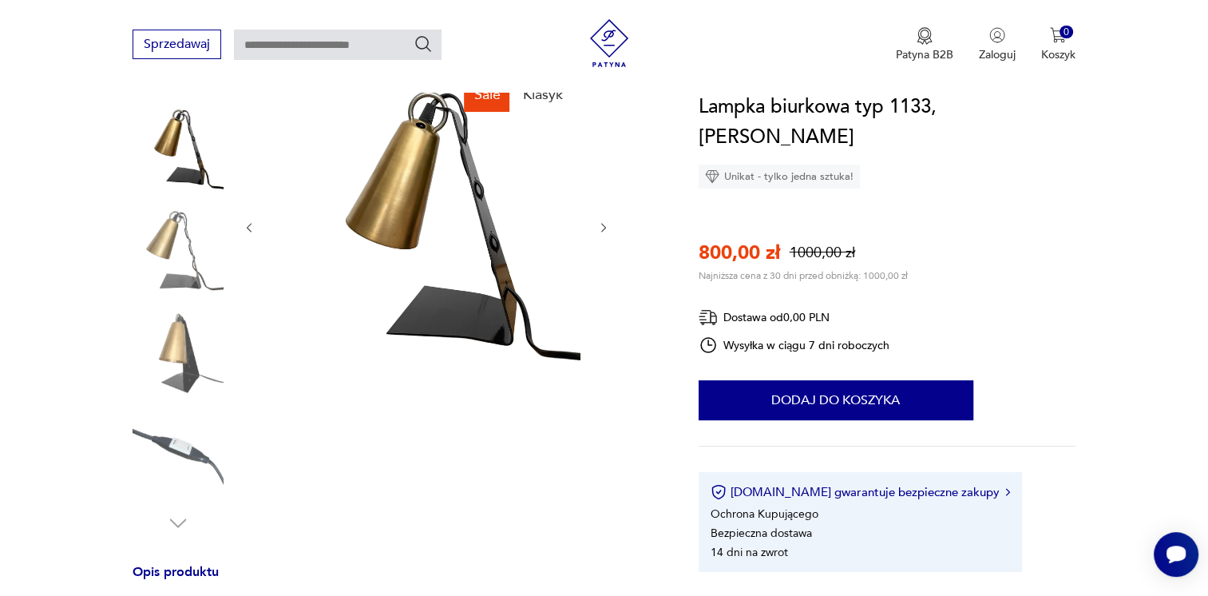
click at [181, 382] on img at bounding box center [178, 352] width 91 height 91
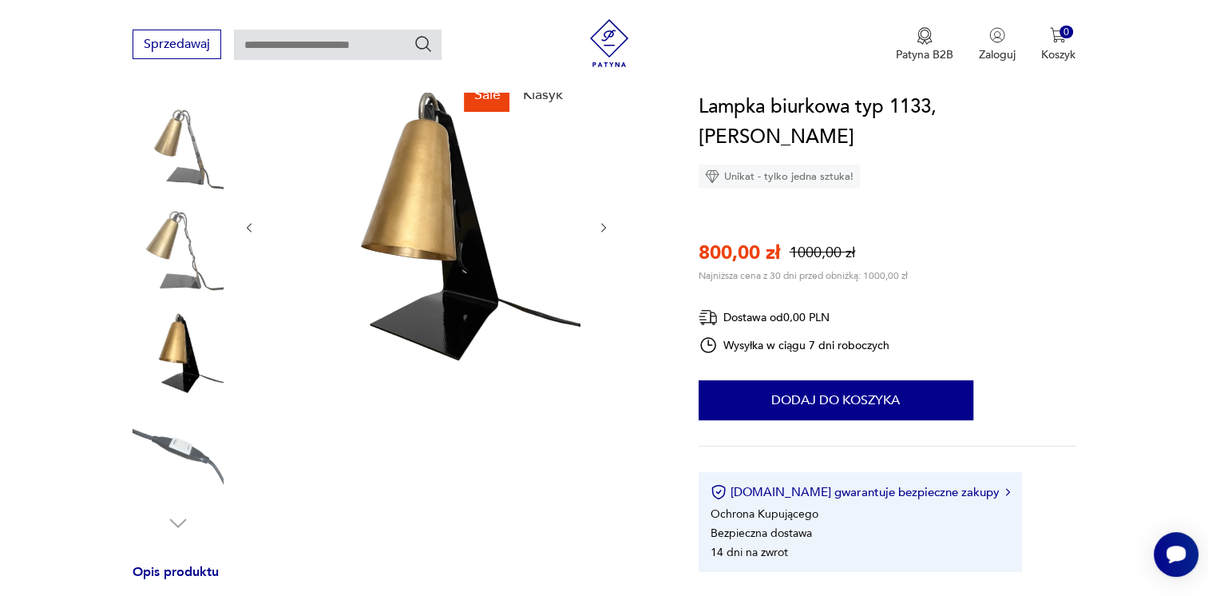
click at [176, 428] on img at bounding box center [178, 455] width 91 height 91
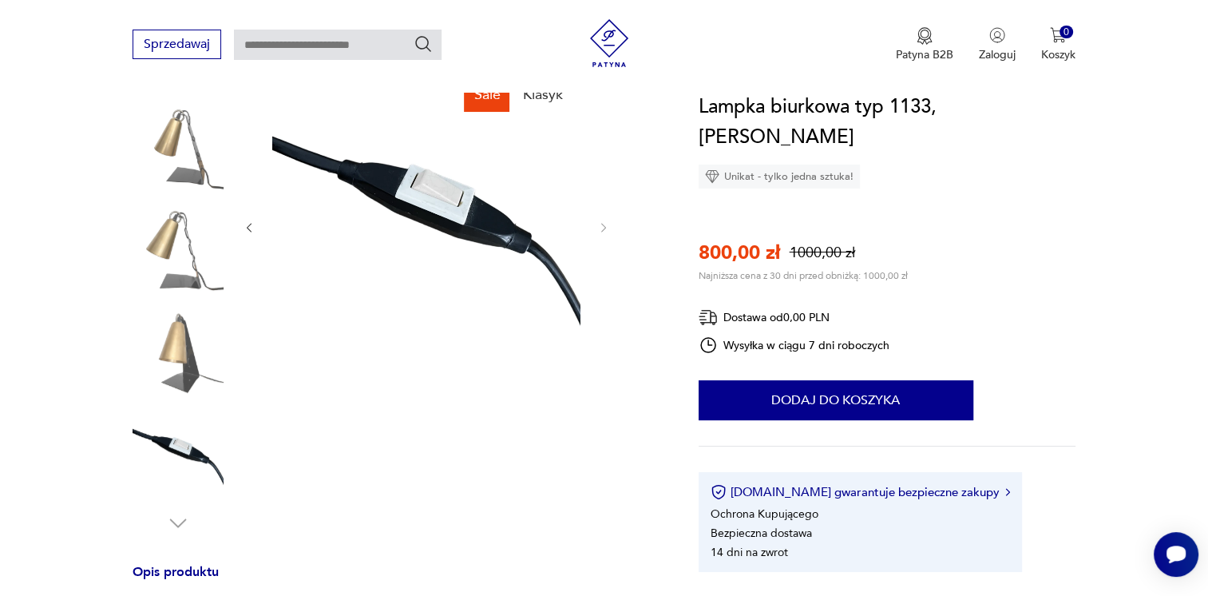
click at [1, 223] on section "Sale Klasyk Opis produktu Witam serdecznie ! Prezentuję : Odświeżona lampka pro…" at bounding box center [604, 589] width 1208 height 1034
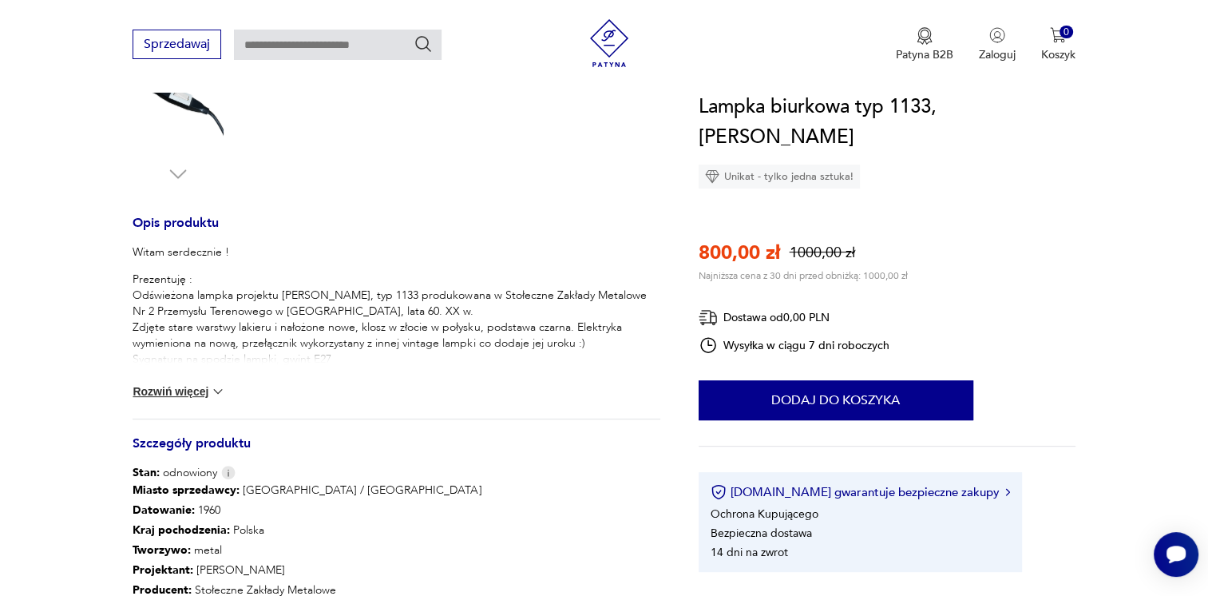
scroll to position [543, 0]
click at [150, 391] on button "Rozwiń więcej" at bounding box center [179, 389] width 93 height 16
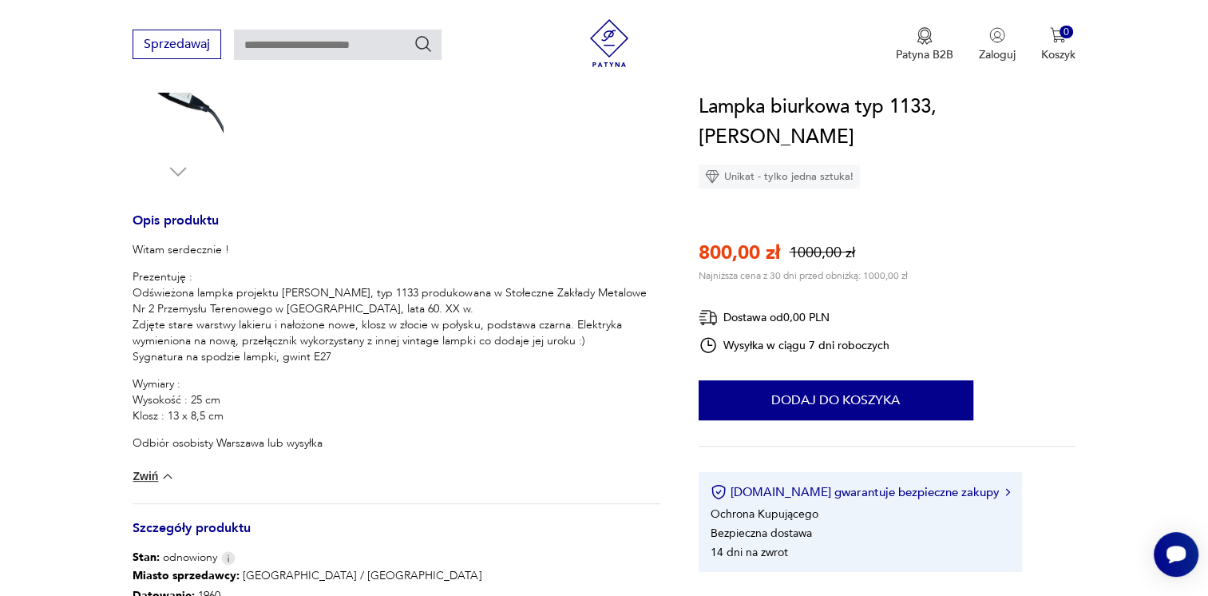
click at [319, 322] on p "Prezentuję : Odświeżona lampka projektu A.Gałecki, typ 1133 produkowana w Stołe…" at bounding box center [396, 317] width 527 height 96
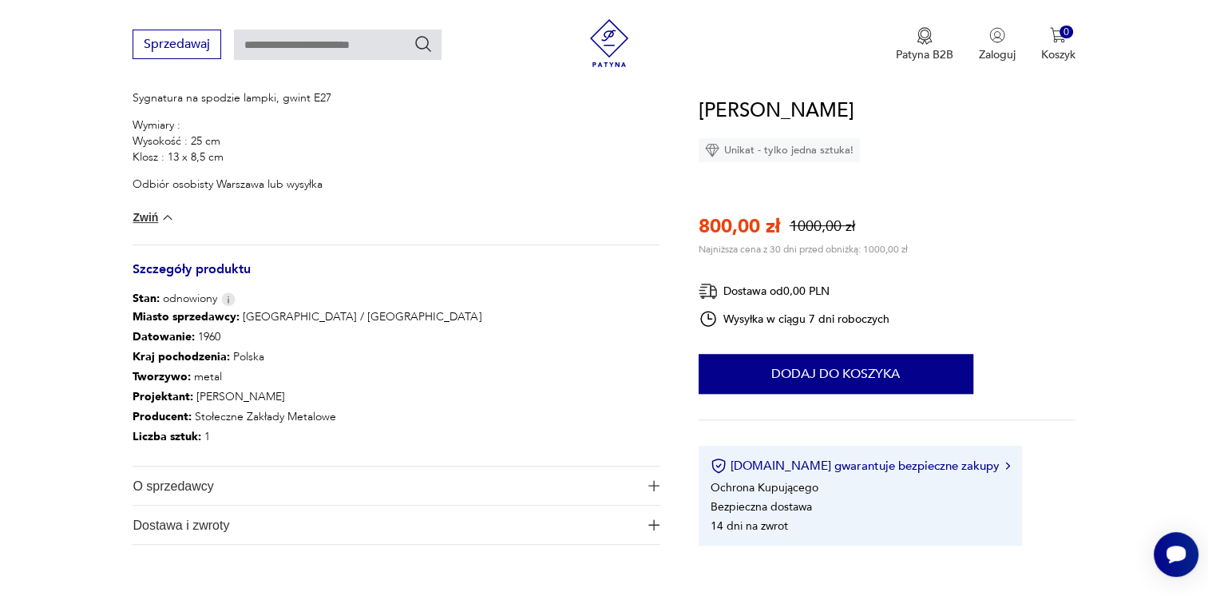
scroll to position [798, 0]
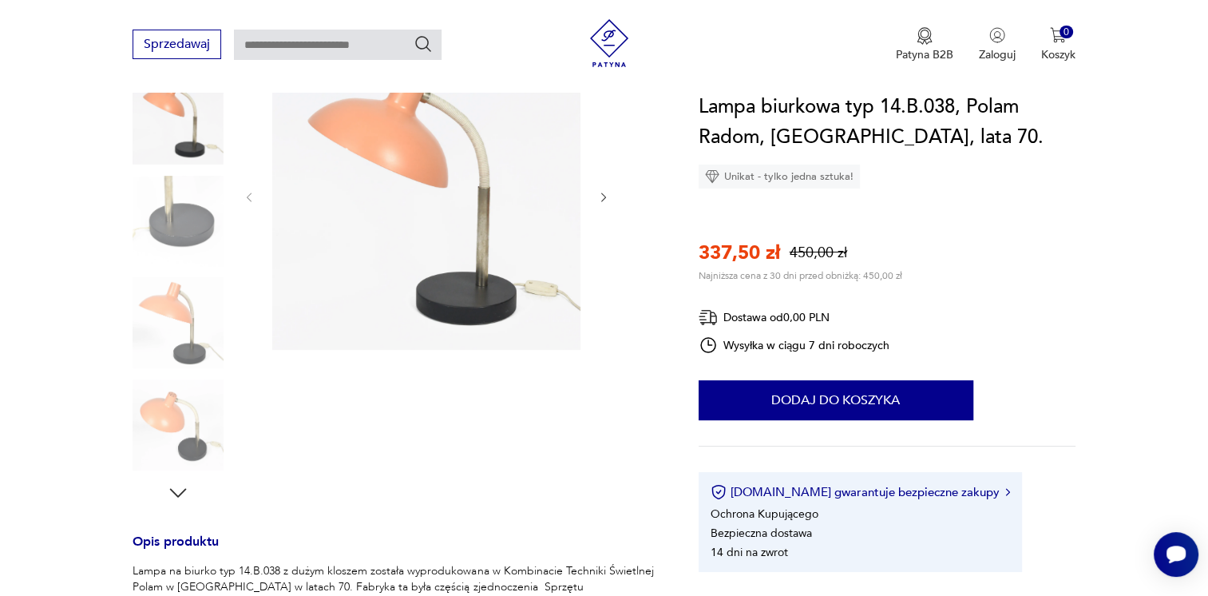
scroll to position [224, 0]
click at [200, 206] on img at bounding box center [178, 219] width 91 height 91
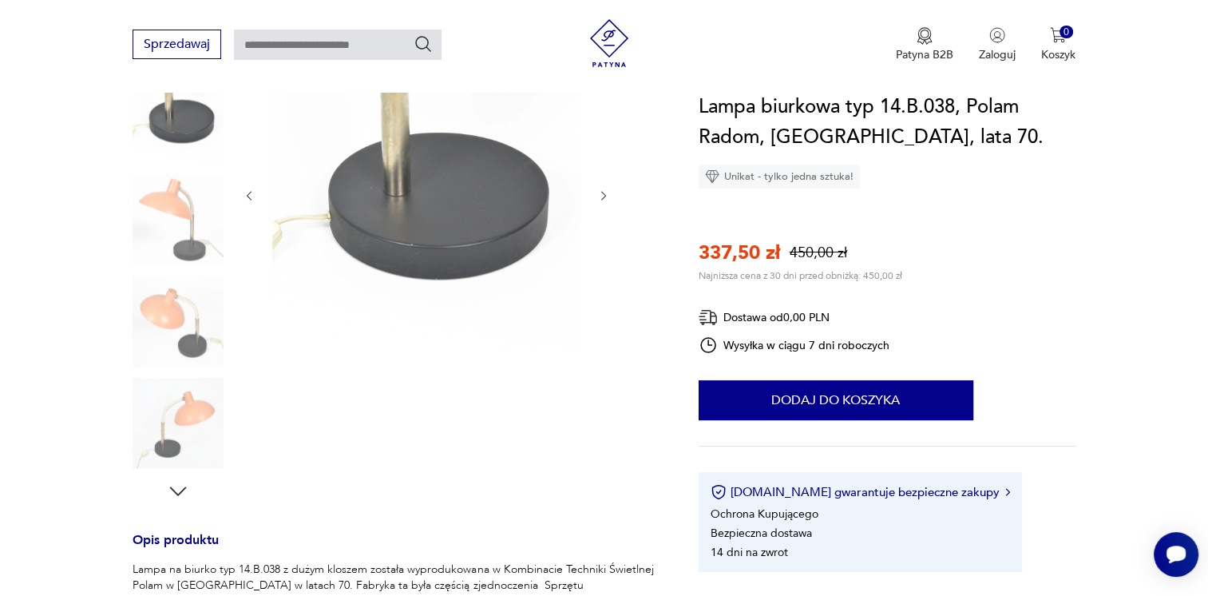
click at [200, 327] on img at bounding box center [178, 320] width 91 height 91
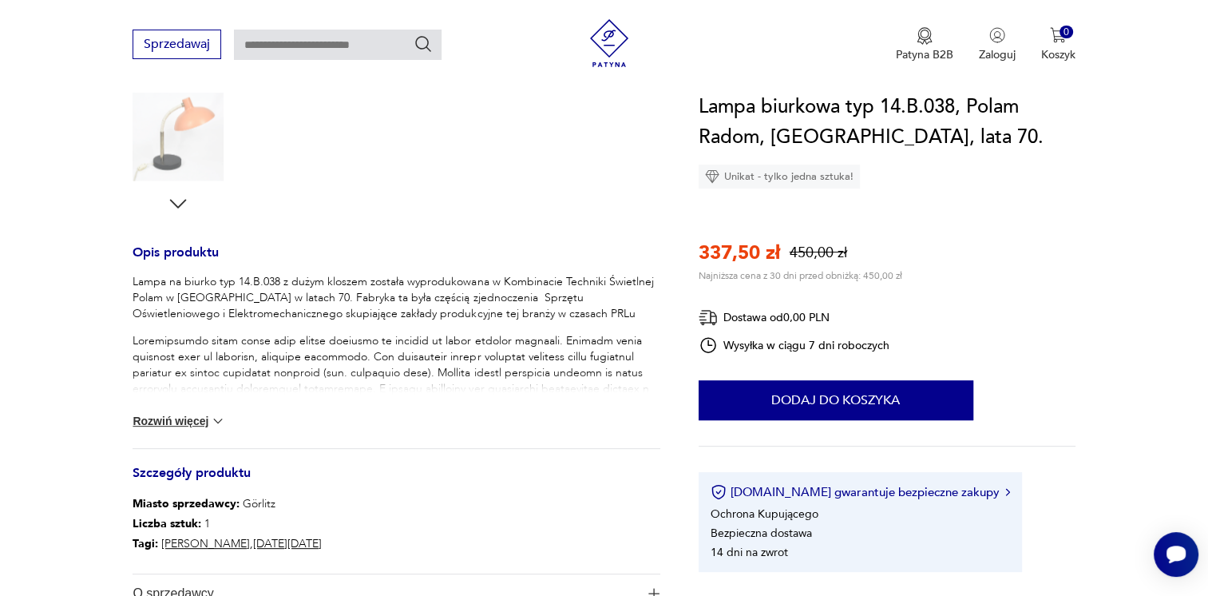
scroll to position [543, 0]
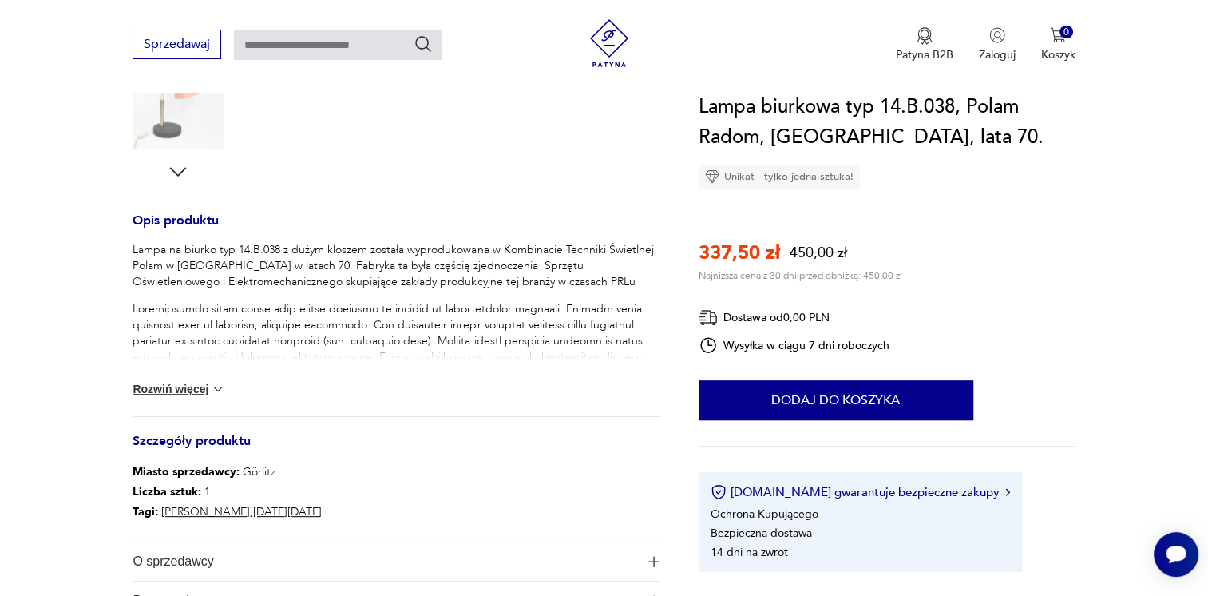
click at [203, 381] on button "Rozwiń więcej" at bounding box center [179, 389] width 93 height 16
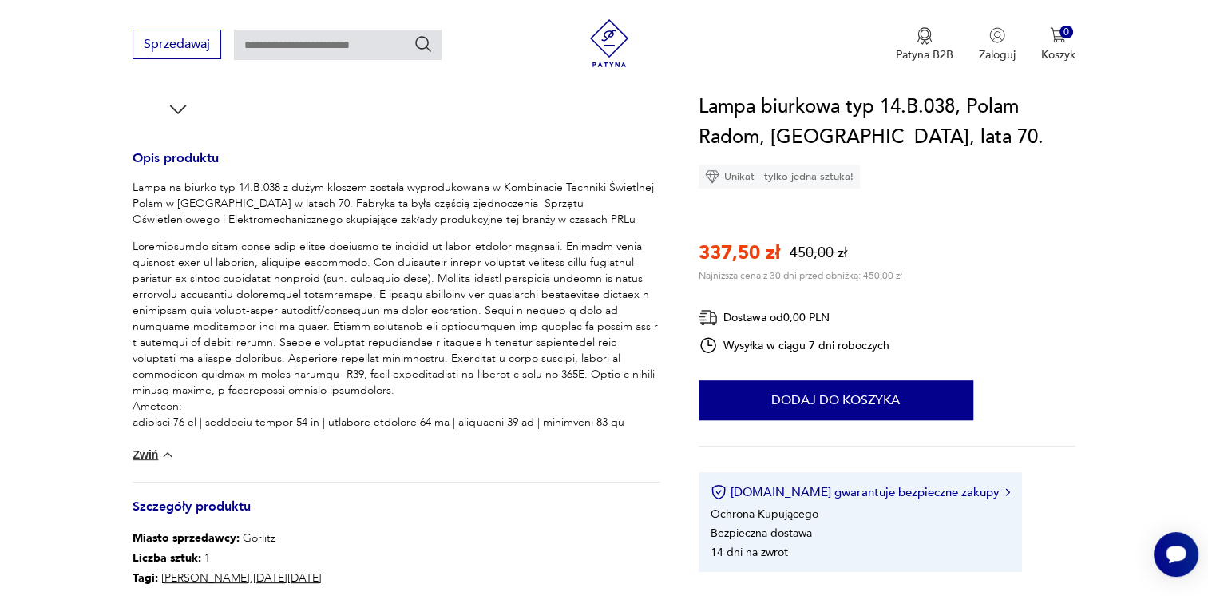
scroll to position [607, 0]
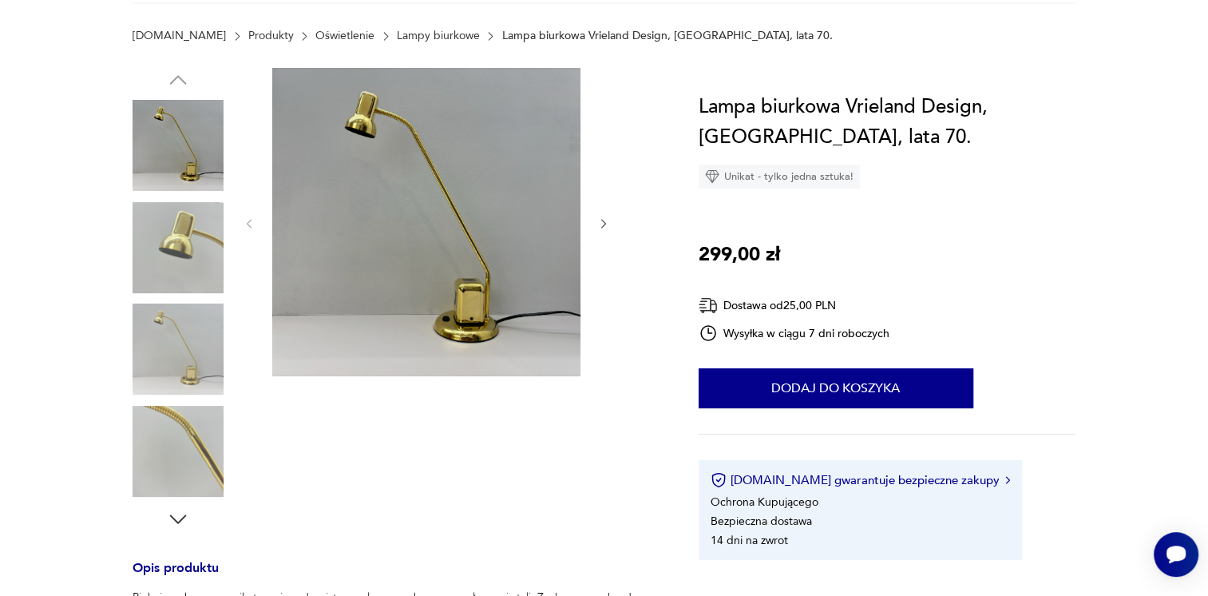
scroll to position [255, 0]
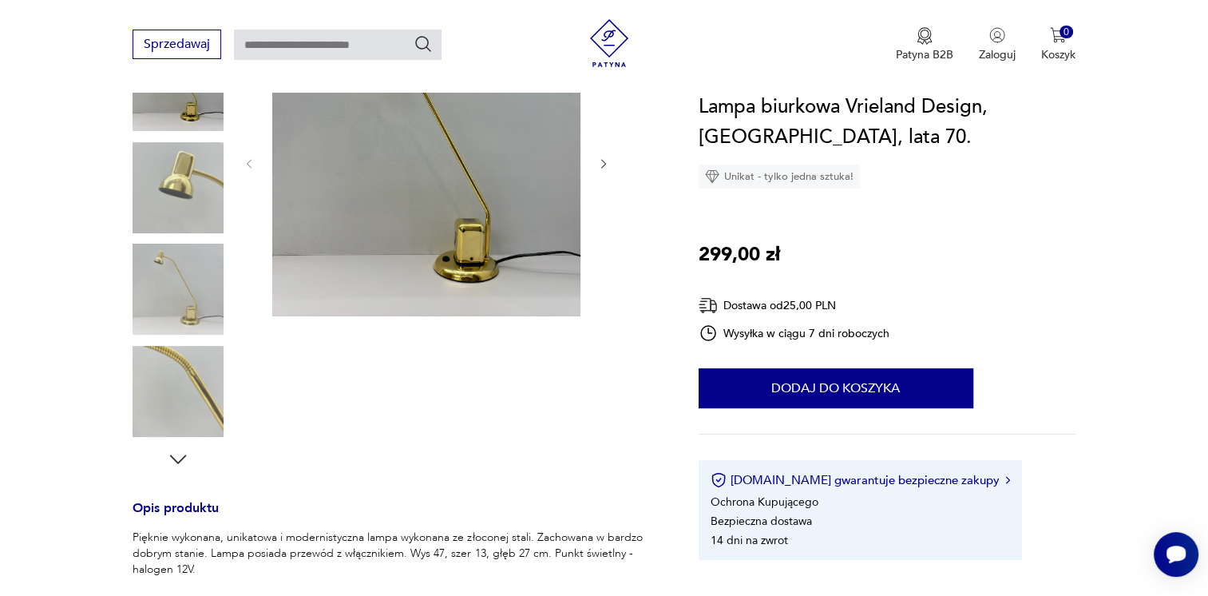
click at [204, 272] on img at bounding box center [178, 289] width 91 height 91
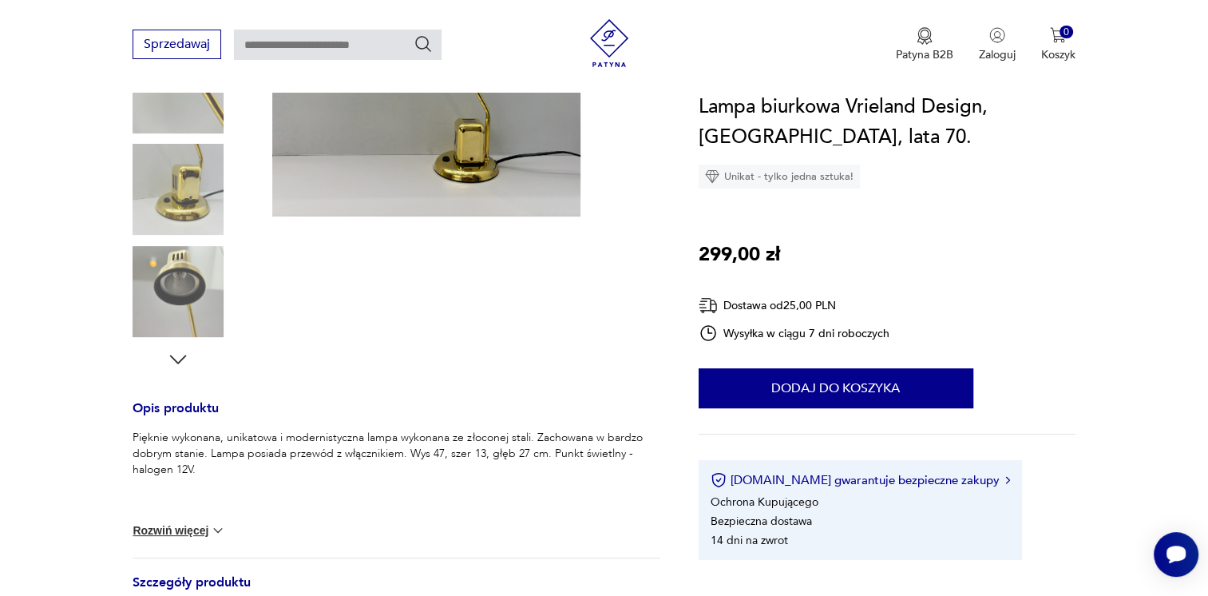
scroll to position [415, 0]
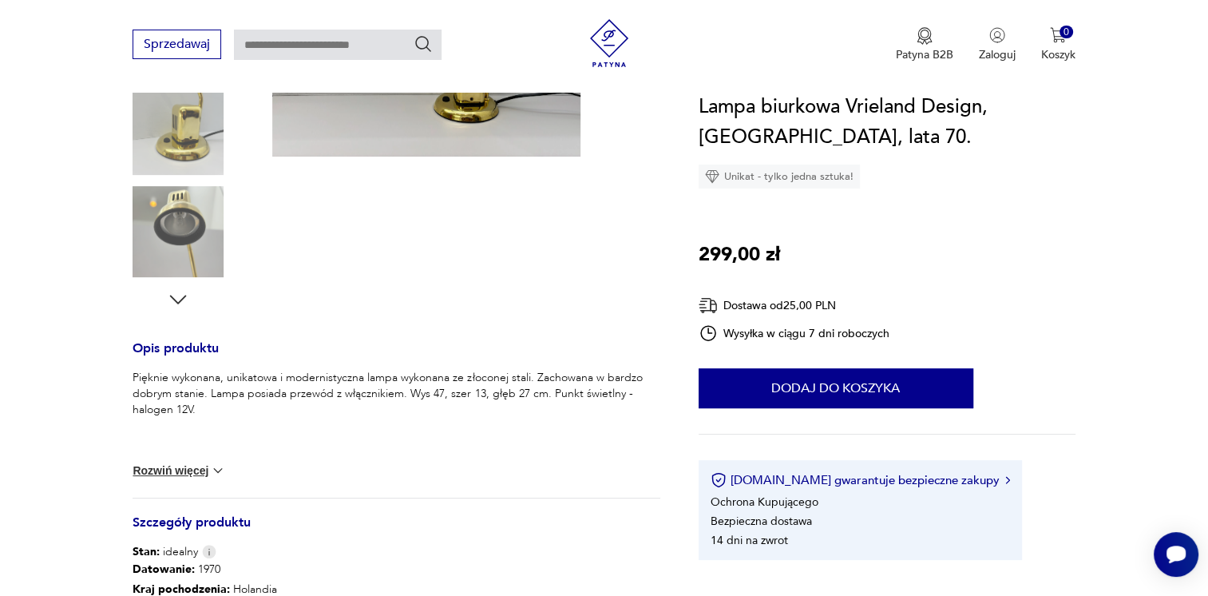
click at [204, 471] on button "Rozwiń więcej" at bounding box center [179, 470] width 93 height 16
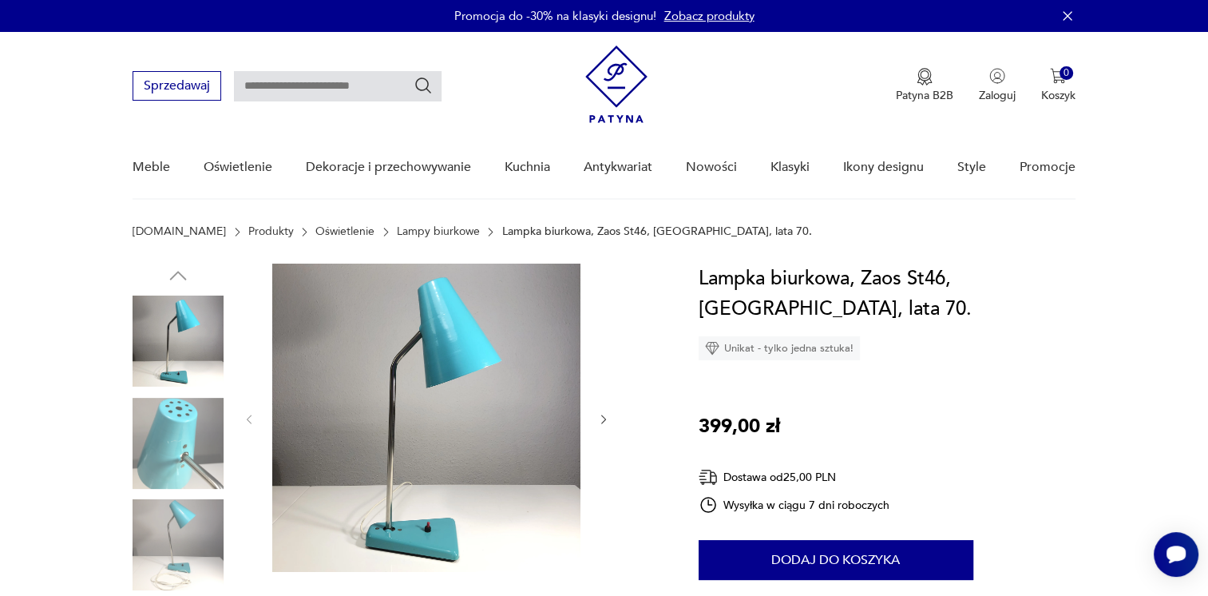
click at [184, 450] on img at bounding box center [178, 443] width 91 height 91
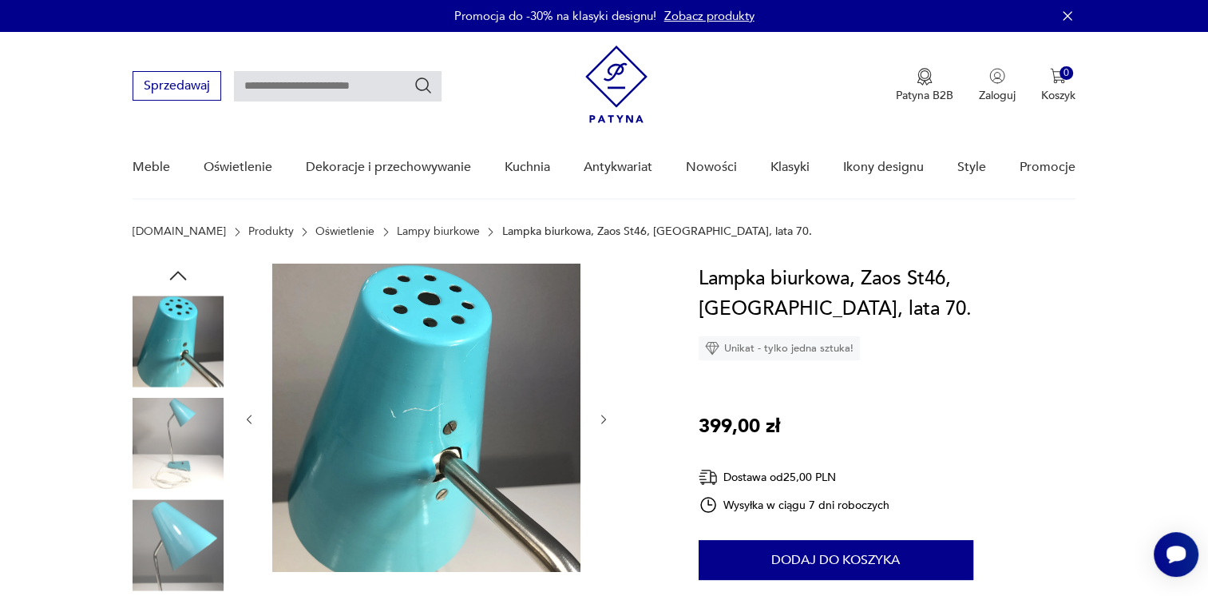
click at [184, 529] on img at bounding box center [178, 544] width 91 height 91
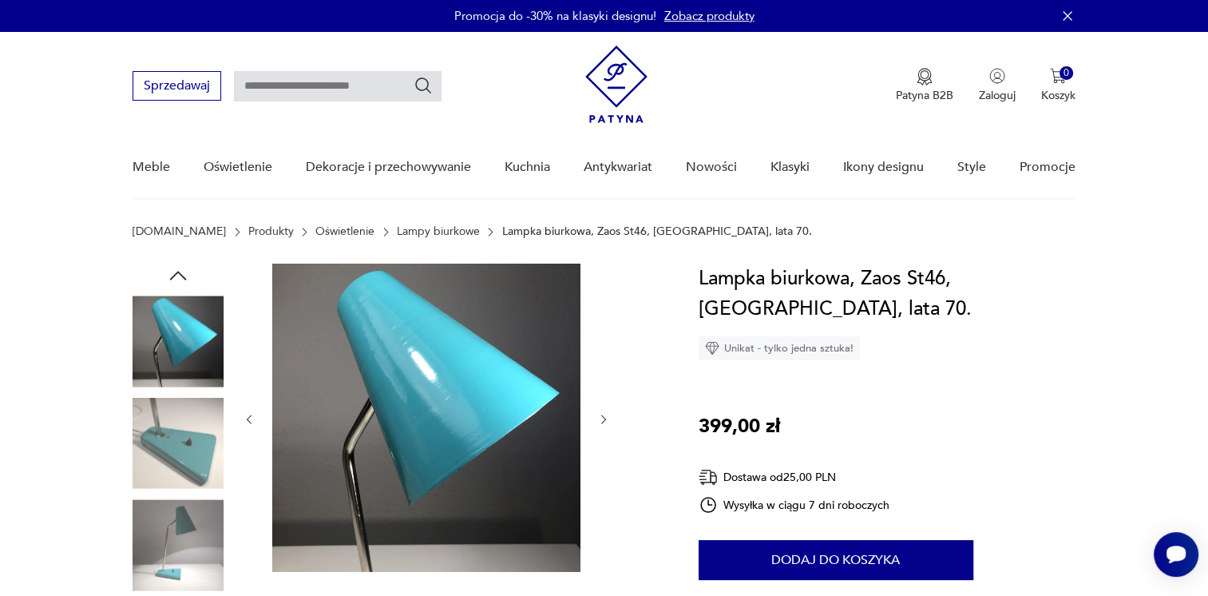
click at [180, 553] on img at bounding box center [178, 544] width 91 height 91
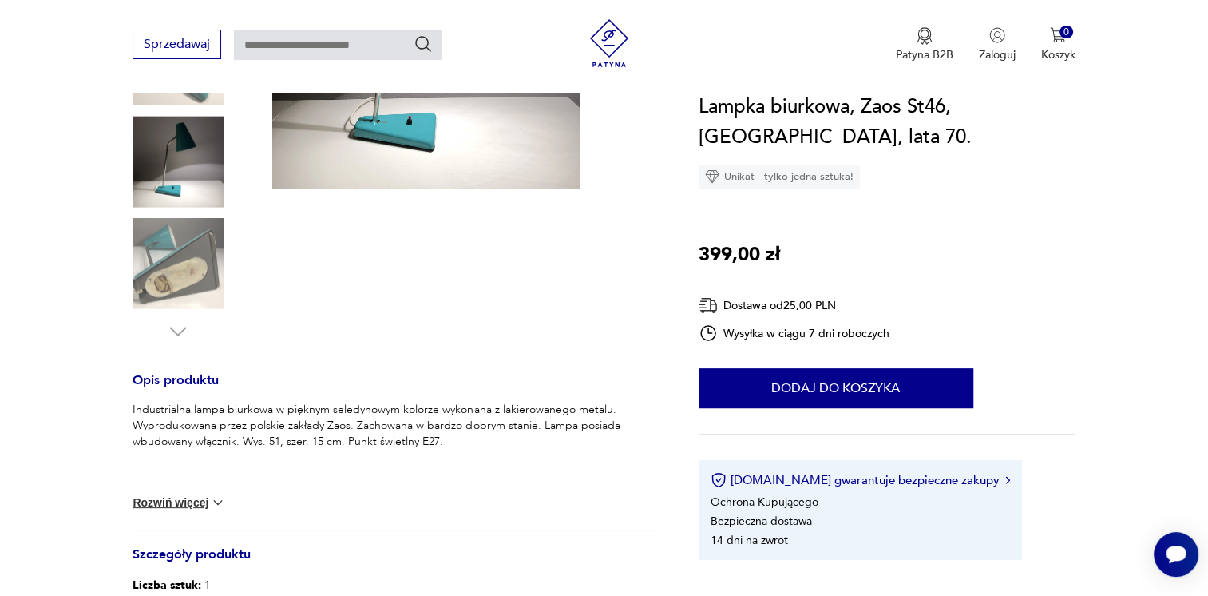
scroll to position [415, 0]
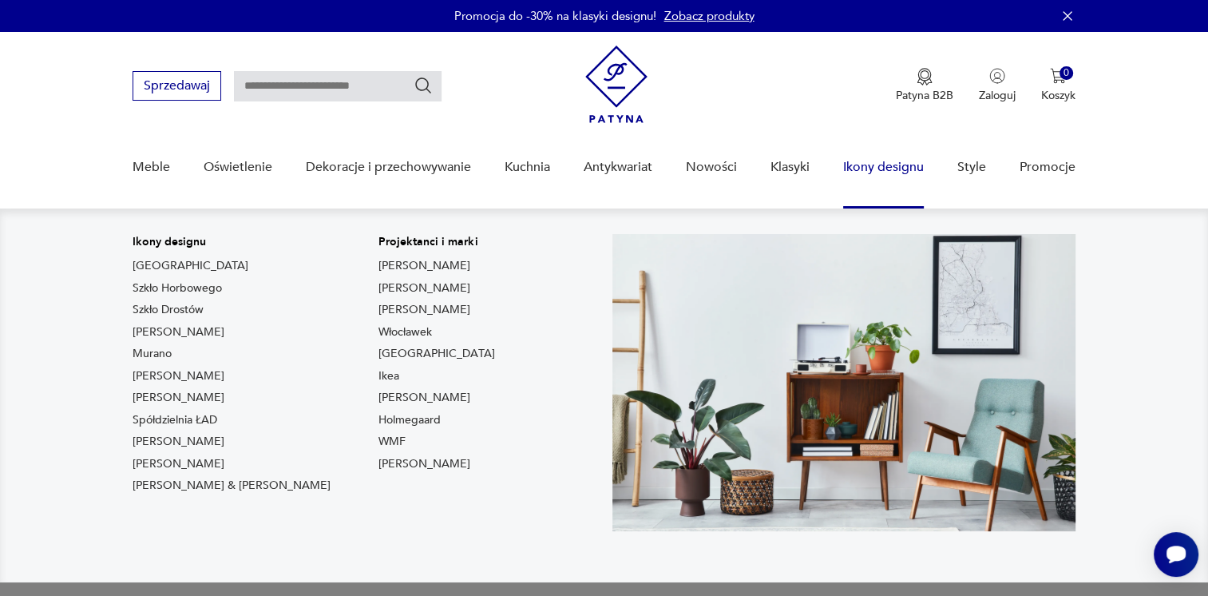
click at [875, 168] on link "Ikony designu" at bounding box center [883, 167] width 81 height 61
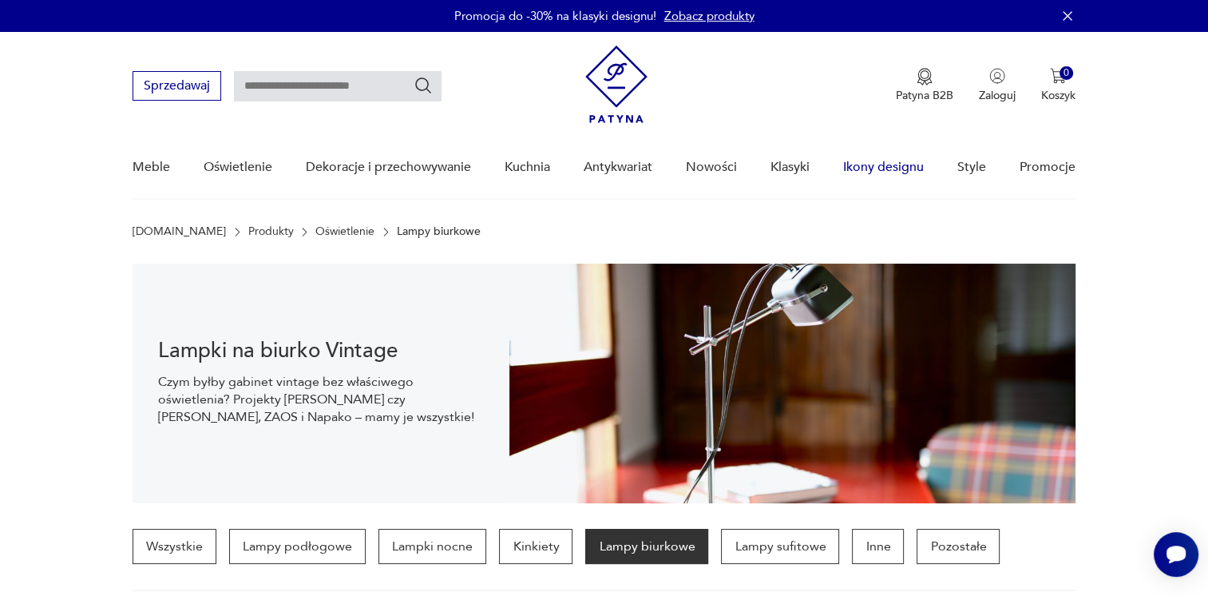
click at [888, 161] on link "Ikony designu" at bounding box center [883, 167] width 81 height 61
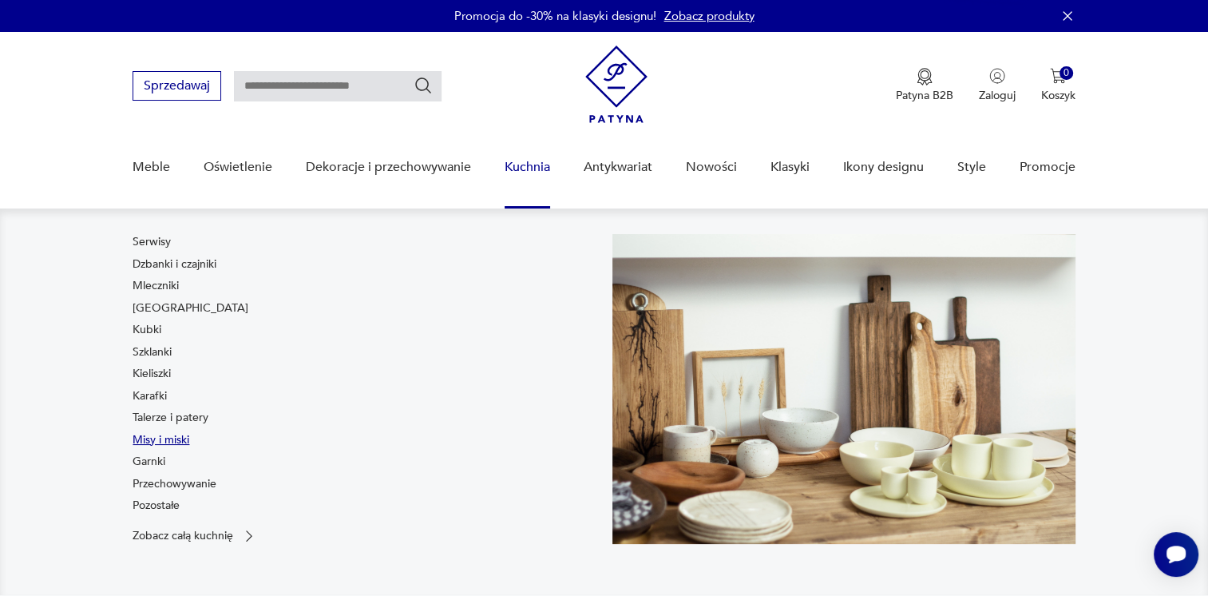
click at [163, 437] on link "Misy i miski" at bounding box center [161, 440] width 57 height 16
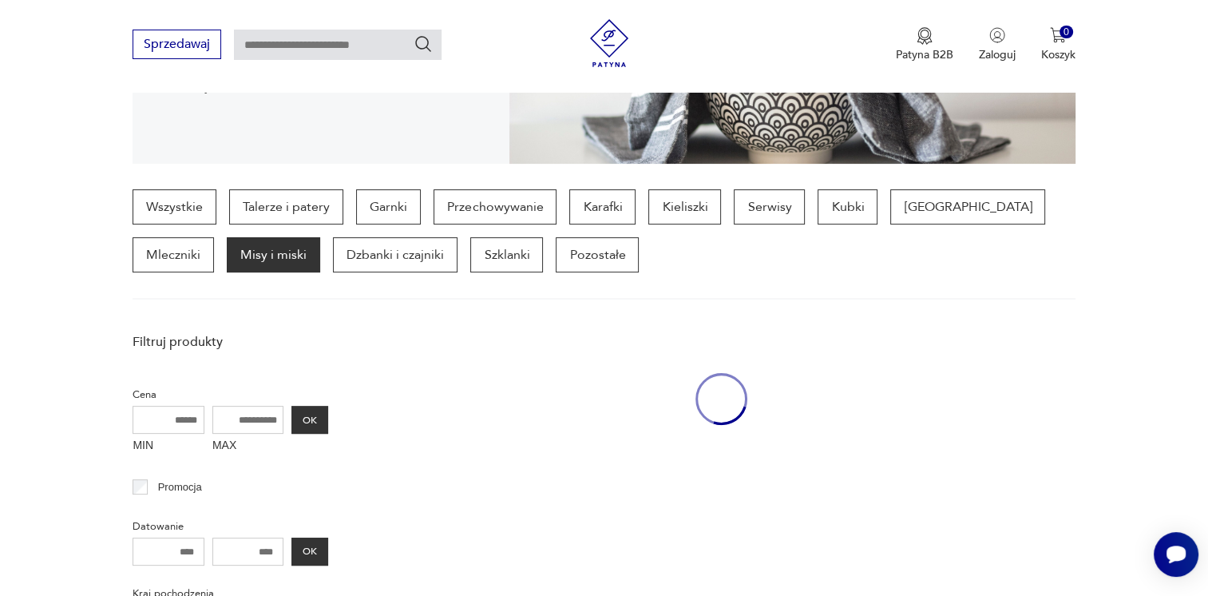
scroll to position [376, 0]
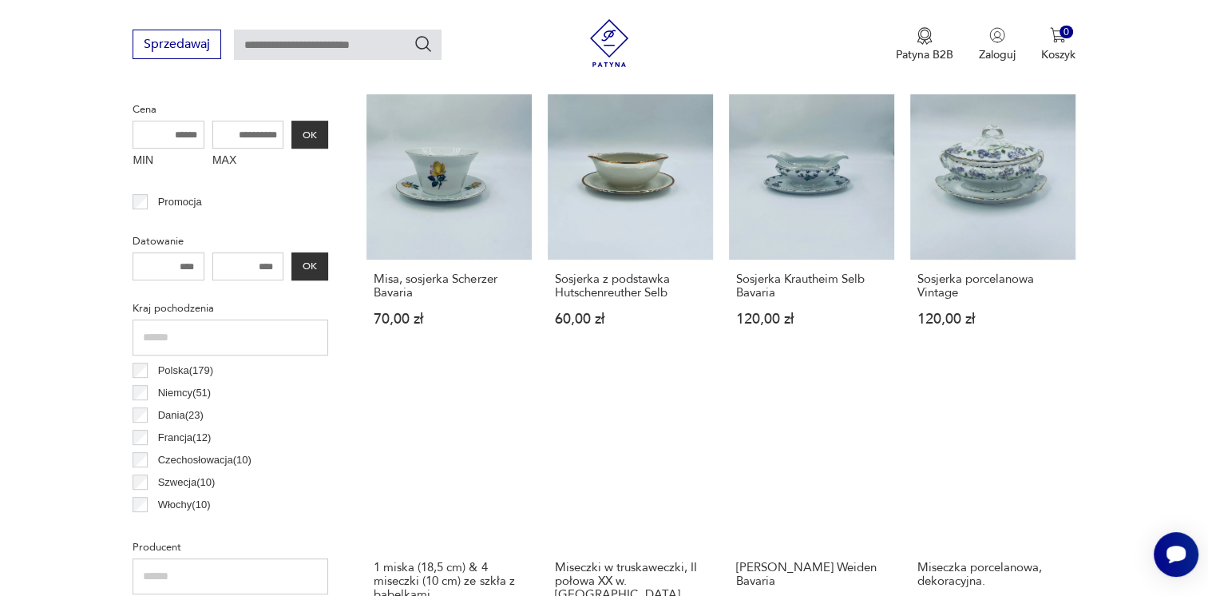
scroll to position [727, 0]
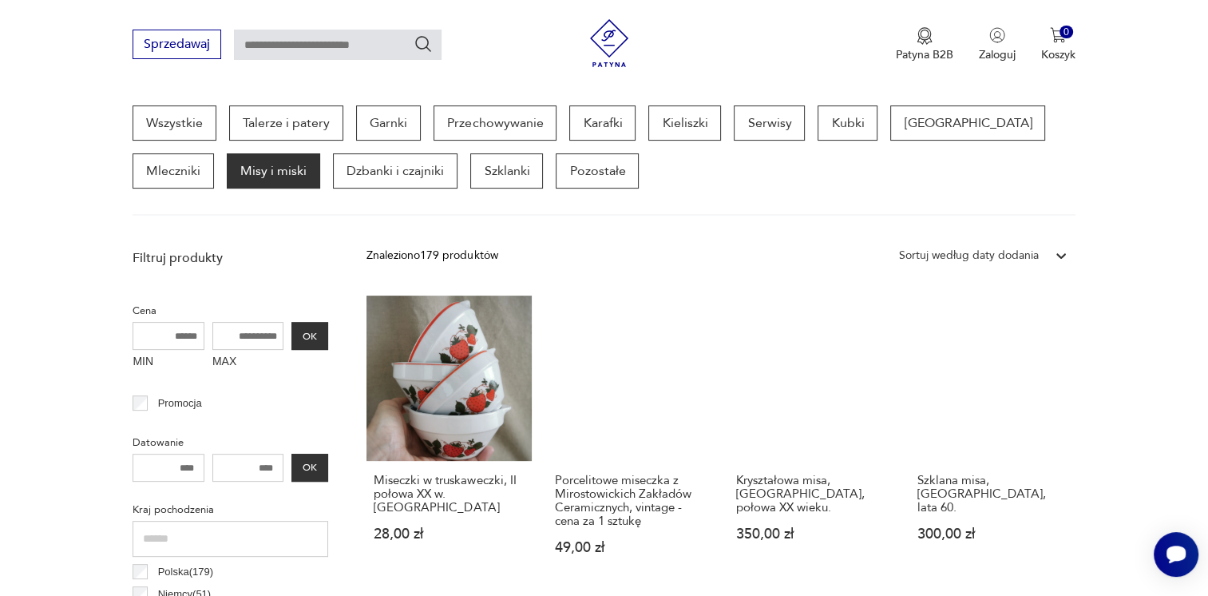
scroll to position [32, 0]
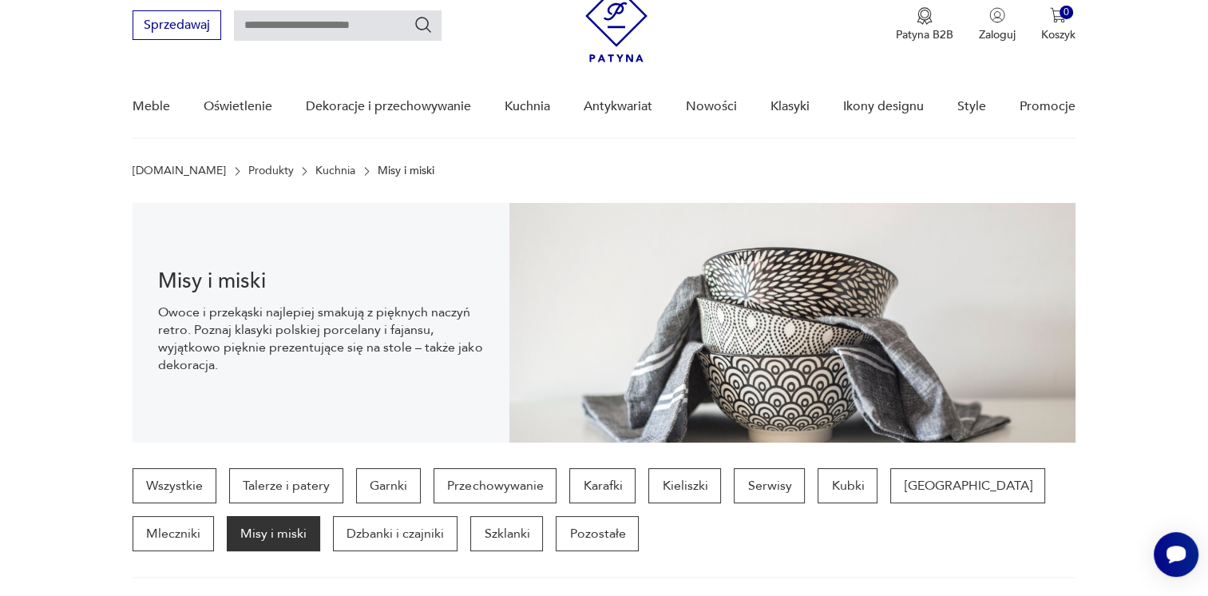
scroll to position [0, 0]
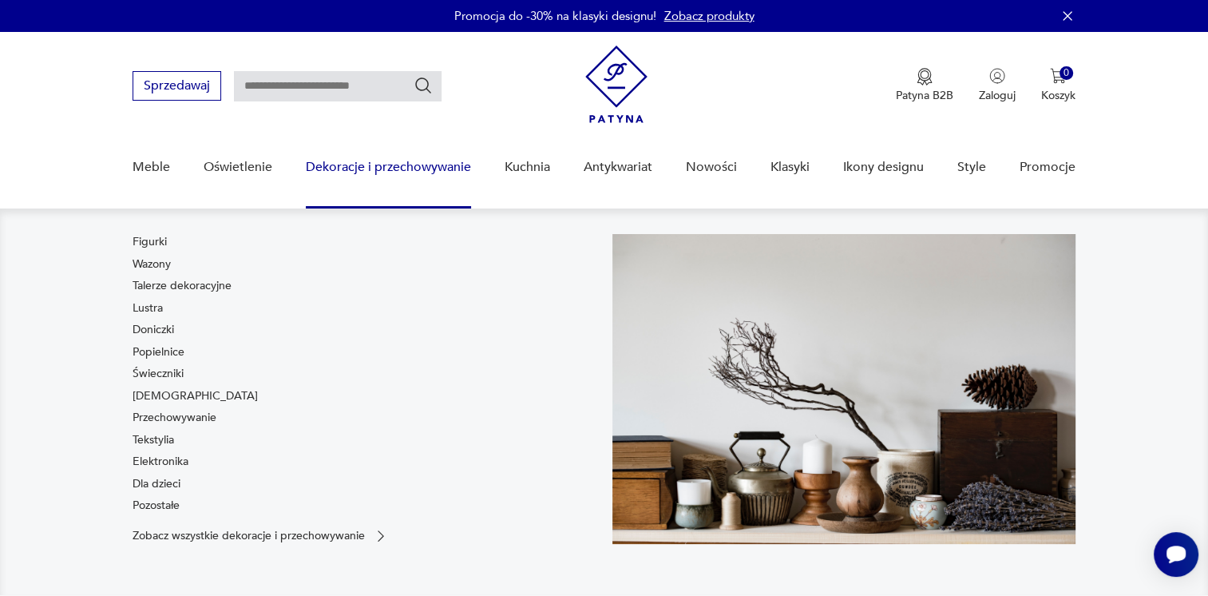
click at [458, 176] on link "Dekoracje i przechowywanie" at bounding box center [388, 167] width 165 height 61
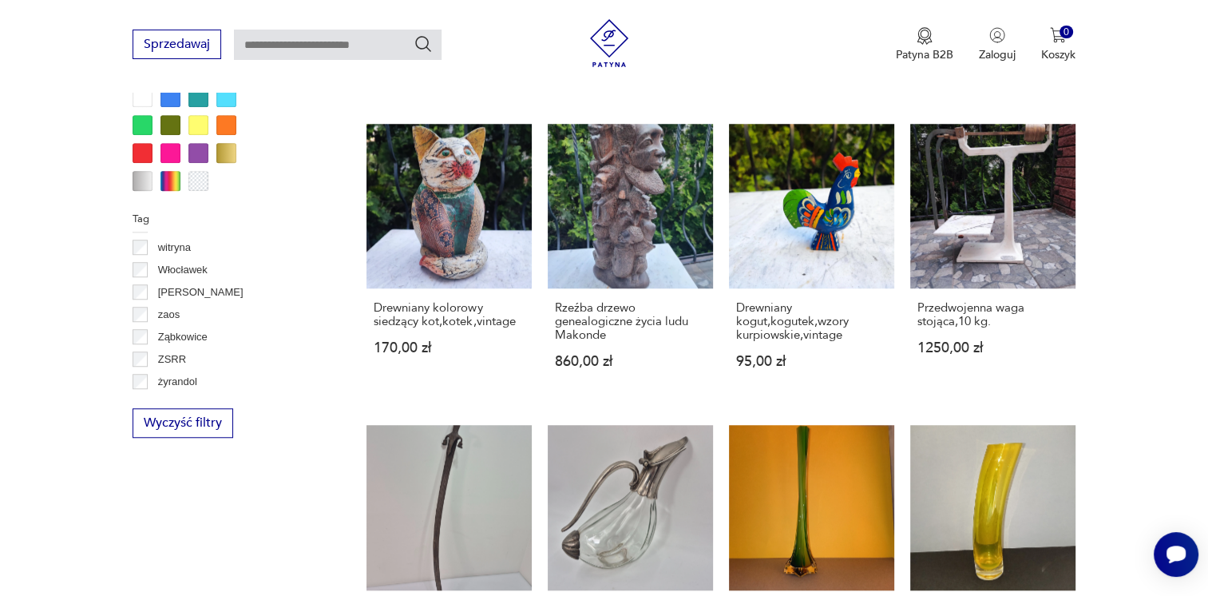
scroll to position [1428, 0]
